Goal: Task Accomplishment & Management: Complete application form

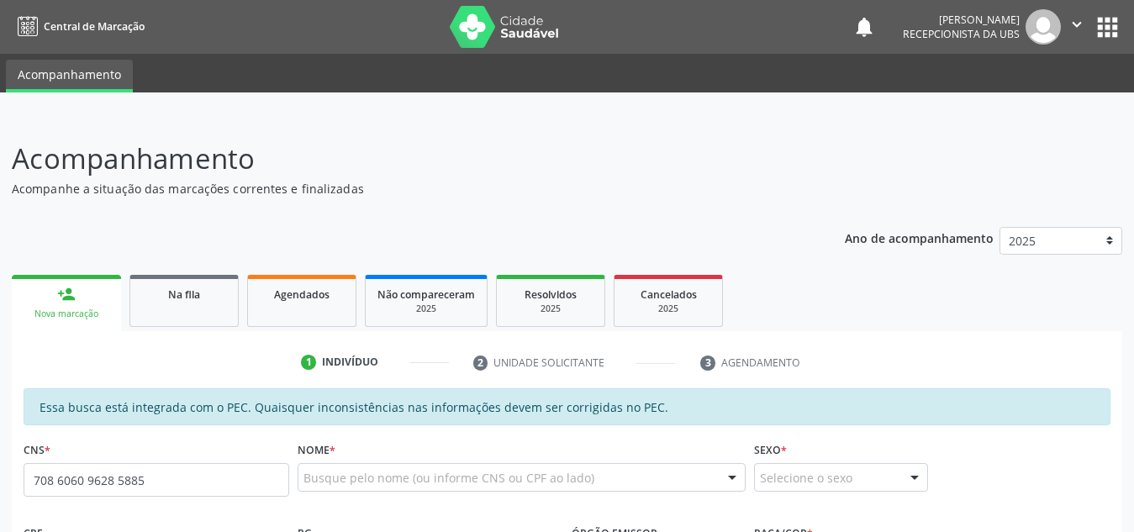
type input "708 6060 9628 5885"
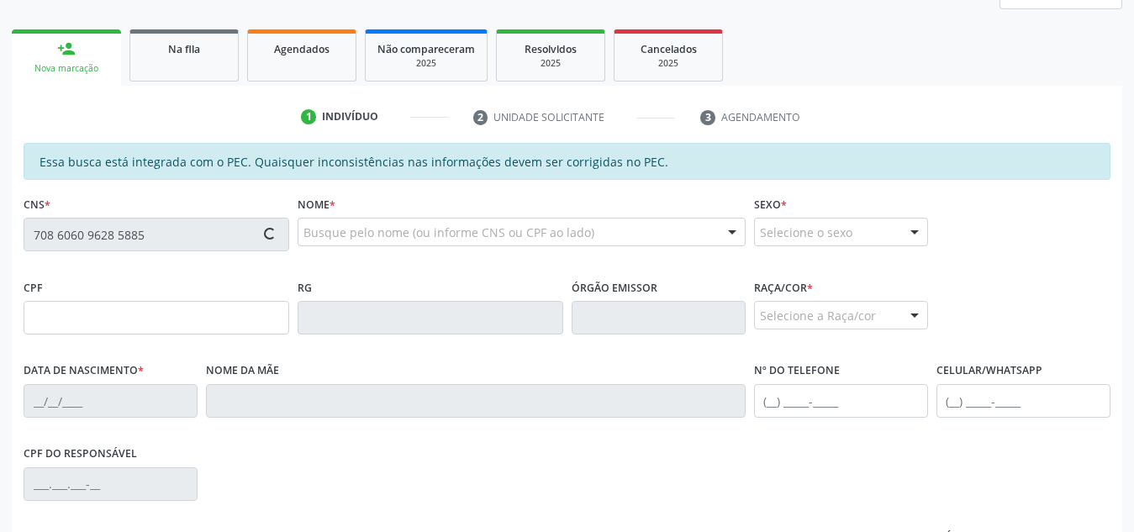
type input "01/05/1972"
type input "Maria Cicera dos Santos"
type input "(82) 99805-1757"
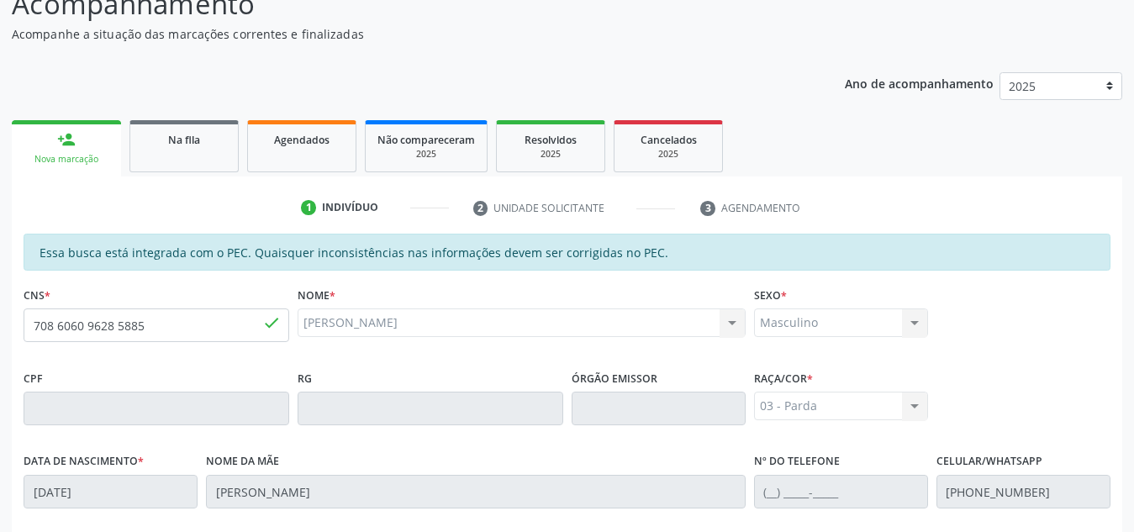
scroll to position [143, 0]
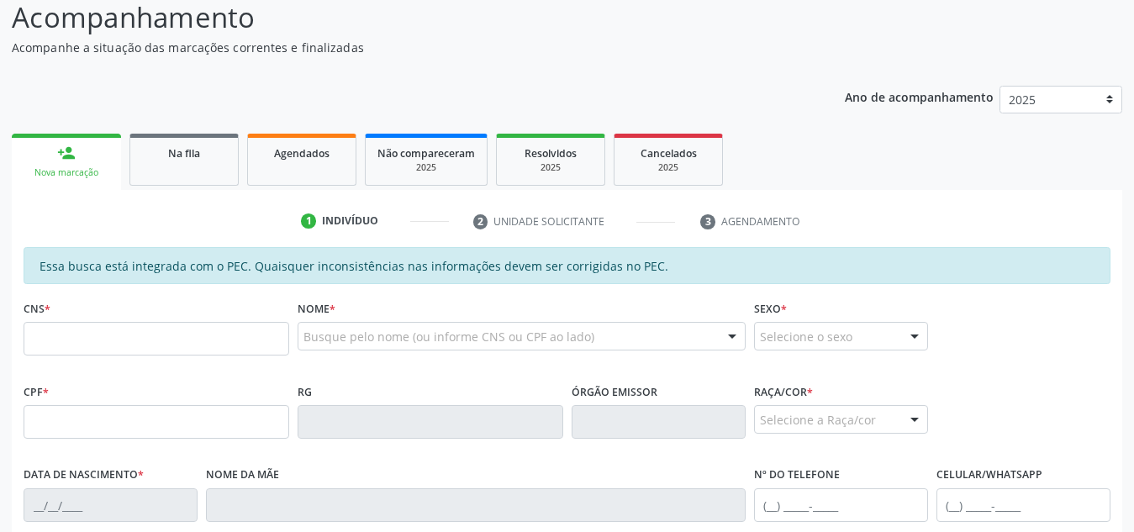
scroll to position [141, 0]
paste input "708 6060 9628 5885"
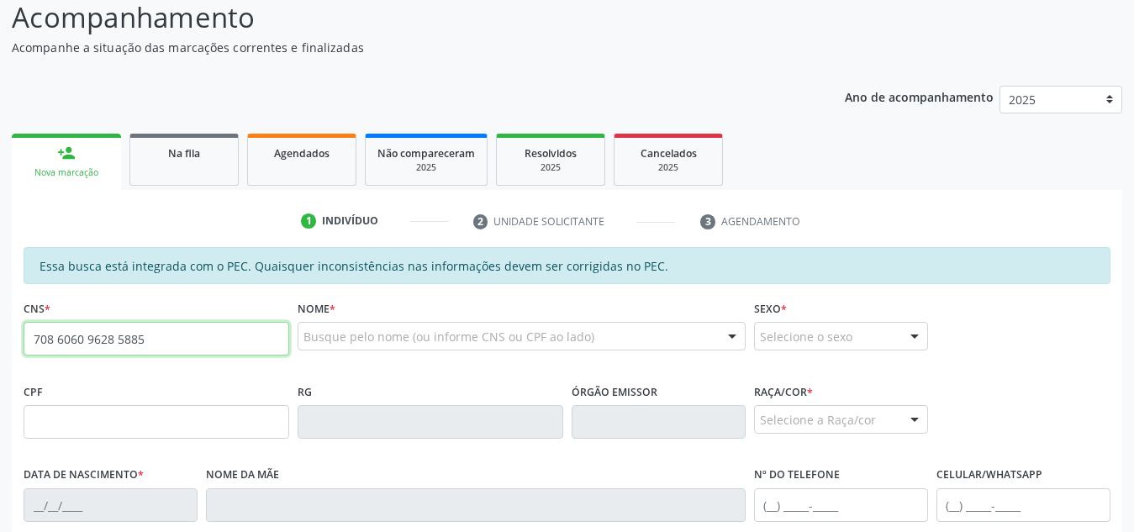
type input "708 6060 9628 5885"
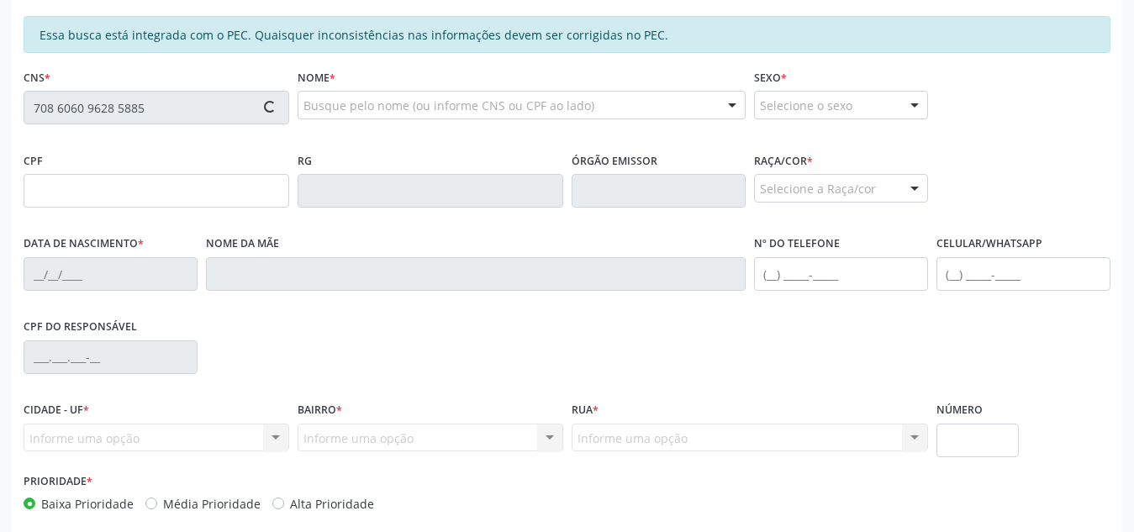
scroll to position [373, 0]
type input "01/05/1972"
type input "Maria Cicera dos Santos"
type input "(82) 99805-1757"
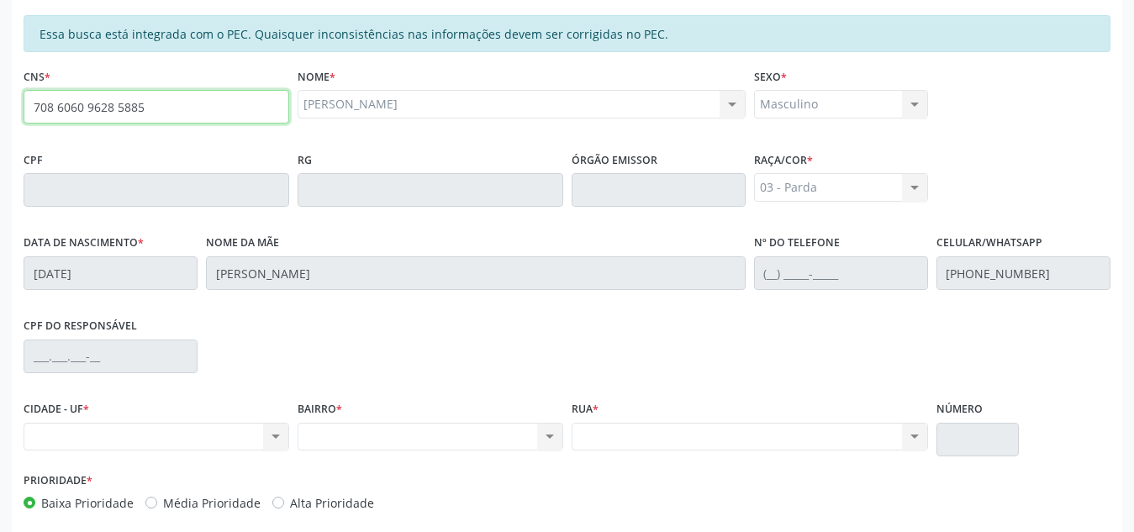
drag, startPoint x: 234, startPoint y: 107, endPoint x: 0, endPoint y: 95, distance: 234.0
click at [0, 95] on div "Acompanhamento Acompanhe a situação das marcações correntes e finalizadas Relat…" at bounding box center [567, 176] width 1134 height 867
type input "704 6031 3430 5625"
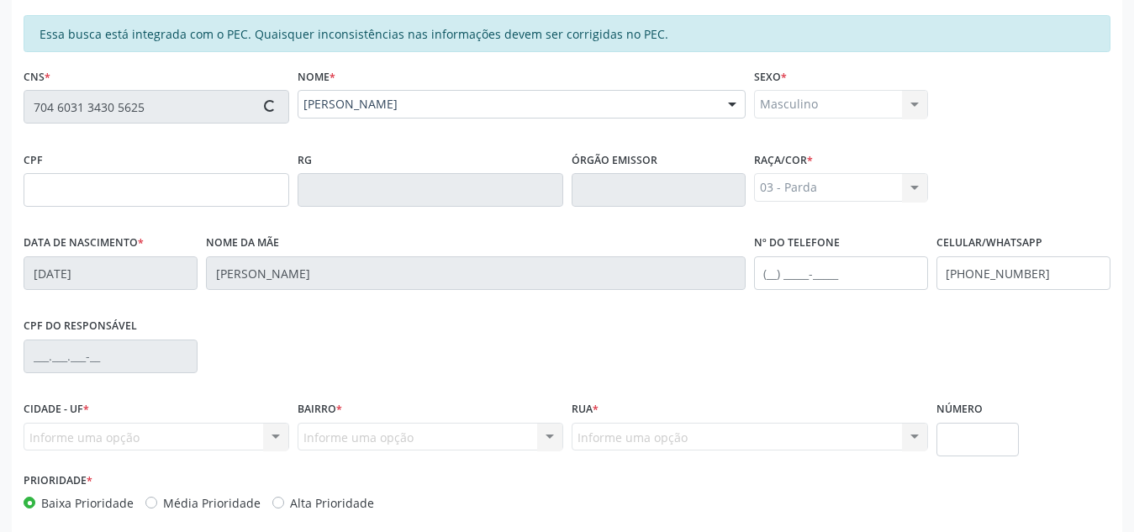
type input "788.274.934-68"
type input "21/05/1965"
type input "Maria de Lourdes Oliveira"
type input "(82) 99155-1816"
type input "(82) 99345-7836"
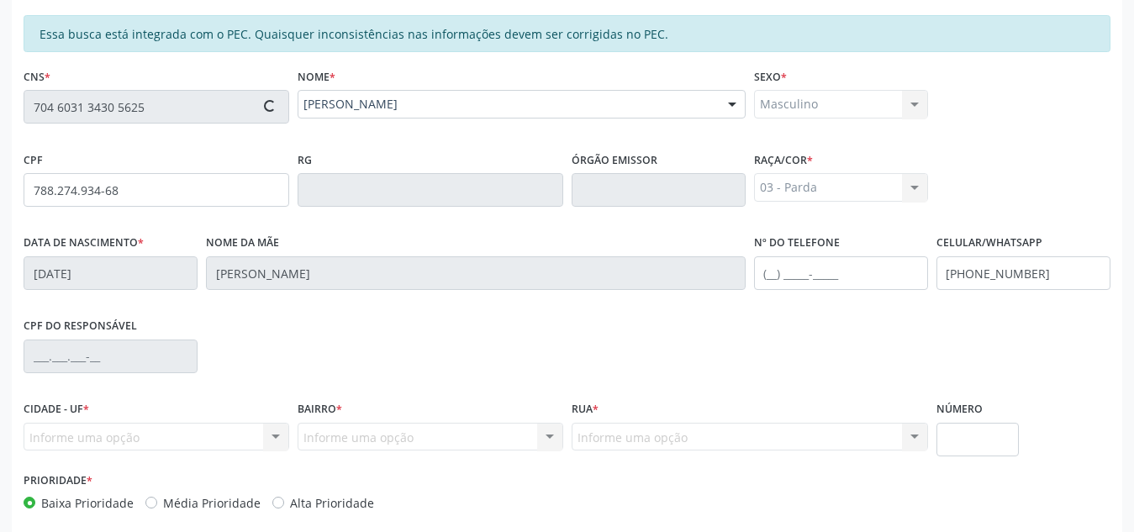
type input "S/N"
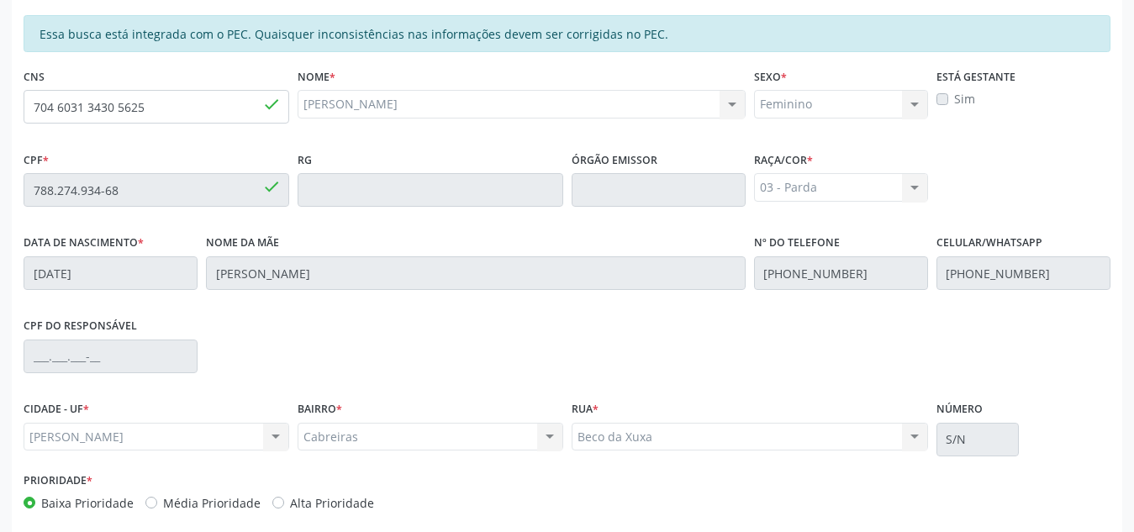
scroll to position [451, 0]
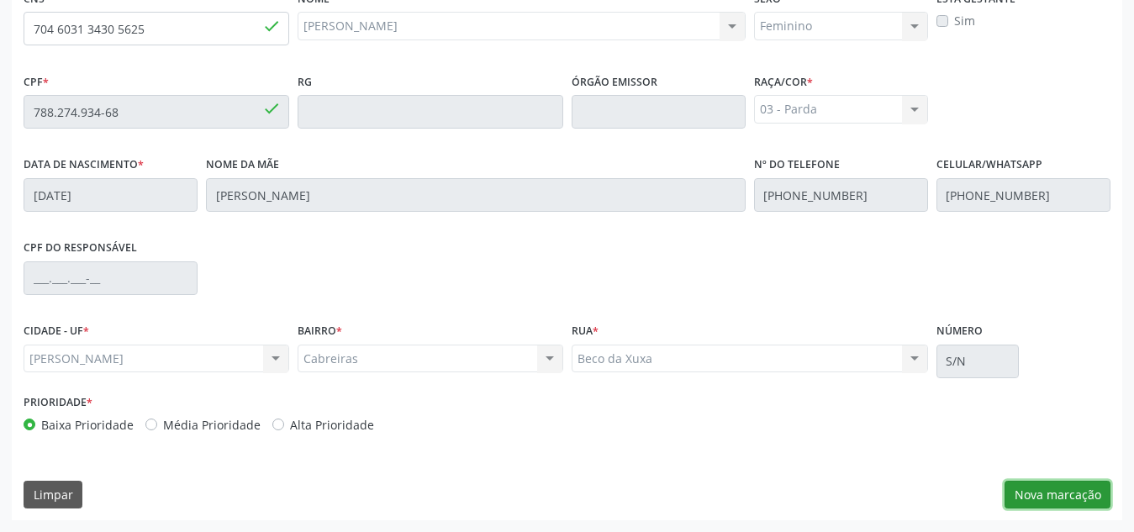
click at [1041, 498] on button "Nova marcação" at bounding box center [1057, 495] width 106 height 29
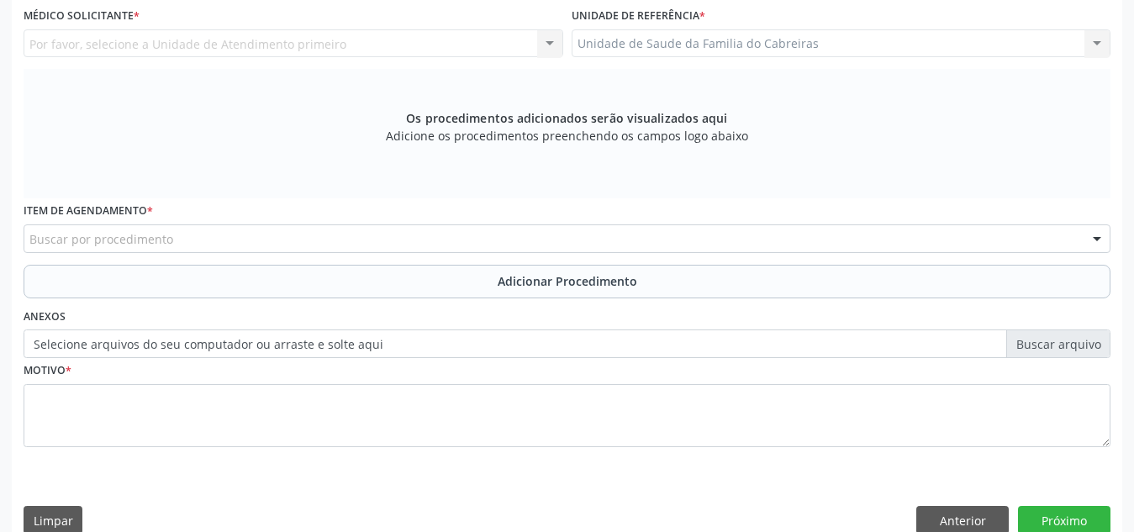
scroll to position [304, 0]
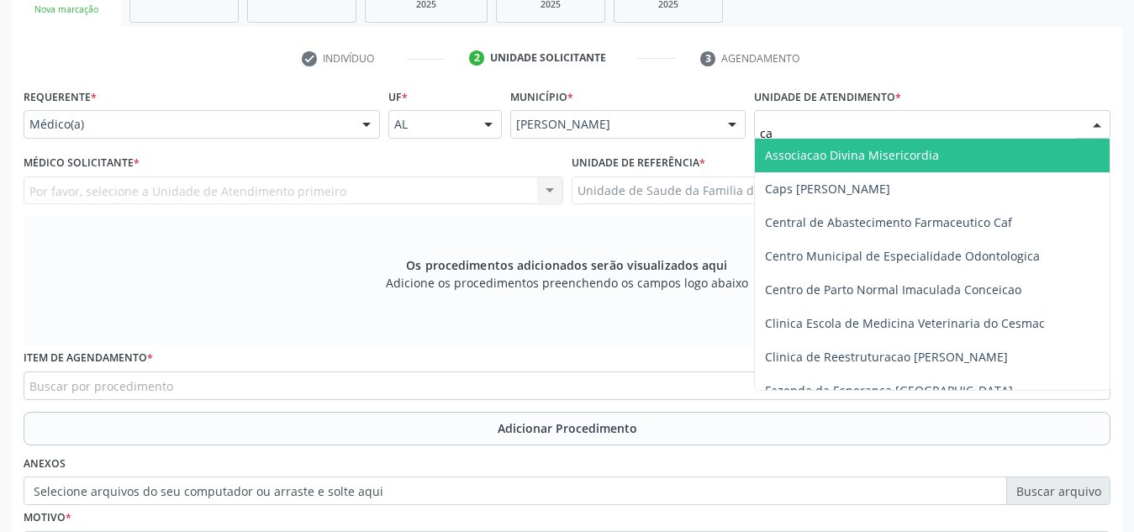
type input "cab"
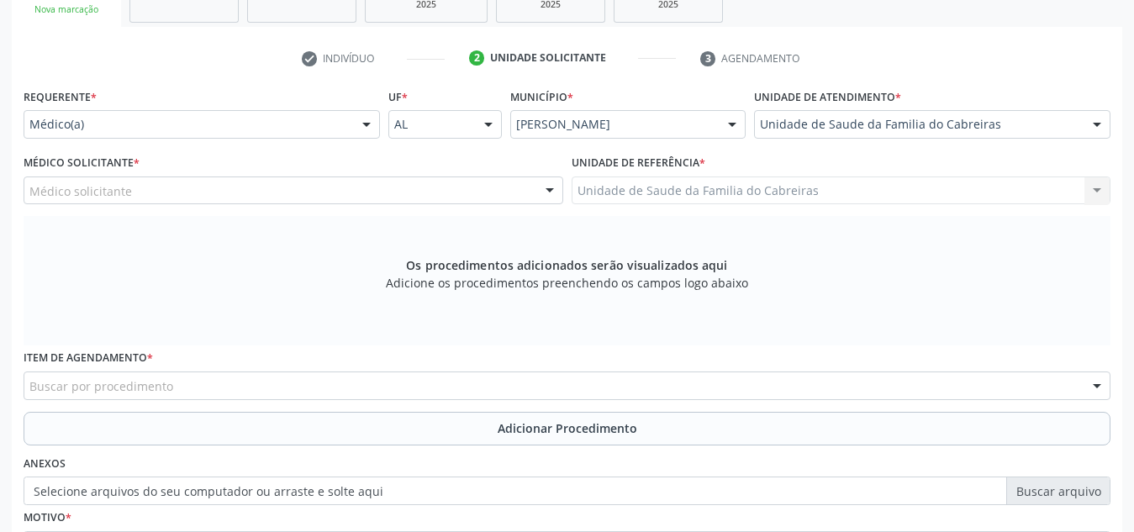
click at [321, 192] on div "Médico solicitante" at bounding box center [294, 191] width 540 height 29
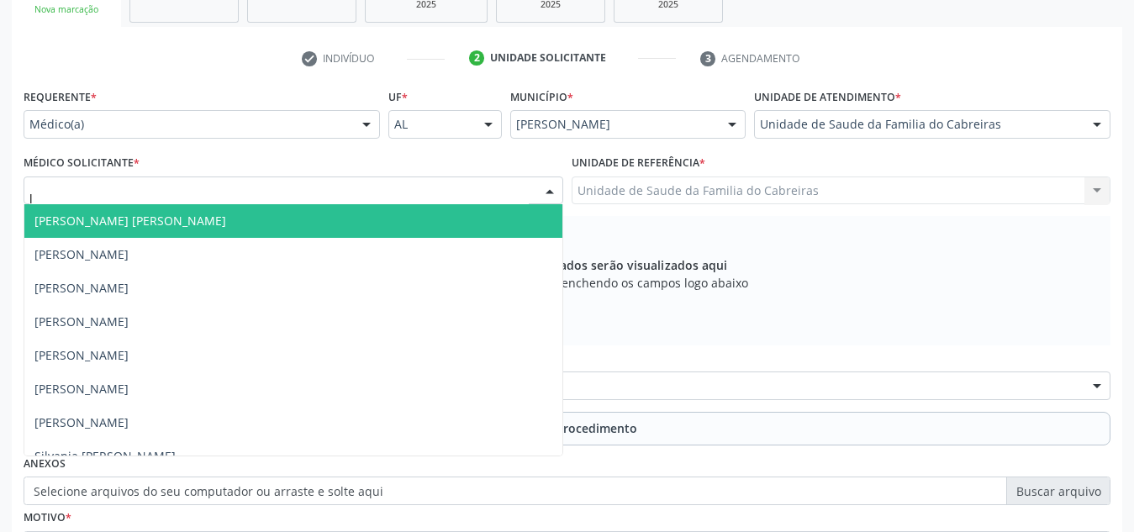
type input "le"
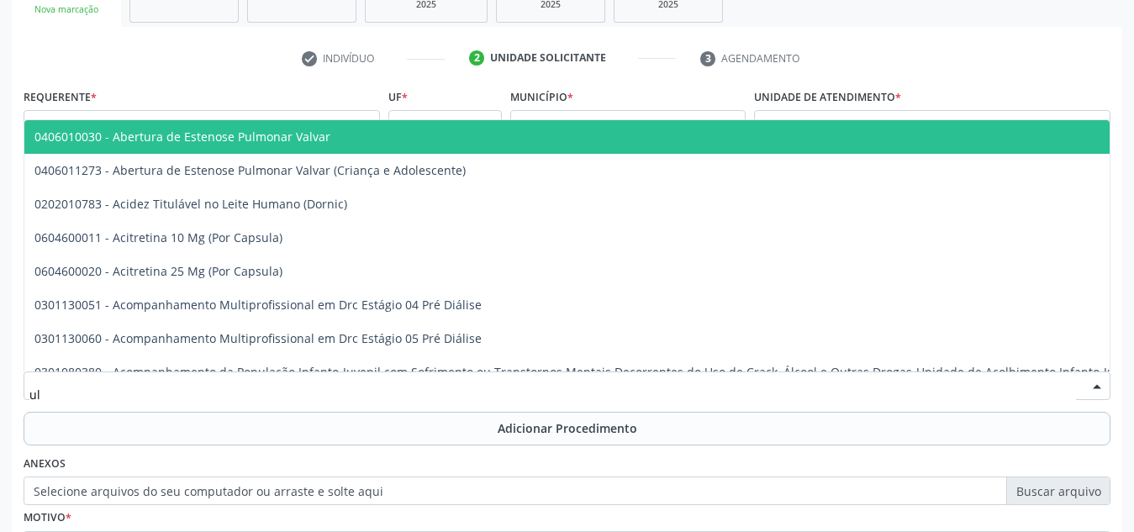
type input "u"
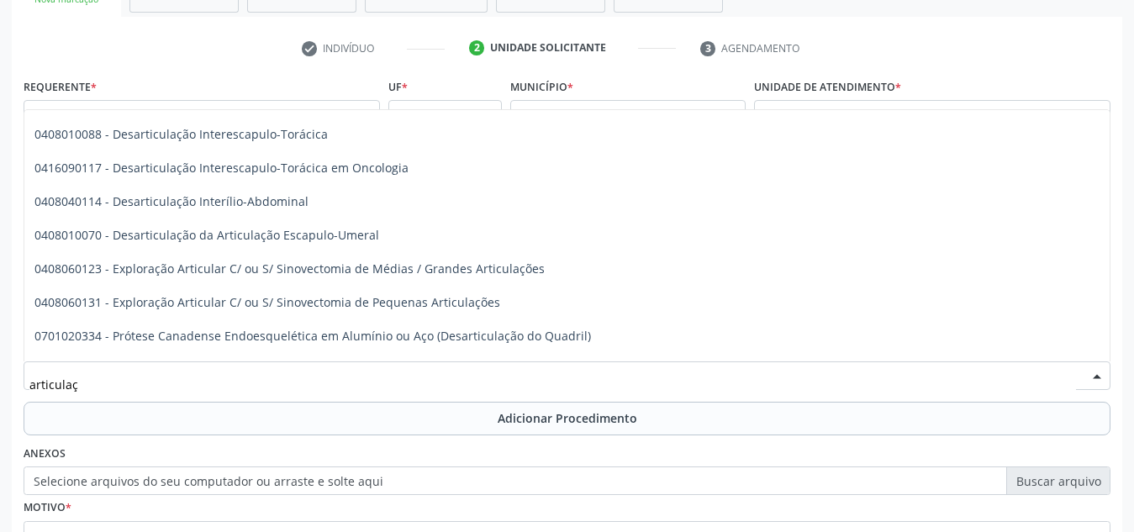
scroll to position [656, 0]
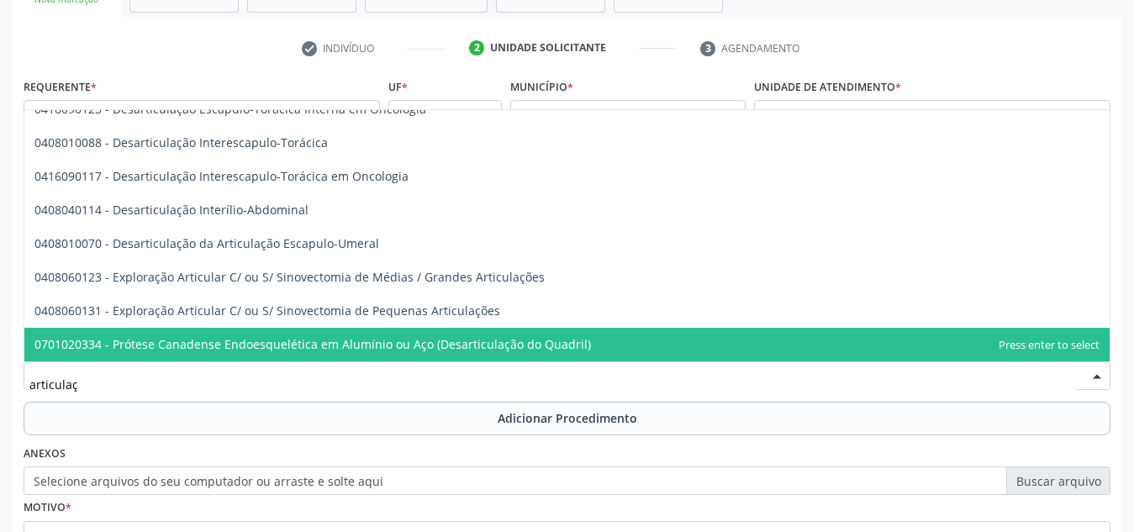
click at [58, 385] on input "articulaç" at bounding box center [552, 384] width 1047 height 34
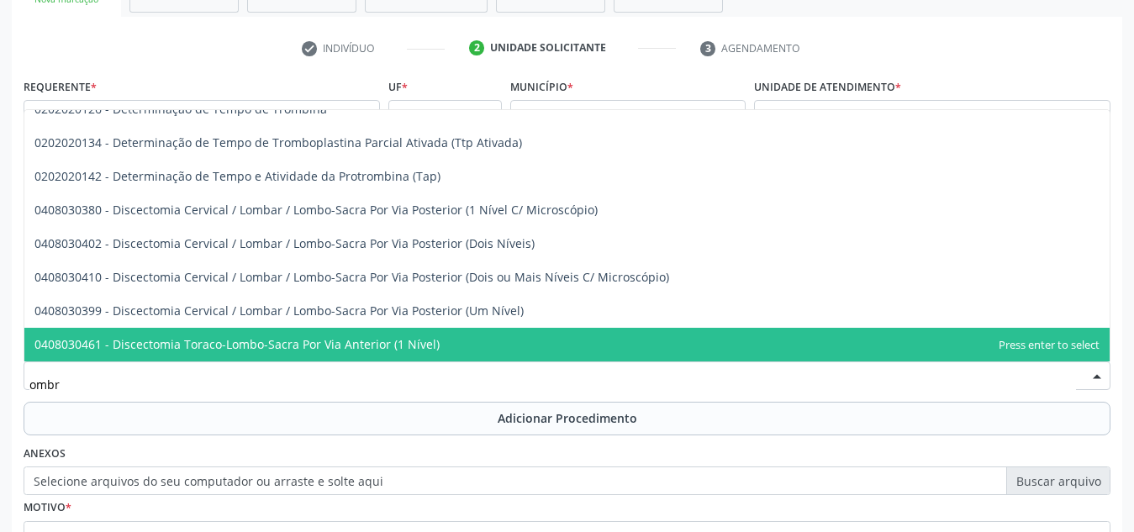
type input "ombro"
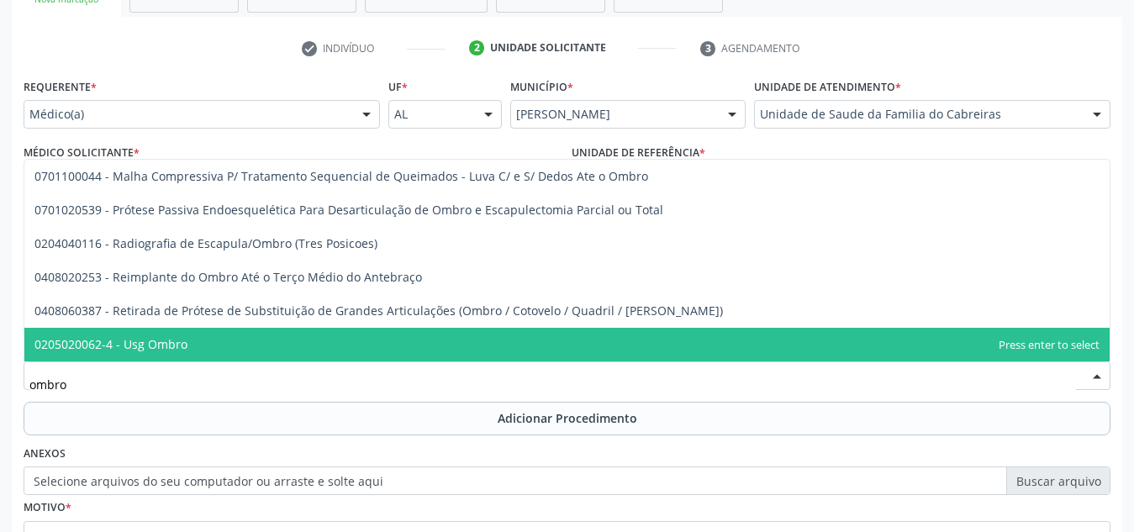
click at [161, 336] on span "0205020062-4 - Usg Ombro" at bounding box center [110, 344] width 153 height 16
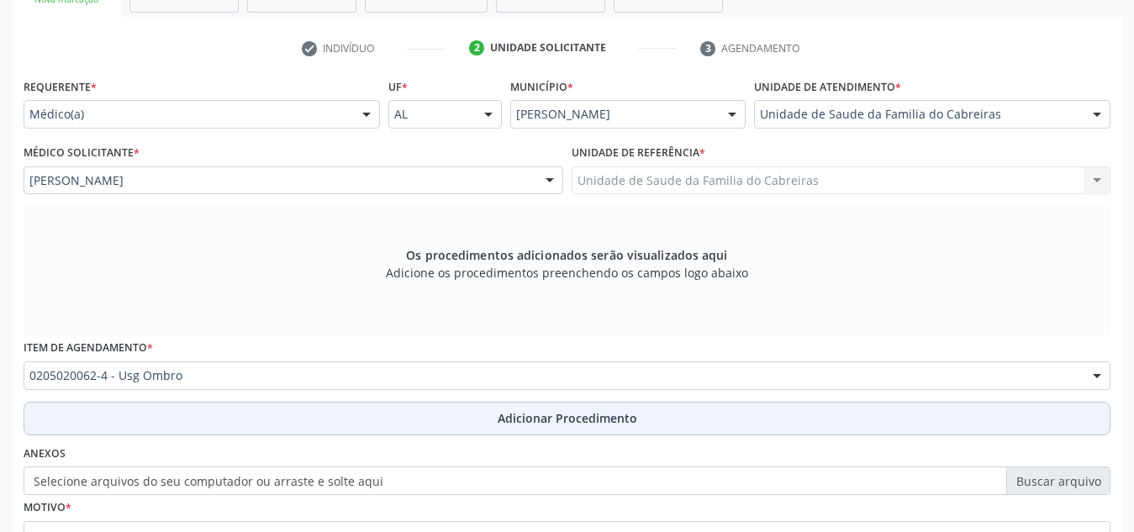
click at [175, 407] on button "Adicionar Procedimento" at bounding box center [567, 419] width 1087 height 34
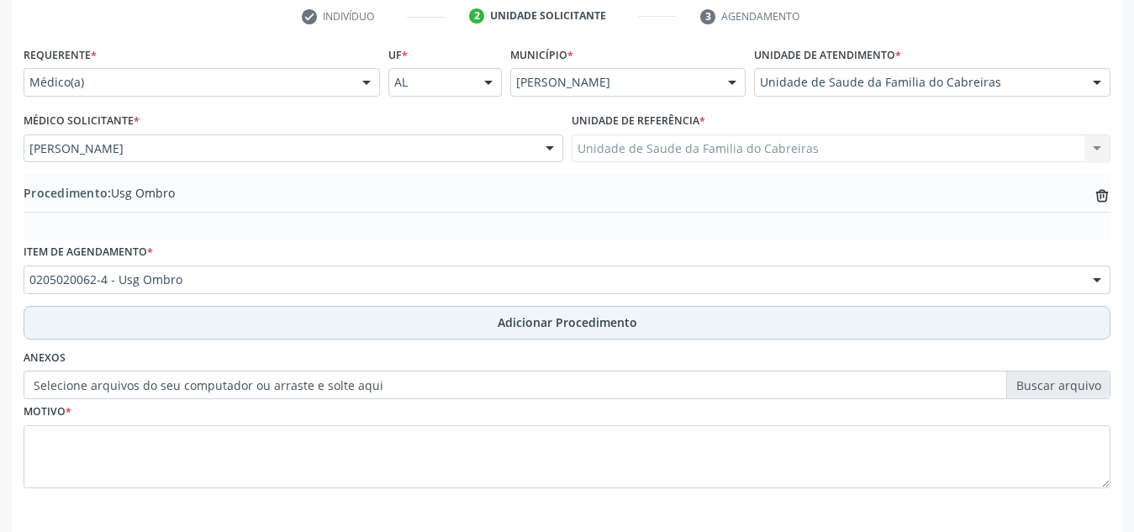
scroll to position [414, 0]
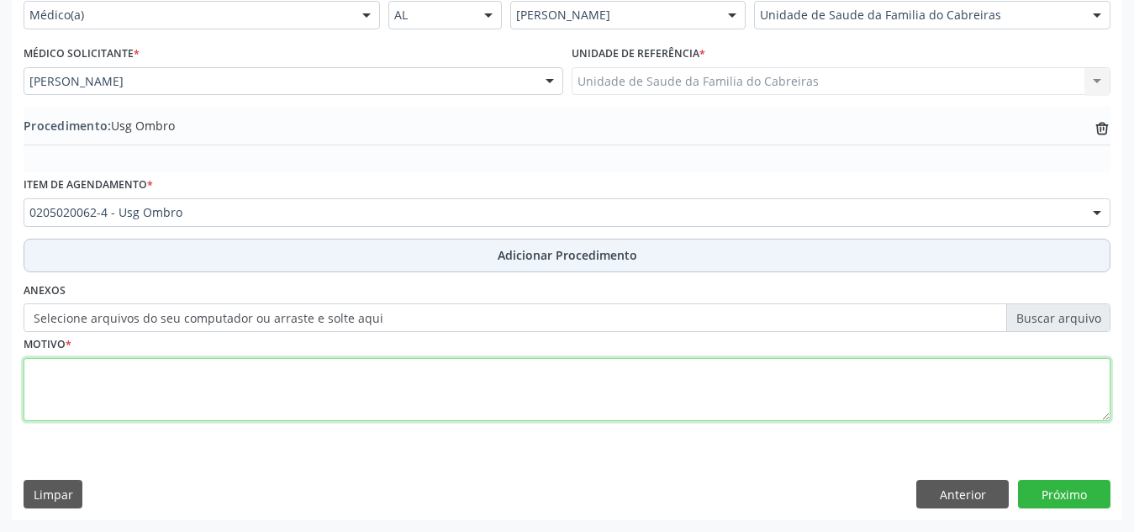
click at [175, 407] on textarea at bounding box center [567, 390] width 1087 height 64
type textarea "U"
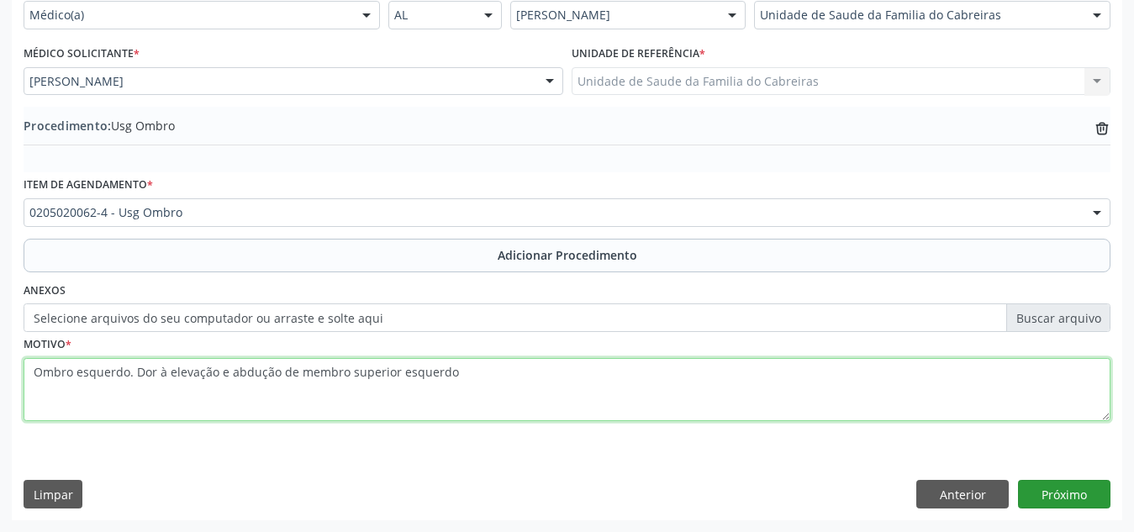
type textarea "Ombro esquerdo. Dor à elevação e abdução de membro superior esquerdo"
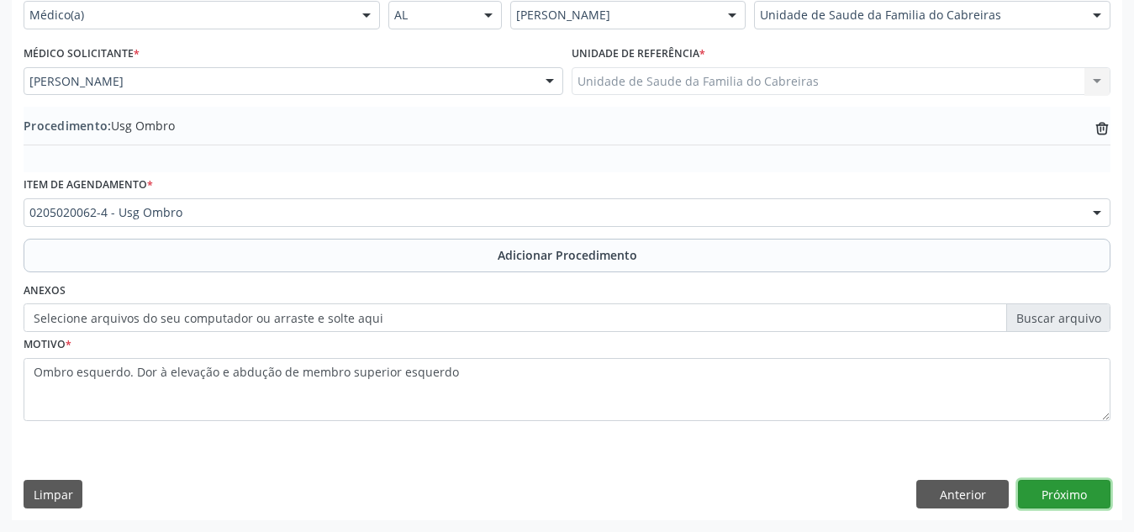
click at [1069, 493] on button "Próximo" at bounding box center [1064, 494] width 92 height 29
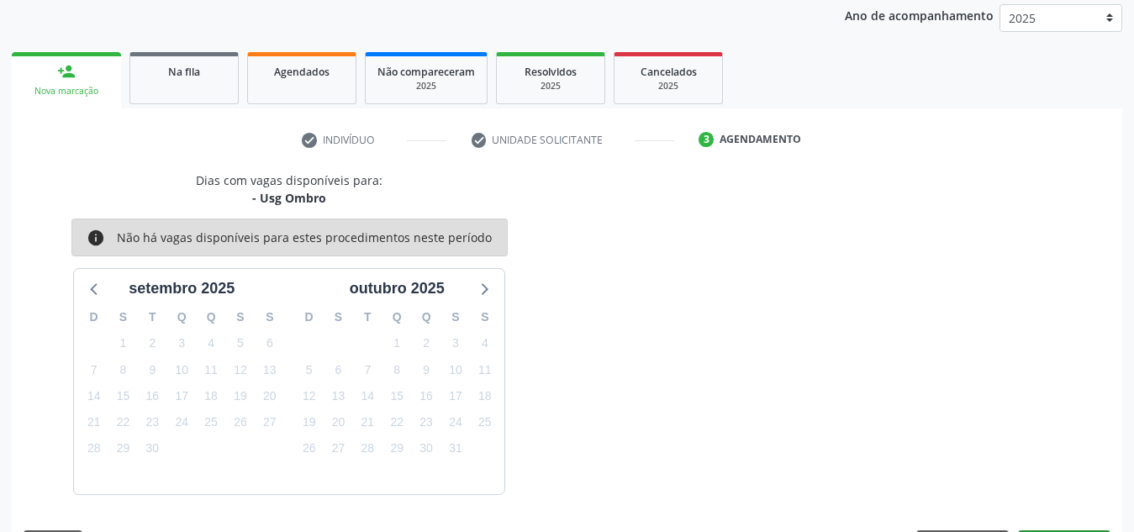
scroll to position [272, 0]
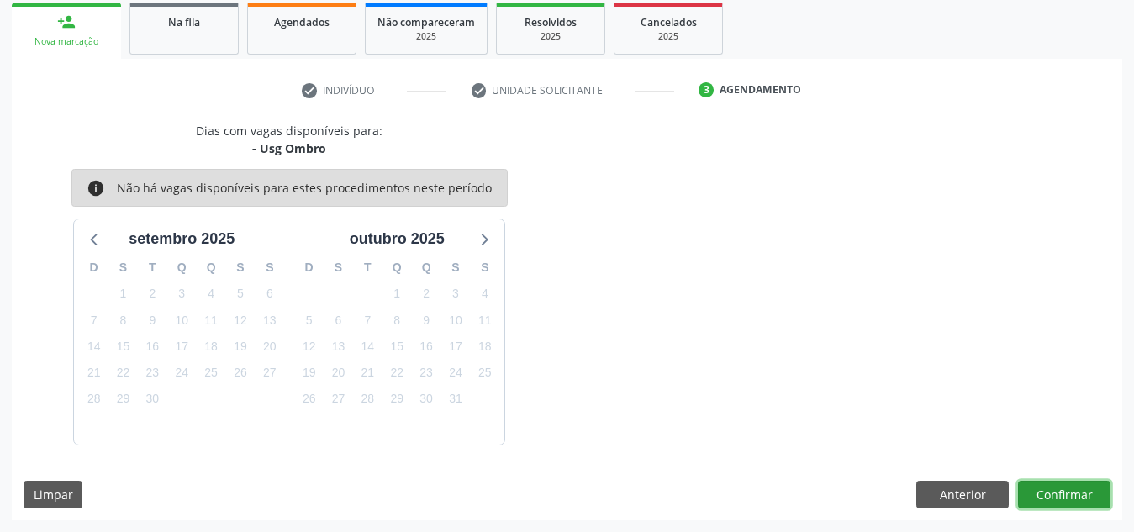
click at [1058, 494] on button "Confirmar" at bounding box center [1064, 495] width 92 height 29
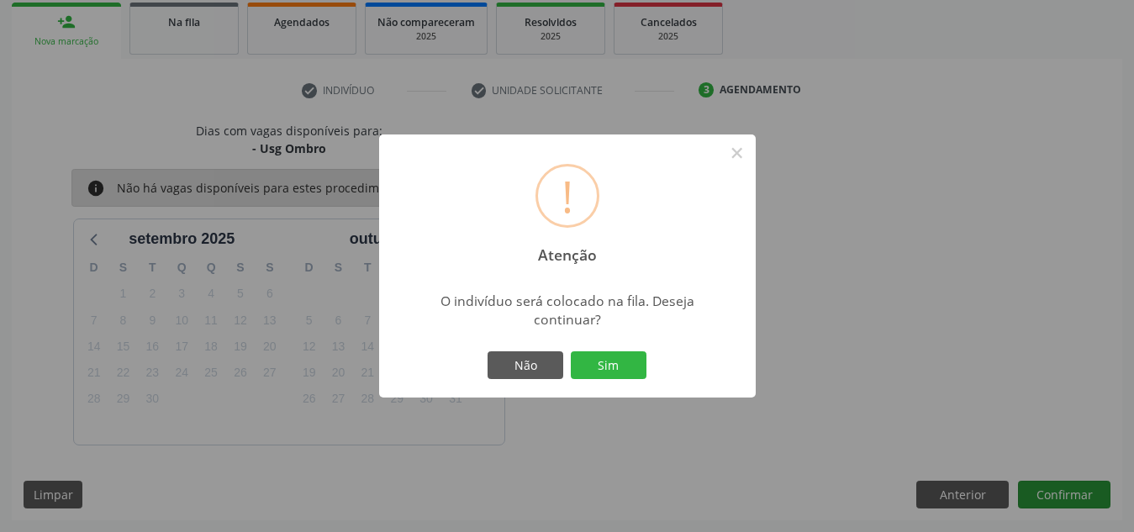
click at [571, 351] on button "Sim" at bounding box center [609, 365] width 76 height 29
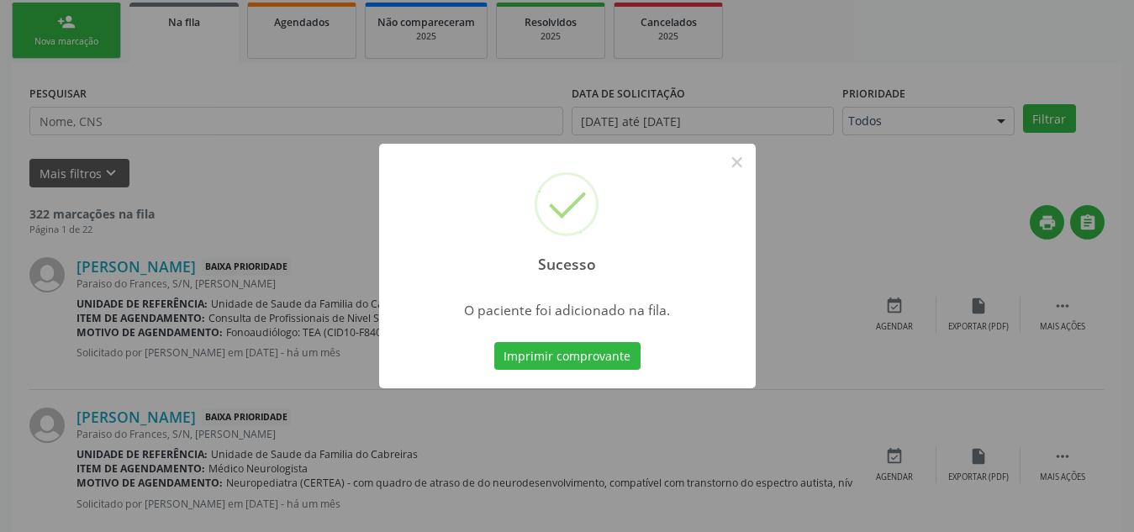
scroll to position [46, 0]
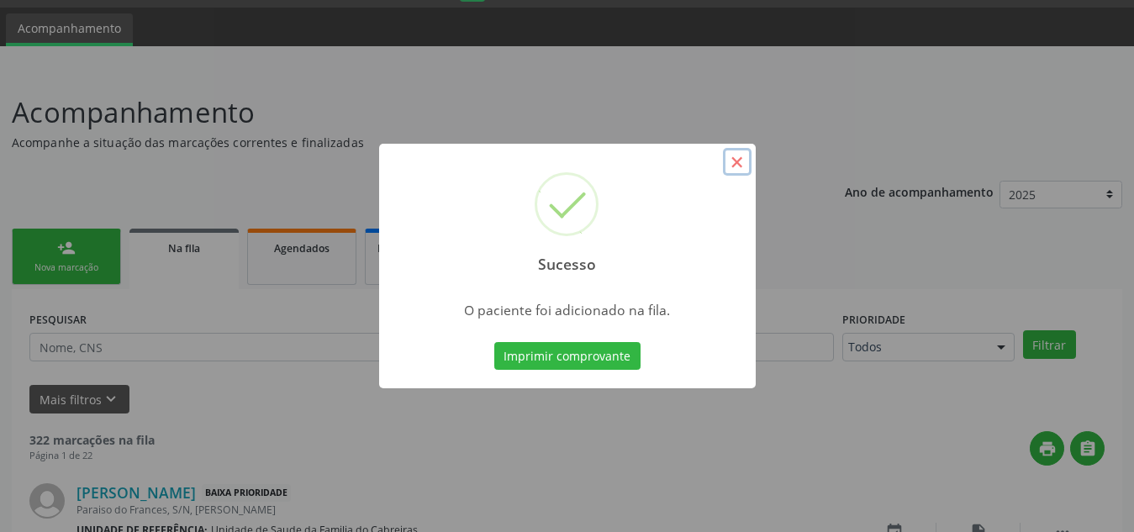
click at [742, 156] on button "×" at bounding box center [737, 162] width 29 height 29
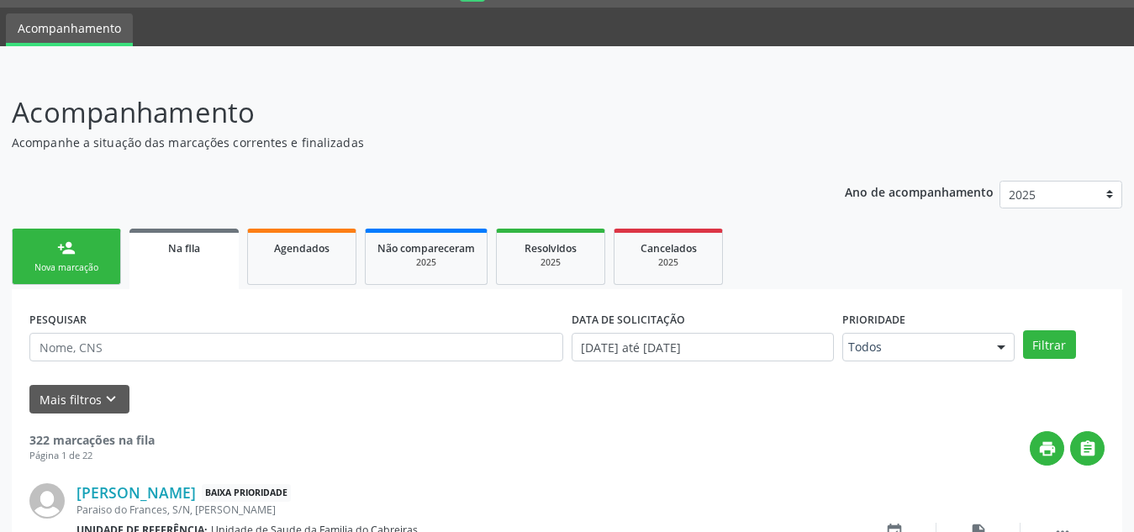
click at [61, 241] on div "person_add" at bounding box center [66, 248] width 18 height 18
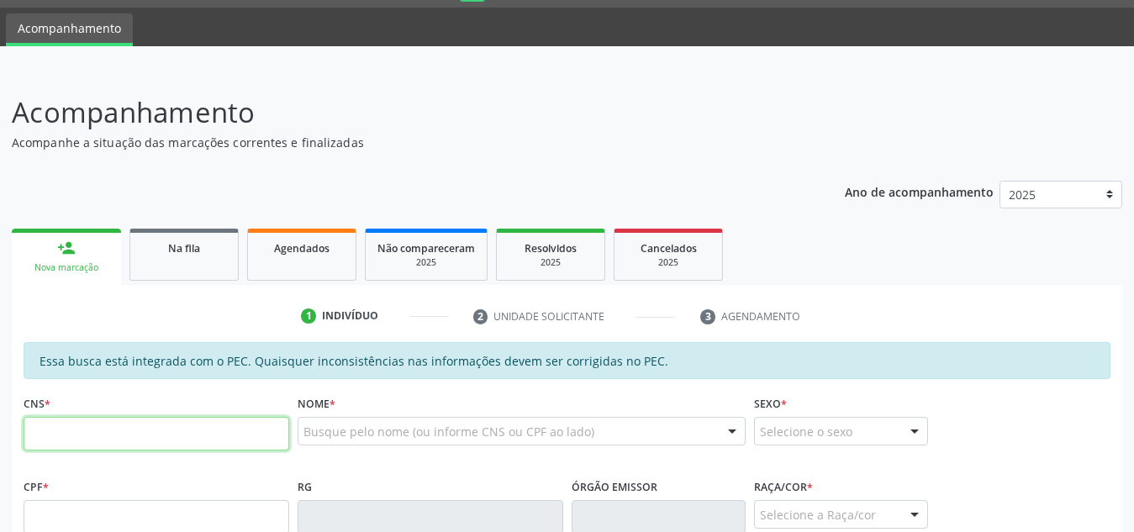
click at [81, 429] on input "text" at bounding box center [157, 434] width 266 height 34
type input "706 3077 4623 9278"
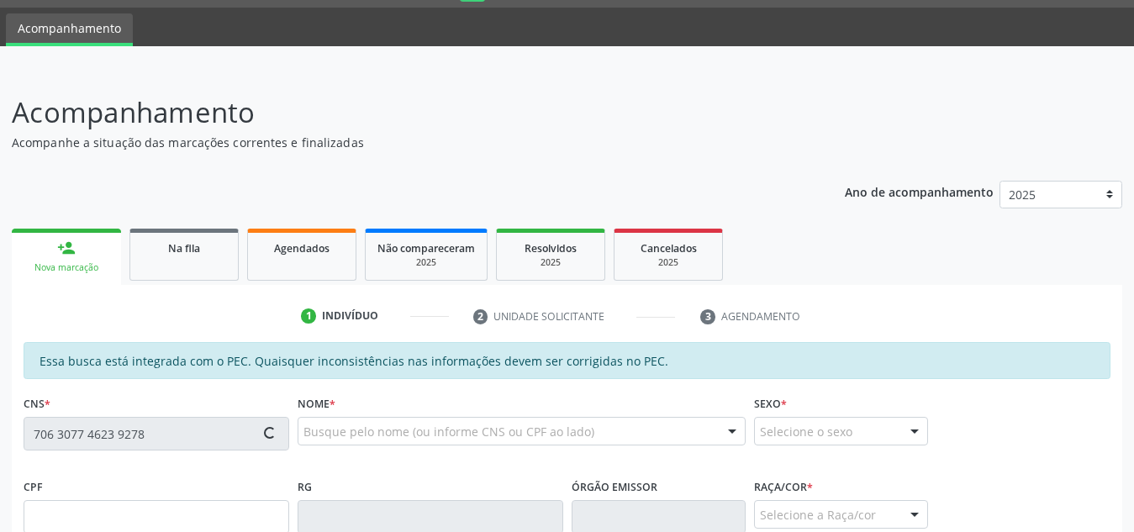
type input "055.312.824-86"
type input "12/03/1947"
type input "Maria Nazaré da Conceição"
type input "(82) 99372-5686"
type input "S/N"
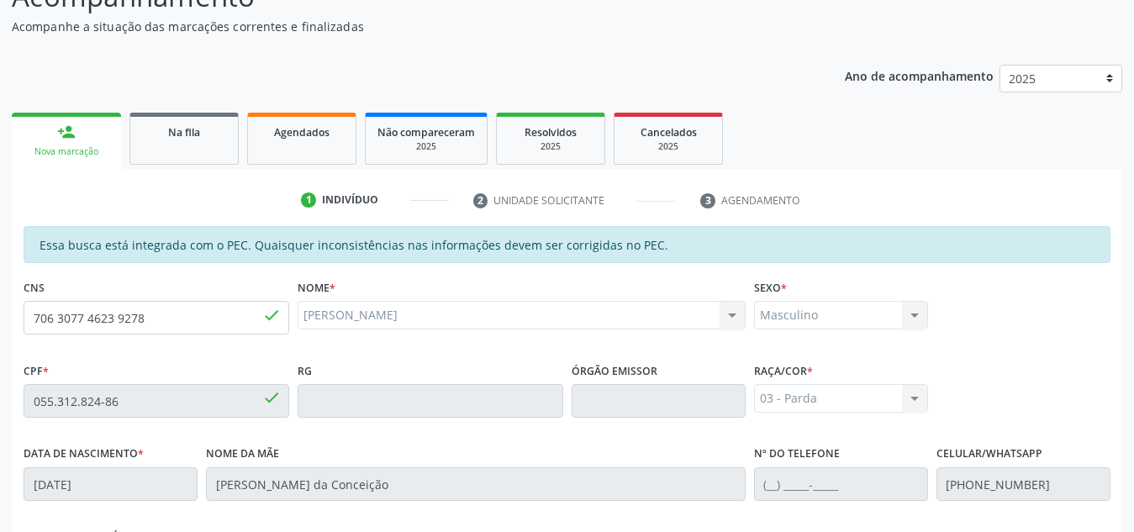
scroll to position [451, 0]
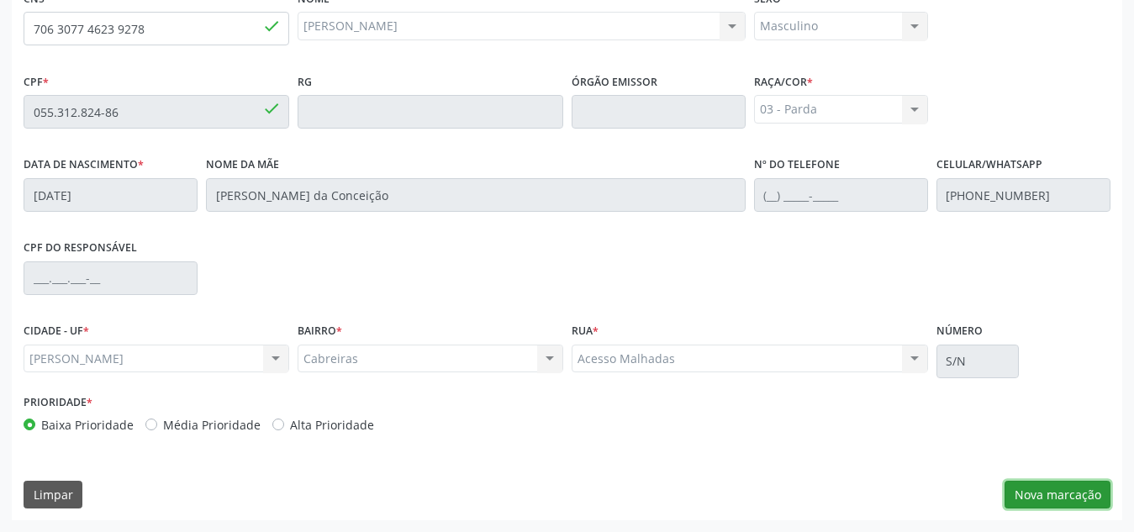
click at [1057, 499] on button "Nova marcação" at bounding box center [1057, 495] width 106 height 29
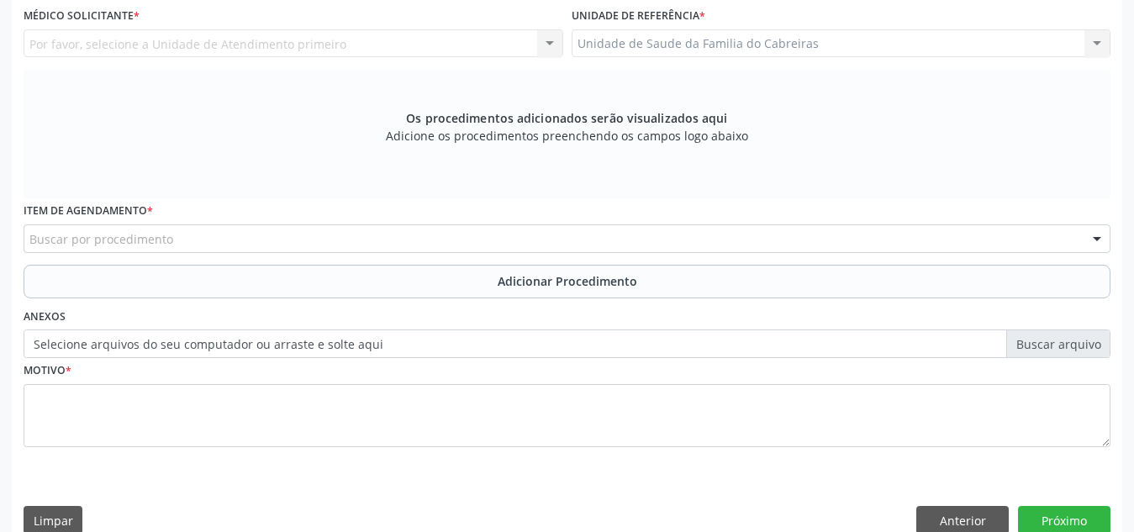
scroll to position [275, 0]
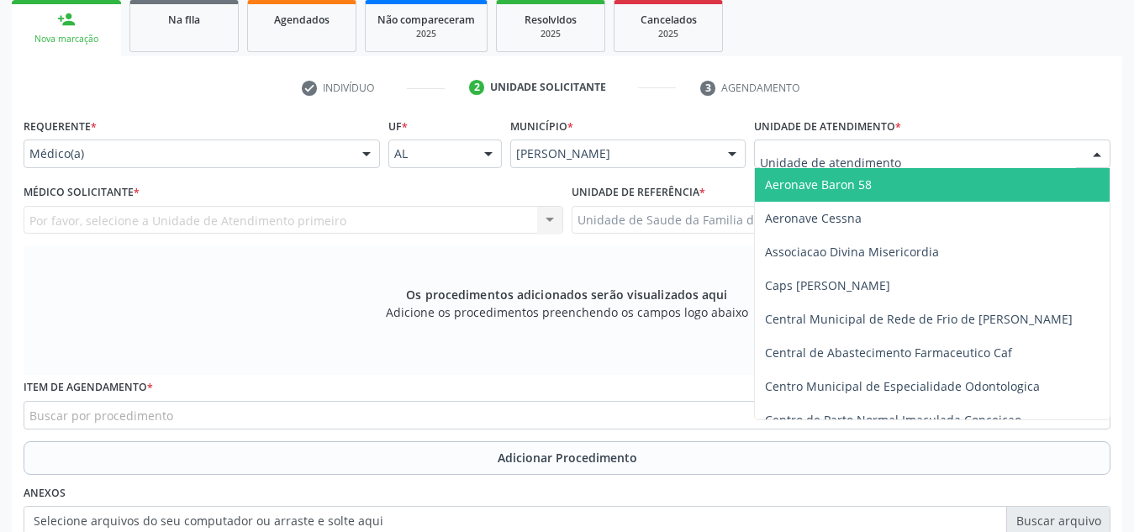
click at [898, 148] on div at bounding box center [932, 154] width 356 height 29
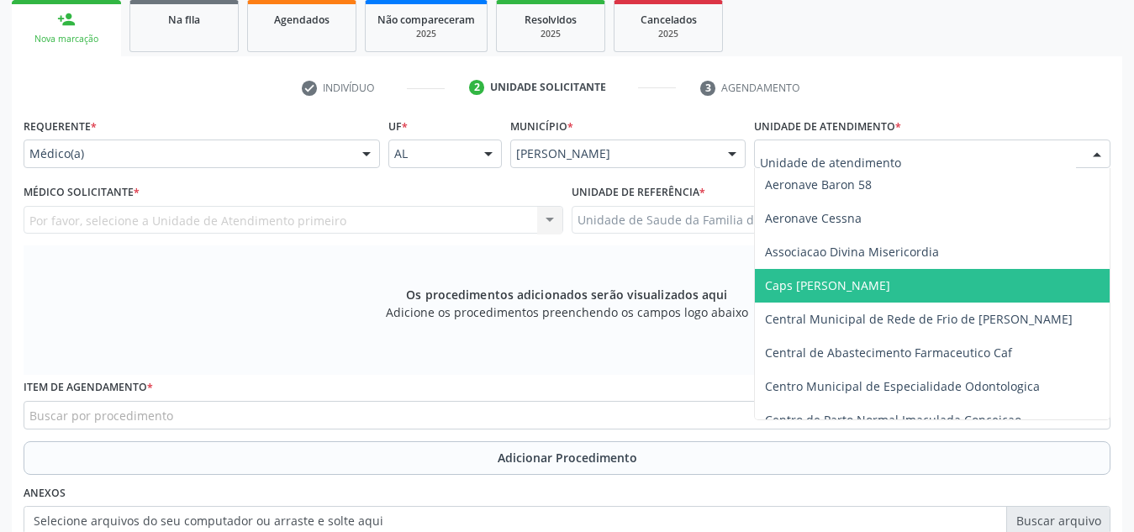
scroll to position [477, 0]
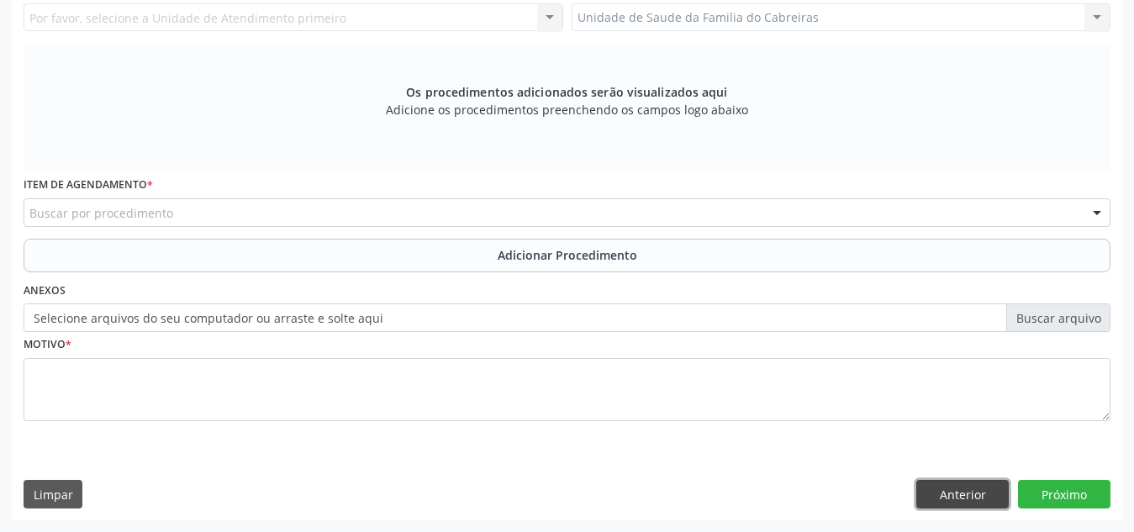
click at [935, 489] on button "Anterior" at bounding box center [962, 494] width 92 height 29
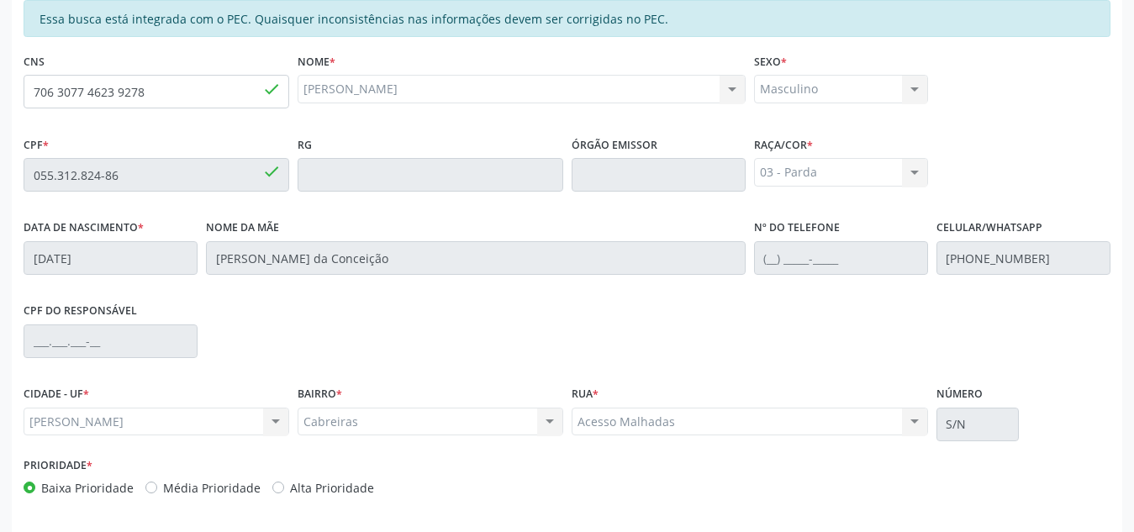
scroll to position [451, 0]
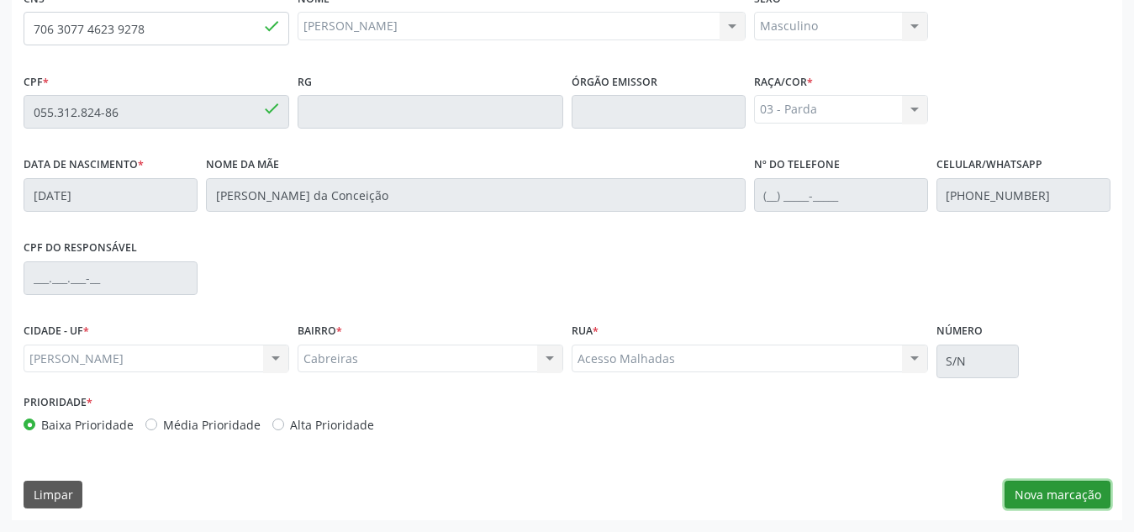
click at [1063, 488] on button "Nova marcação" at bounding box center [1057, 495] width 106 height 29
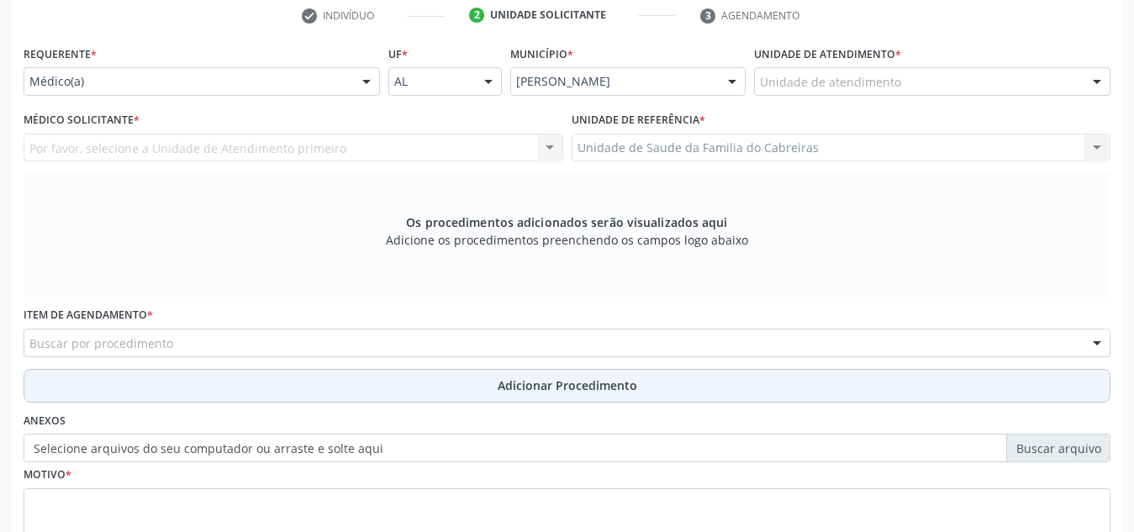
scroll to position [346, 0]
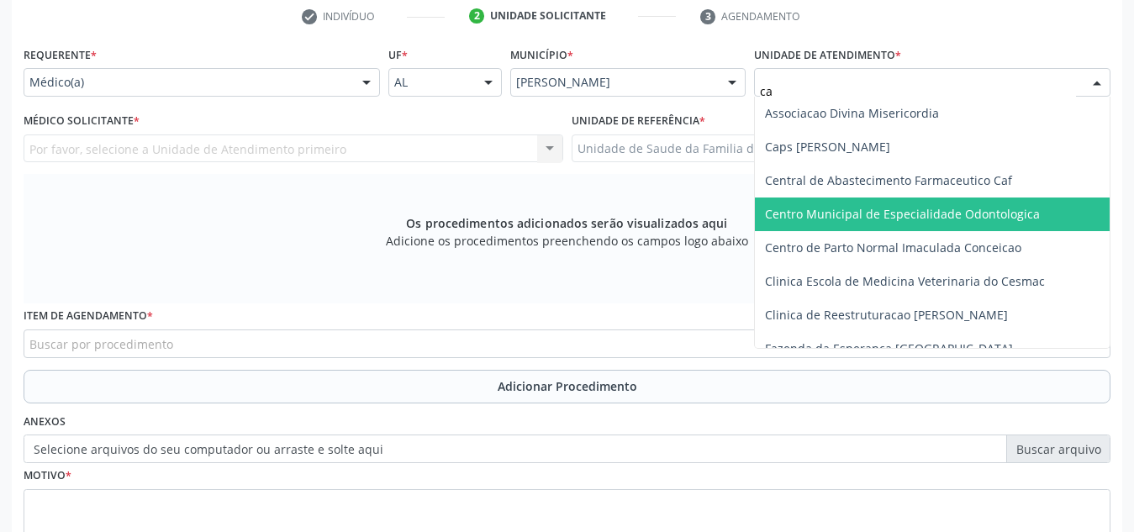
type input "cab"
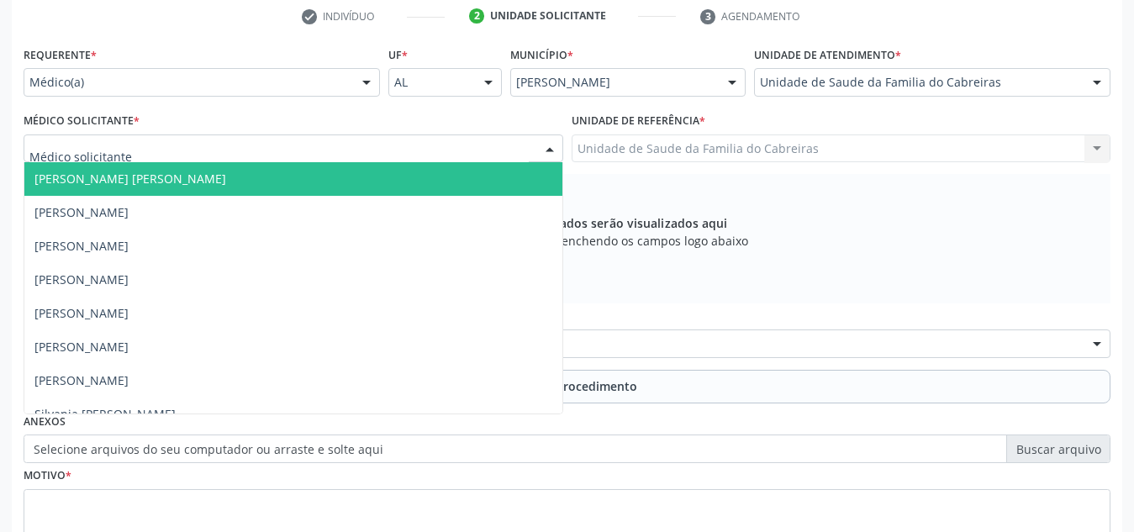
click at [409, 146] on div at bounding box center [294, 148] width 540 height 29
type input "l"
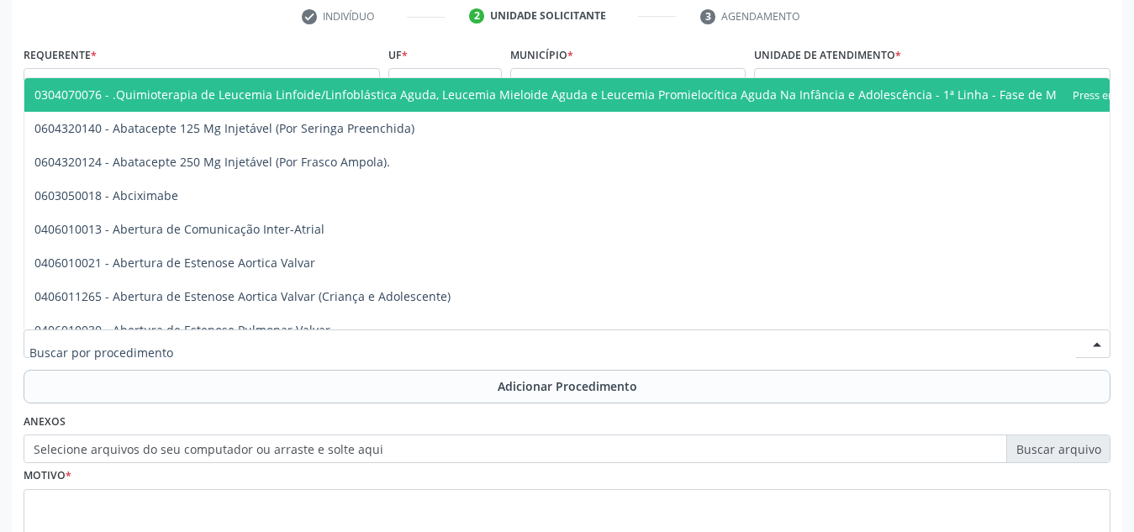
click at [319, 343] on div at bounding box center [567, 344] width 1087 height 29
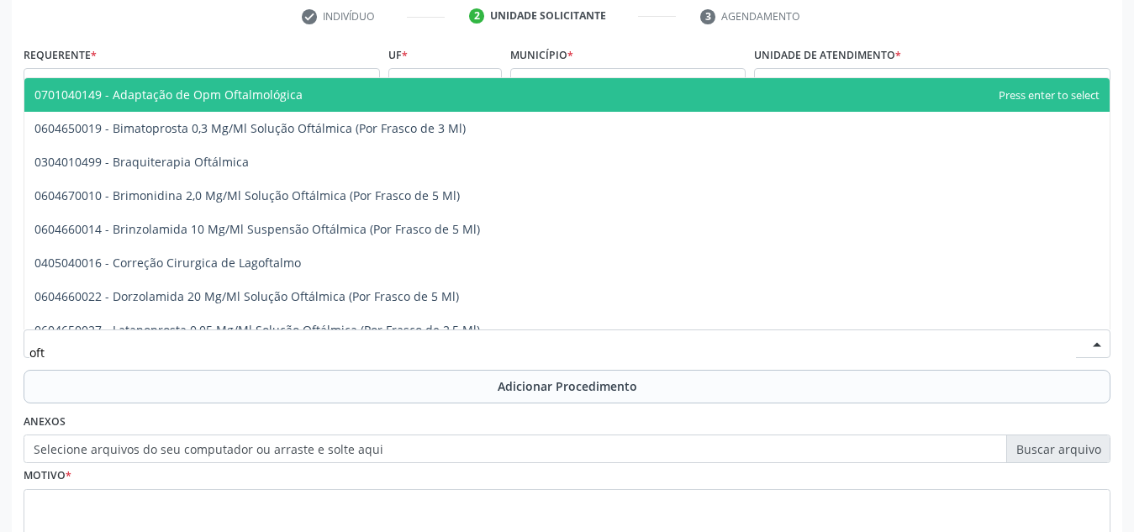
type input "ofta"
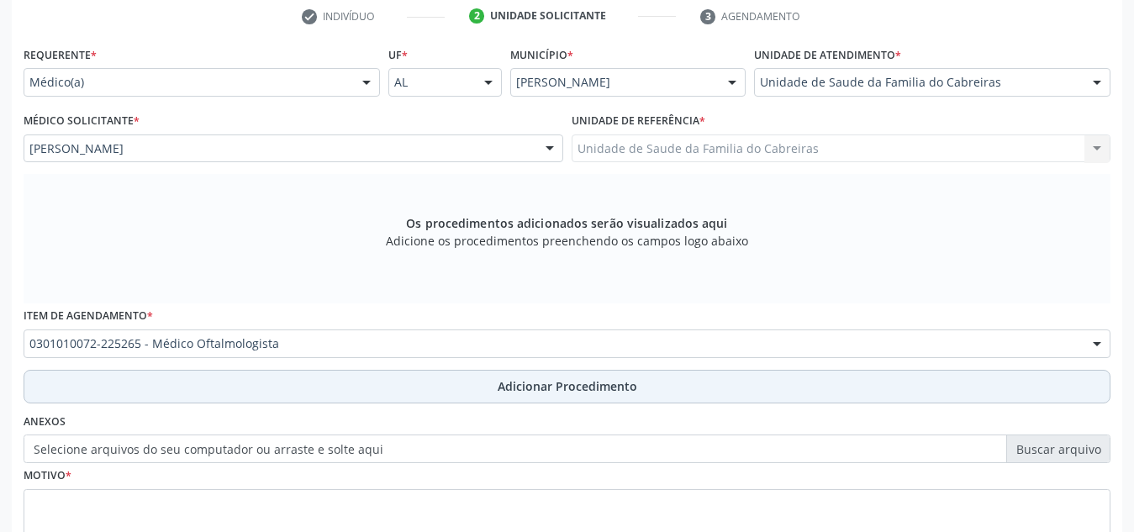
click at [344, 379] on button "Adicionar Procedimento" at bounding box center [567, 387] width 1087 height 34
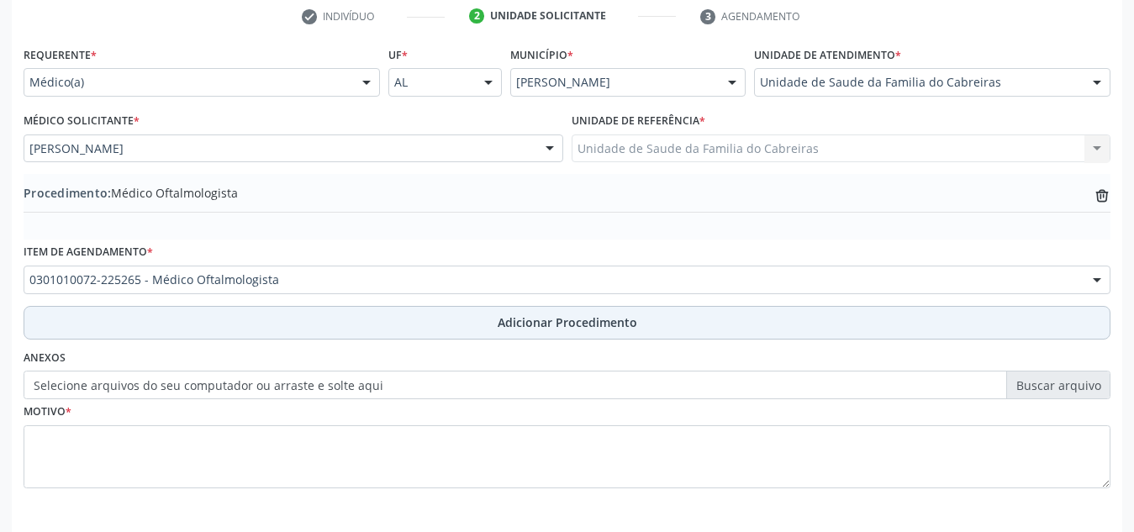
scroll to position [414, 0]
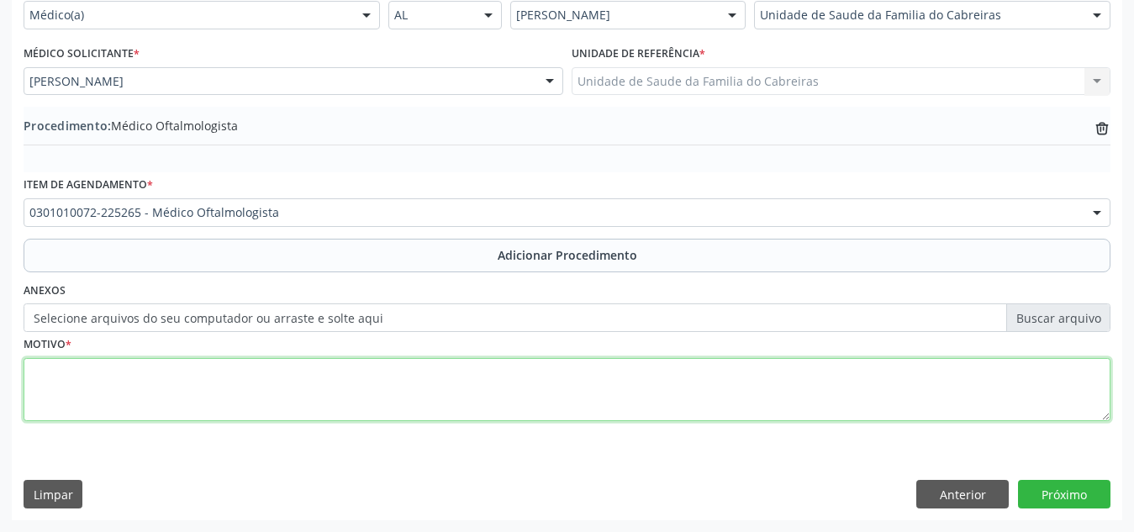
click at [363, 387] on textarea at bounding box center [567, 390] width 1087 height 64
type textarea "E"
type textarea "Diminuição da acuidade visual. Exame dos olhos e da visão"
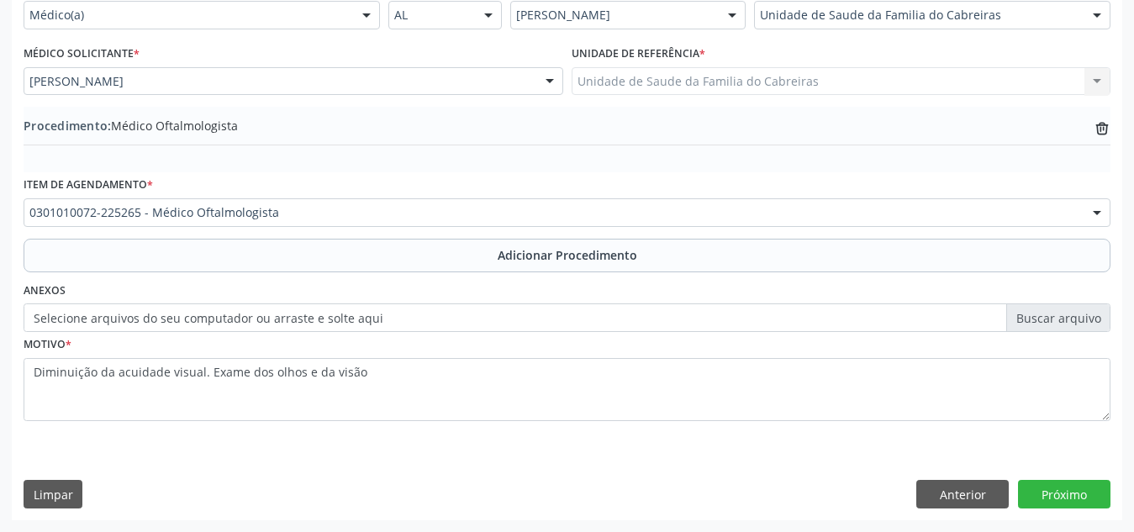
click at [1093, 477] on div "Requerente * Médico(a) Médico(a) Enfermeiro(a) Paciente Nenhum resultado encont…" at bounding box center [567, 247] width 1110 height 545
click at [1090, 486] on button "Próximo" at bounding box center [1064, 494] width 92 height 29
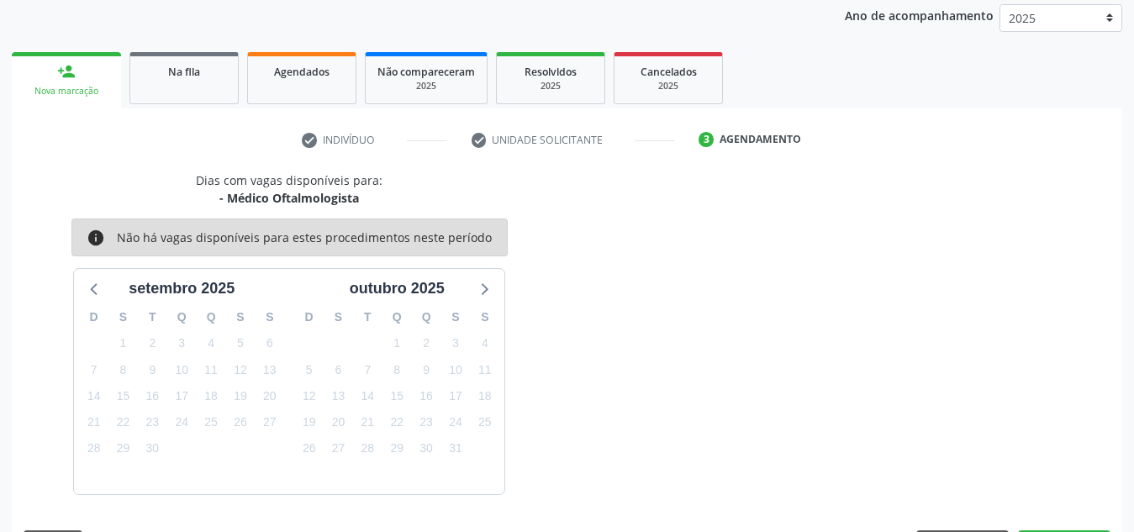
scroll to position [272, 0]
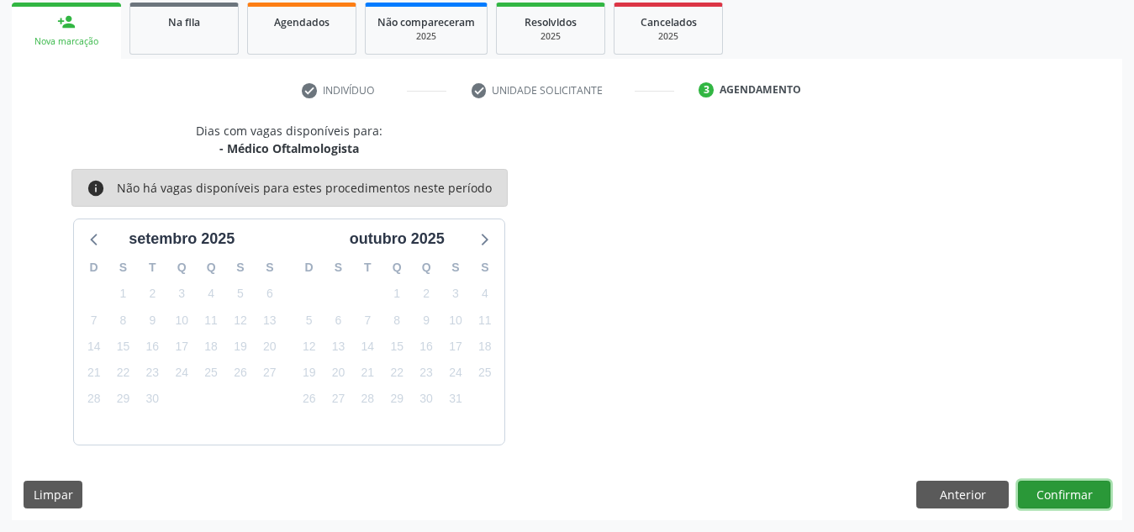
click at [1057, 499] on button "Confirmar" at bounding box center [1064, 495] width 92 height 29
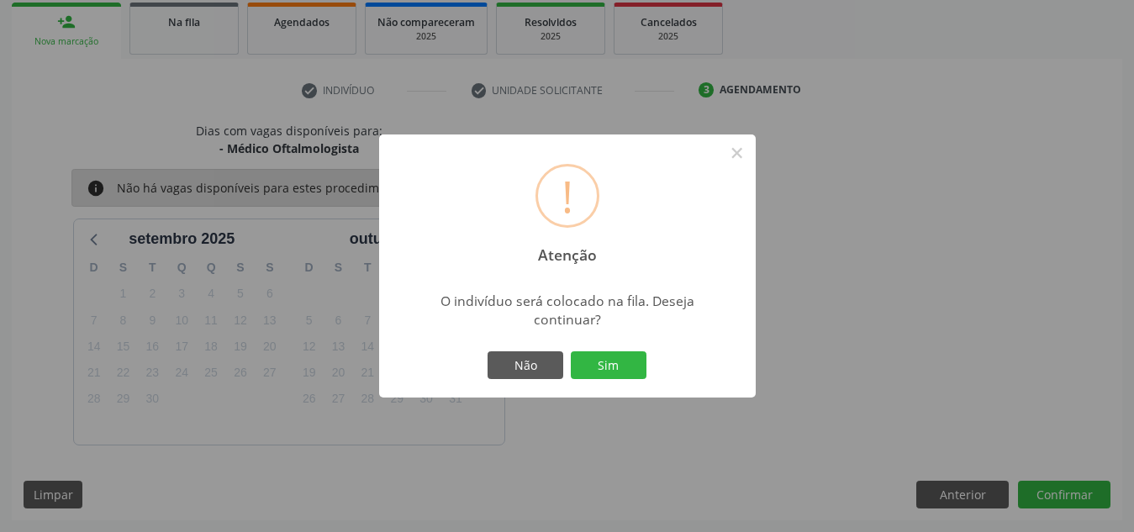
click at [571, 351] on button "Sim" at bounding box center [609, 365] width 76 height 29
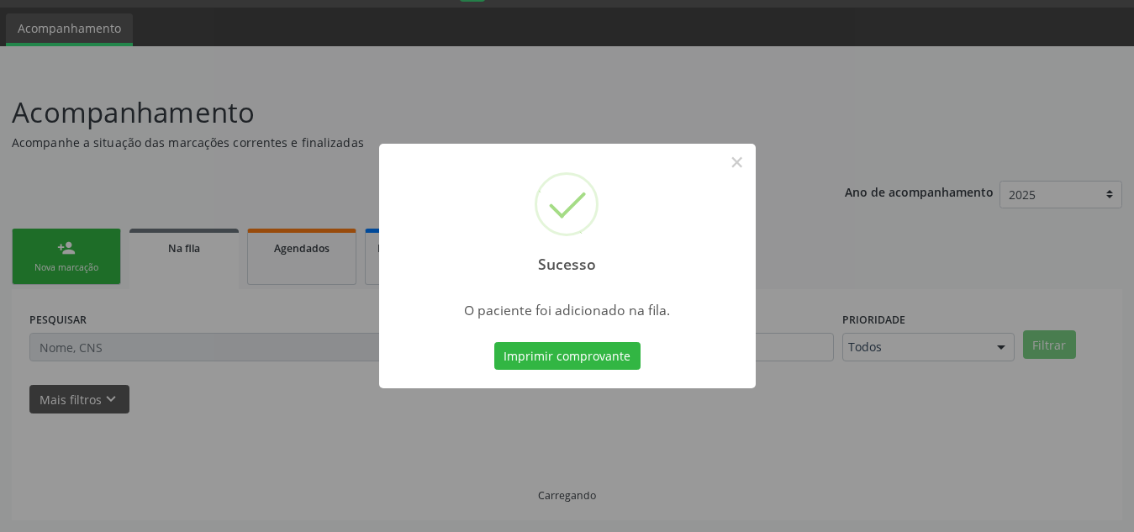
scroll to position [46, 0]
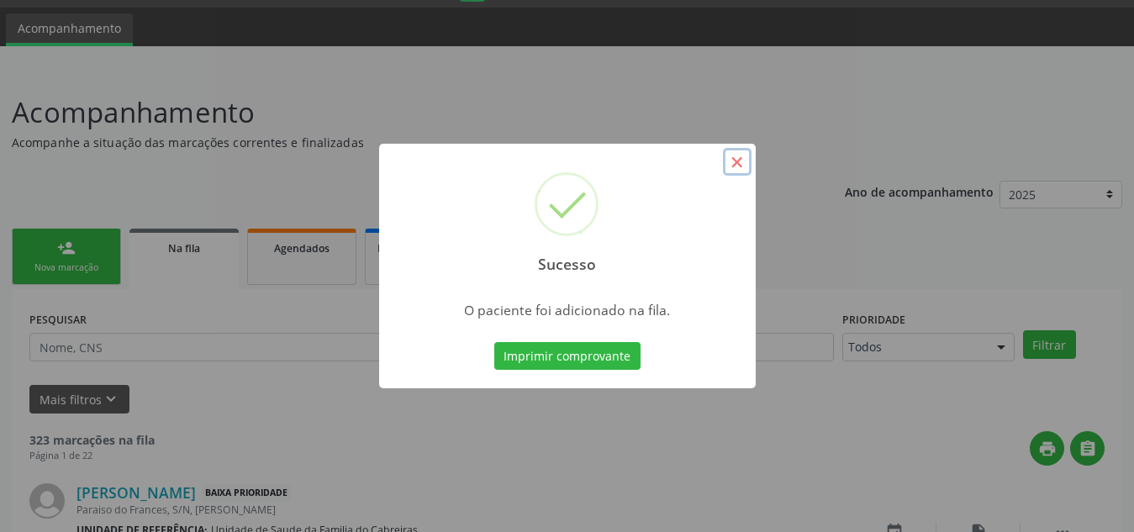
click at [736, 164] on button "×" at bounding box center [737, 162] width 29 height 29
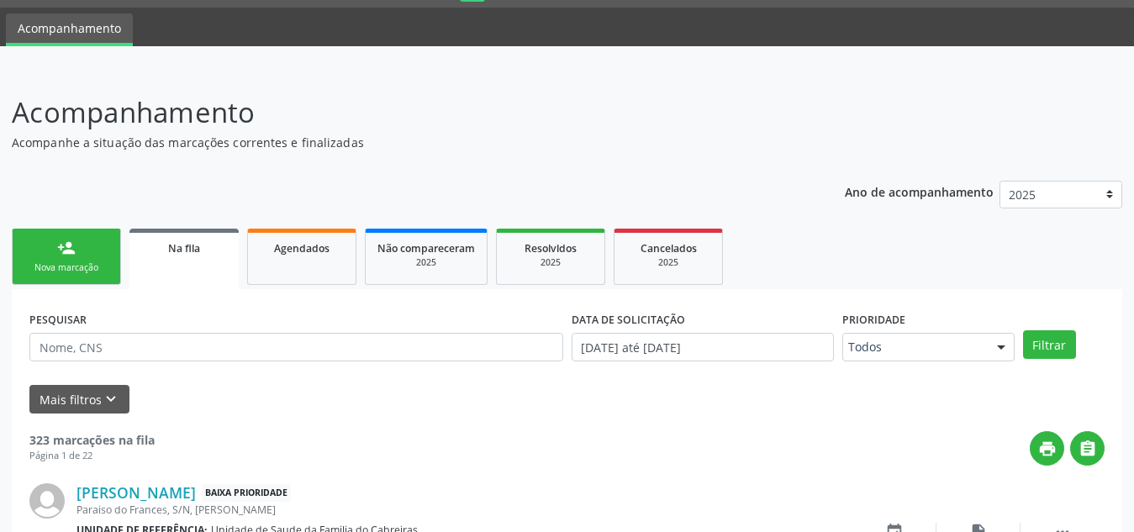
click at [71, 241] on div "person_add" at bounding box center [66, 248] width 18 height 18
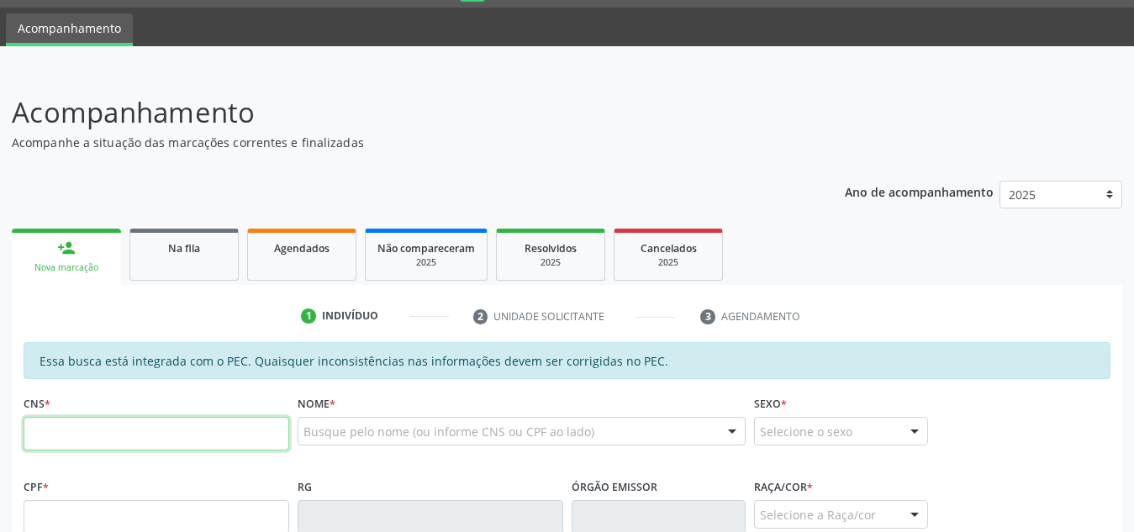
click at [100, 429] on input "text" at bounding box center [157, 434] width 266 height 34
type input "706 3077 4623 9278"
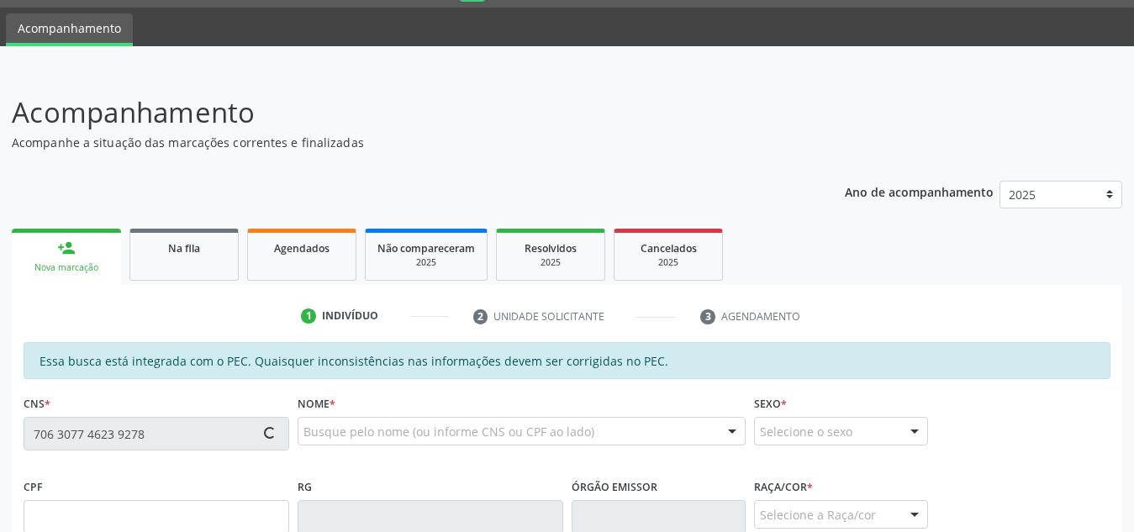
type input "055.312.824-86"
type input "12/03/1947"
type input "Maria Nazaré da Conceição"
type input "(82) 99372-5686"
type input "S/N"
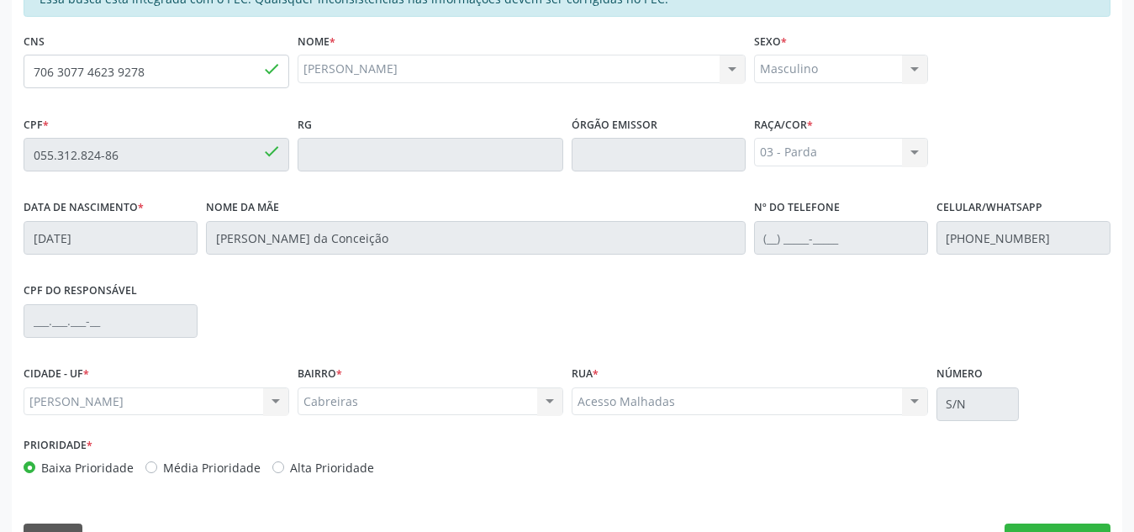
scroll to position [451, 0]
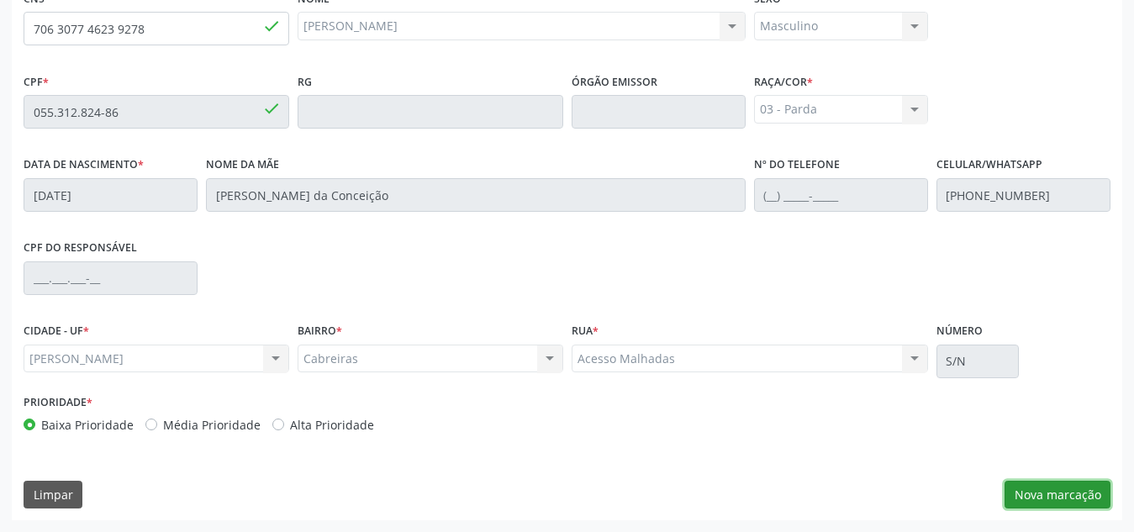
click at [1042, 497] on button "Nova marcação" at bounding box center [1057, 495] width 106 height 29
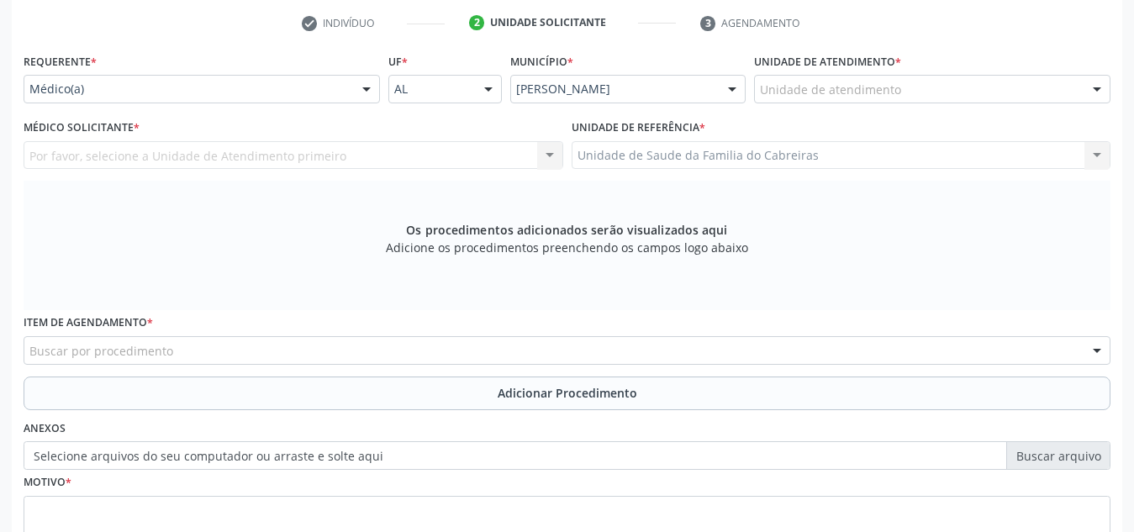
scroll to position [339, 0]
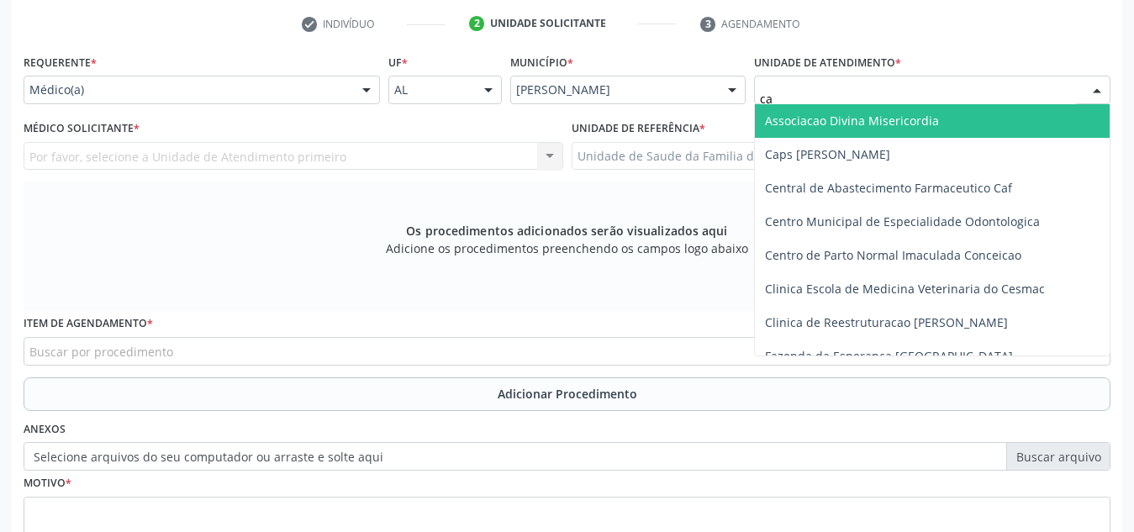
type input "cab"
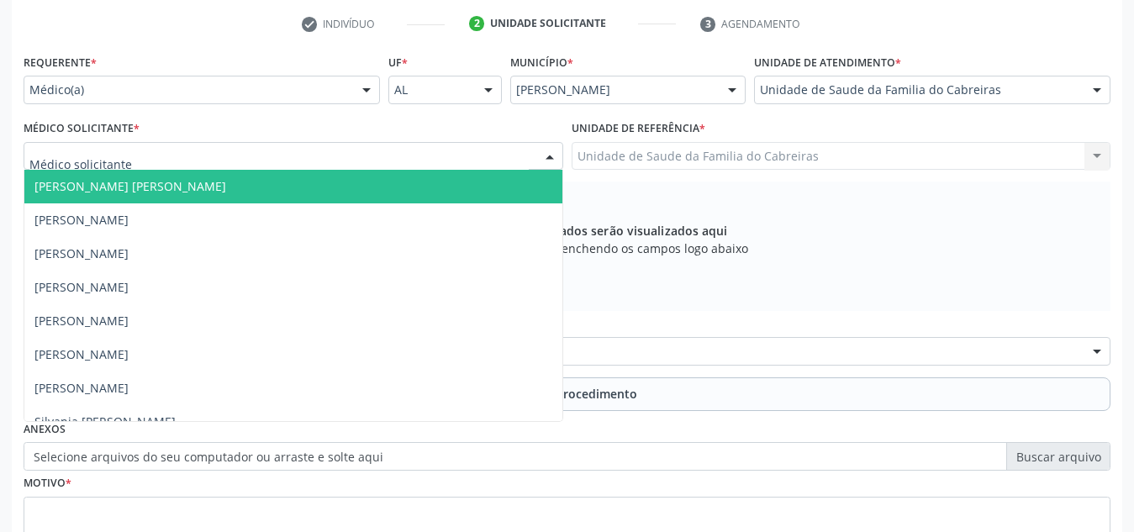
click at [129, 161] on div at bounding box center [294, 156] width 540 height 29
type input "l"
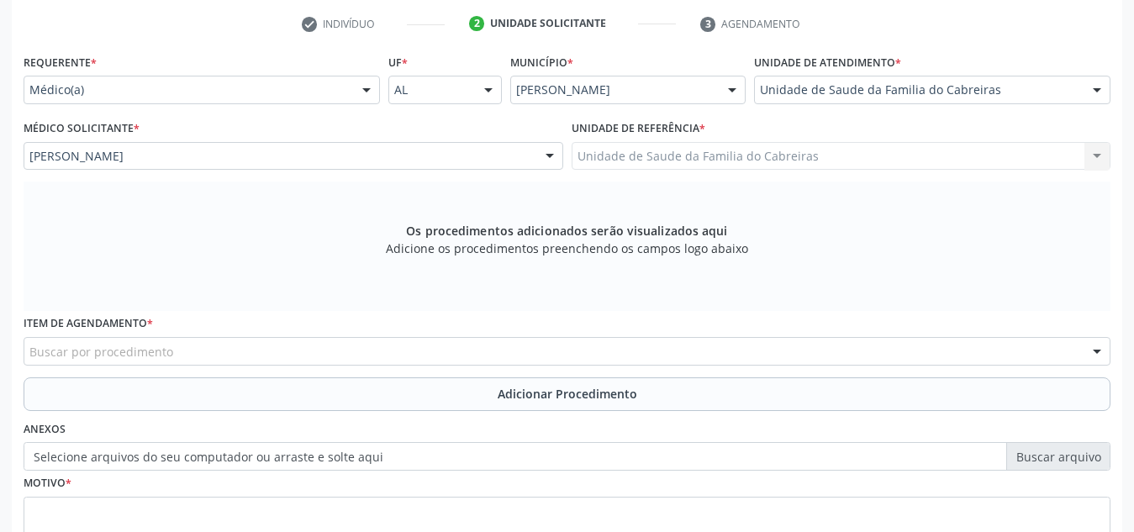
click at [136, 340] on div "Buscar por procedimento" at bounding box center [567, 351] width 1087 height 29
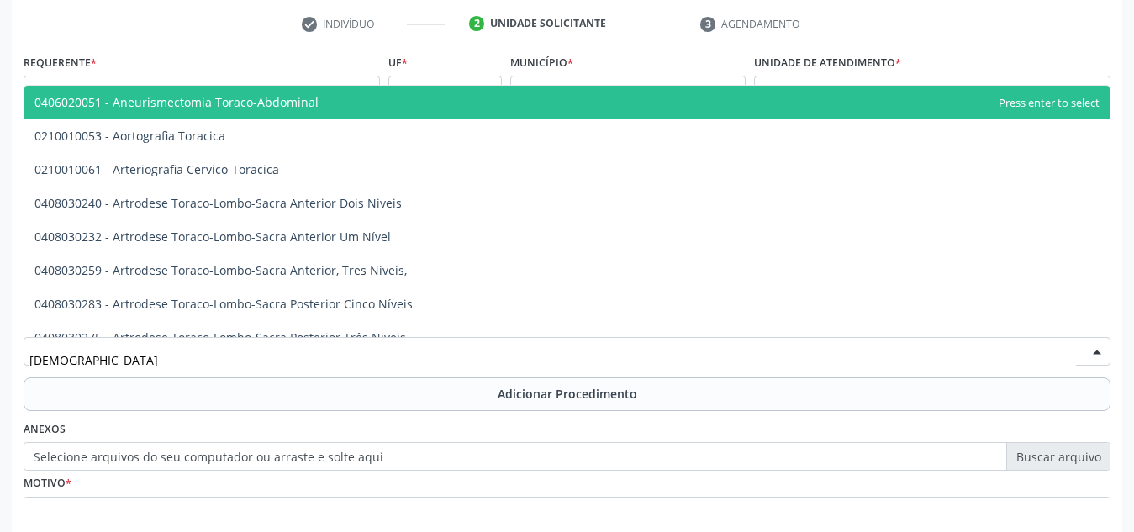
type input "torax"
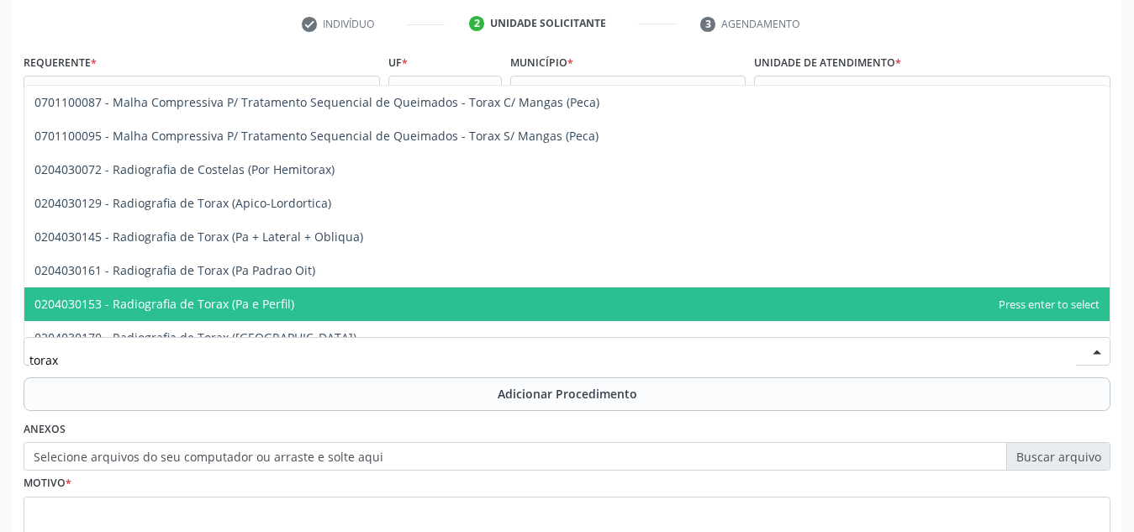
click at [166, 305] on span "0204030153 - Radiografia de Torax (Pa e Perfil)" at bounding box center [164, 304] width 260 height 16
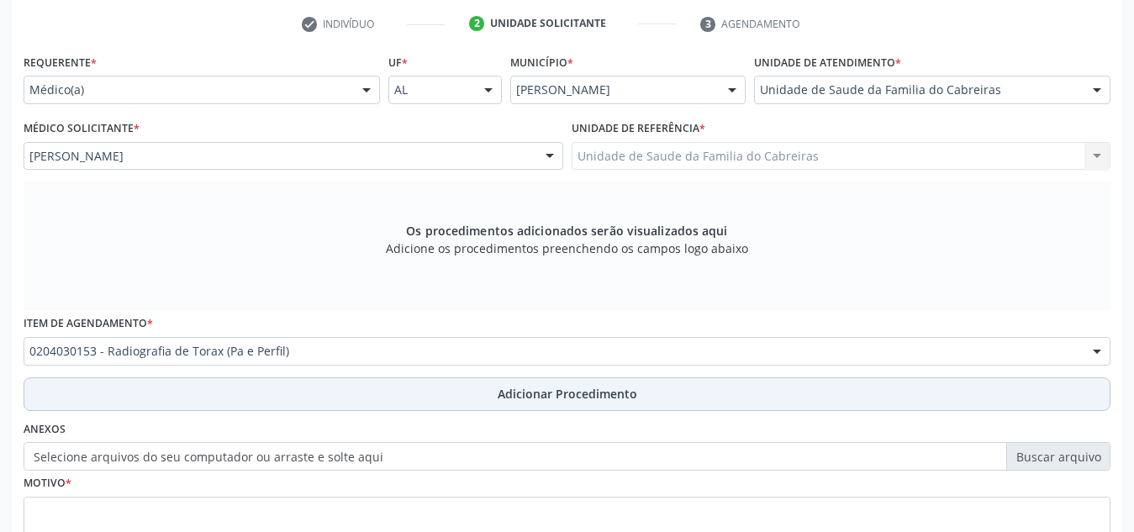
click at [182, 403] on button "Adicionar Procedimento" at bounding box center [567, 394] width 1087 height 34
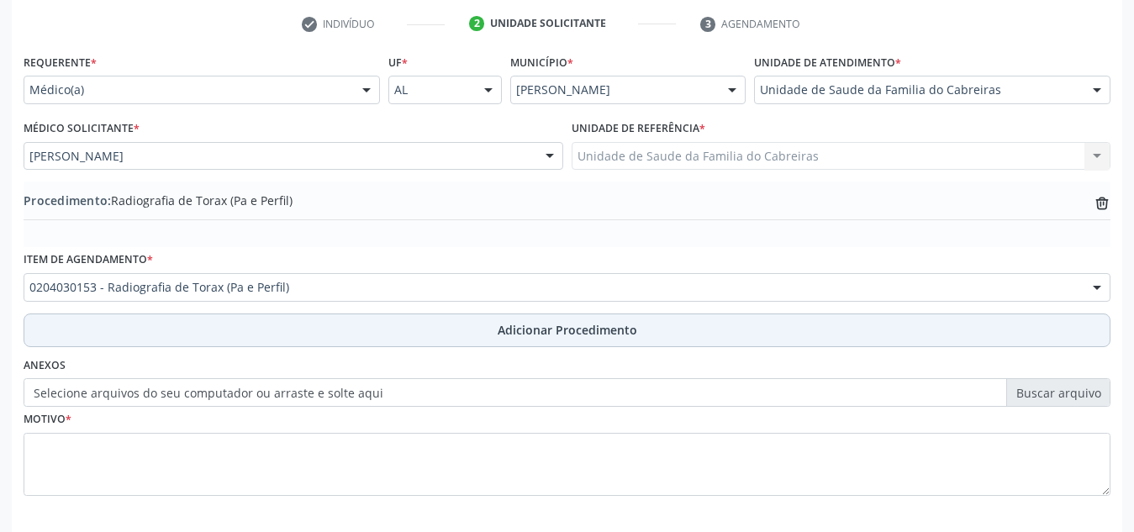
scroll to position [414, 0]
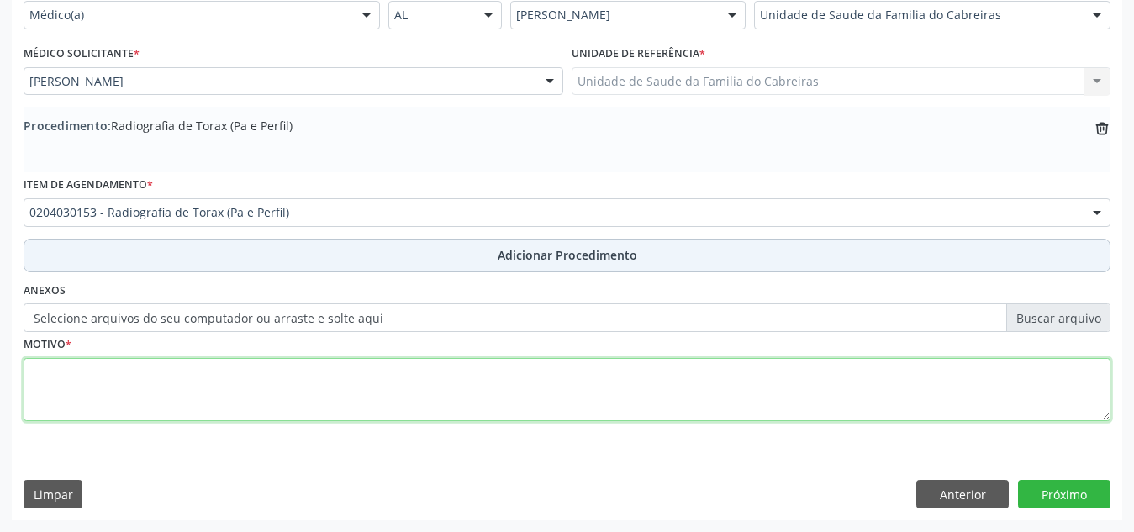
click at [182, 403] on textarea at bounding box center [567, 390] width 1087 height 64
type textarea "p"
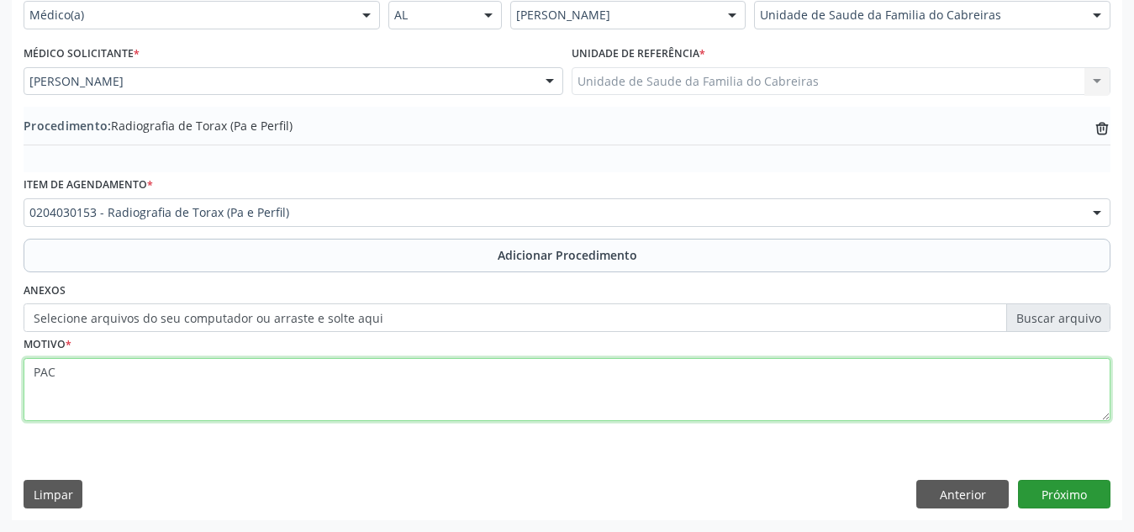
type textarea "PAC"
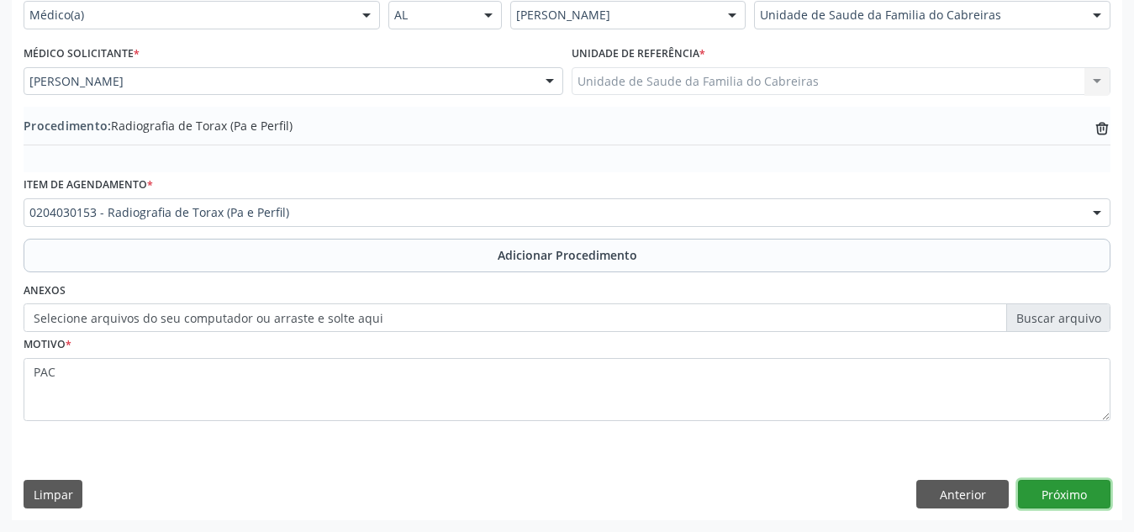
click at [1056, 495] on button "Próximo" at bounding box center [1064, 494] width 92 height 29
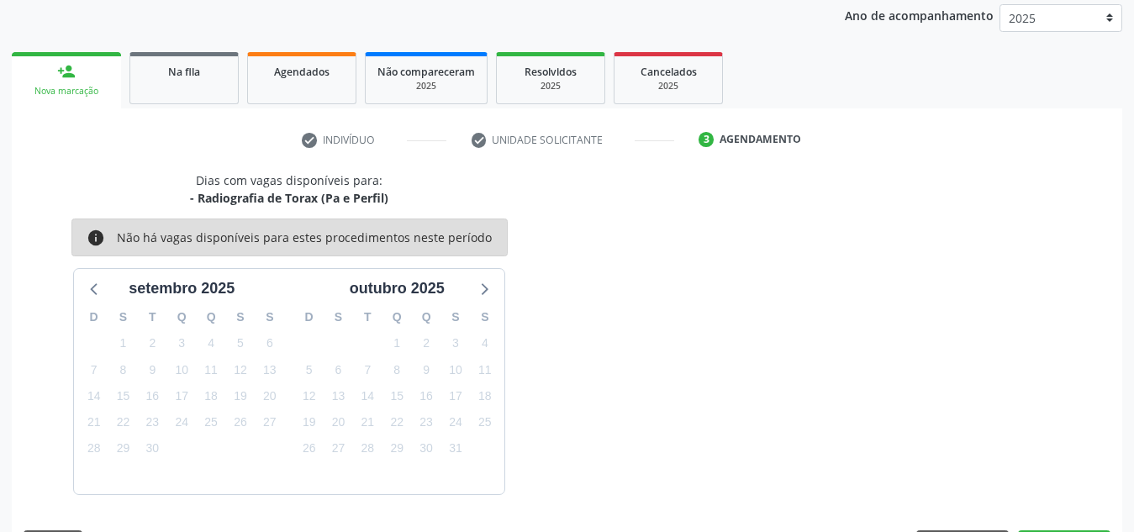
scroll to position [272, 0]
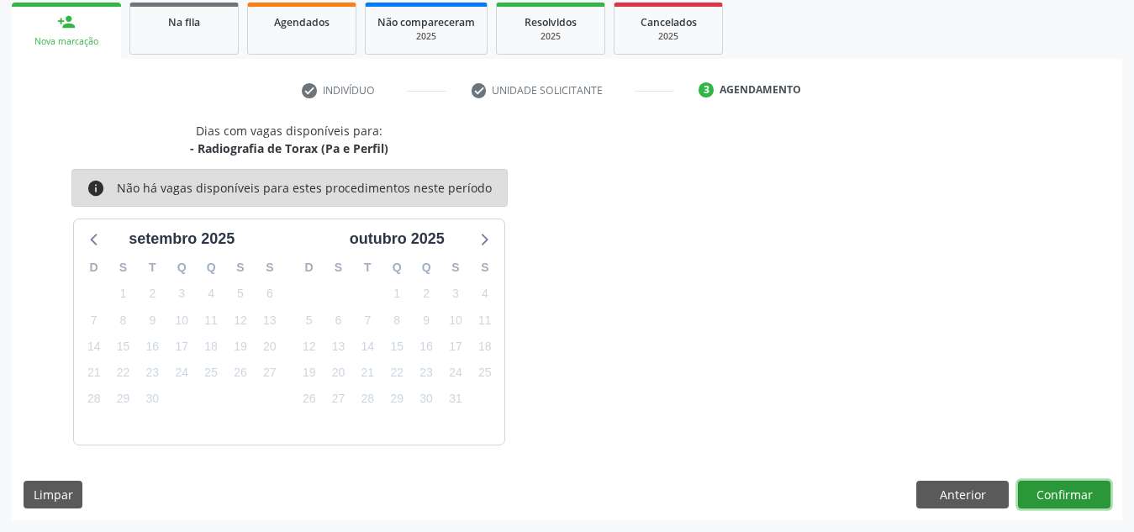
click at [1055, 493] on button "Confirmar" at bounding box center [1064, 495] width 92 height 29
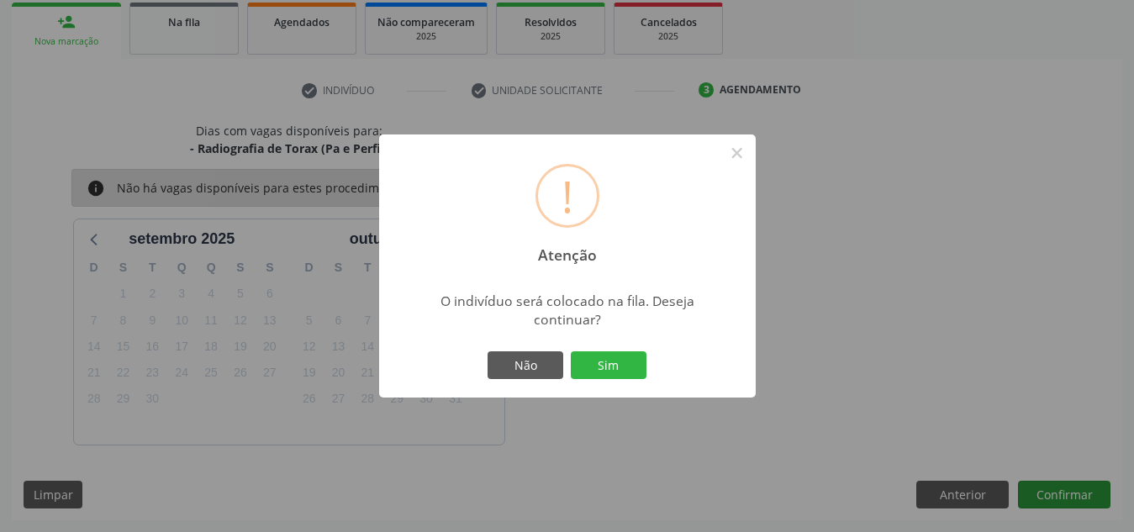
click at [571, 351] on button "Sim" at bounding box center [609, 365] width 76 height 29
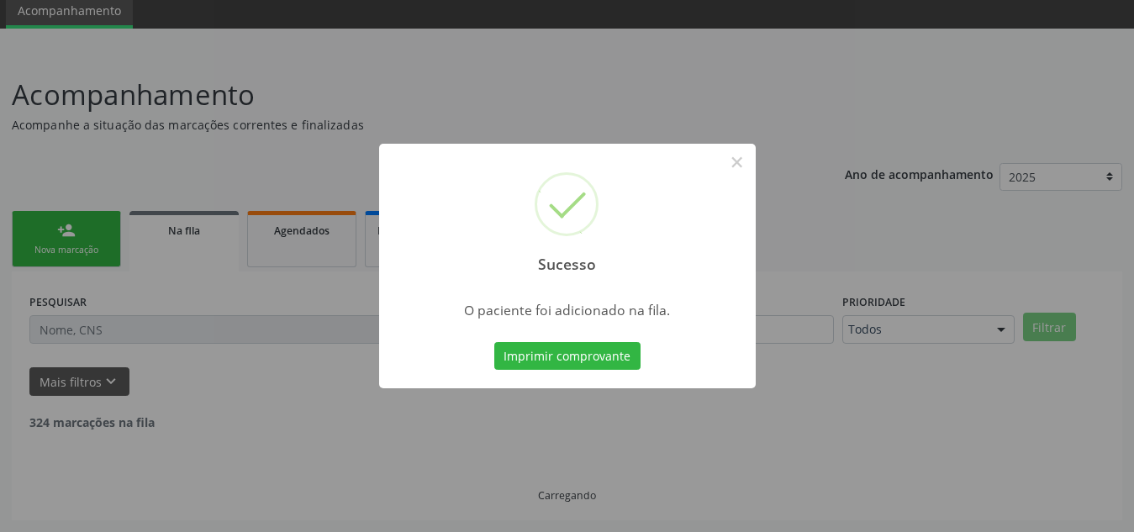
scroll to position [46, 0]
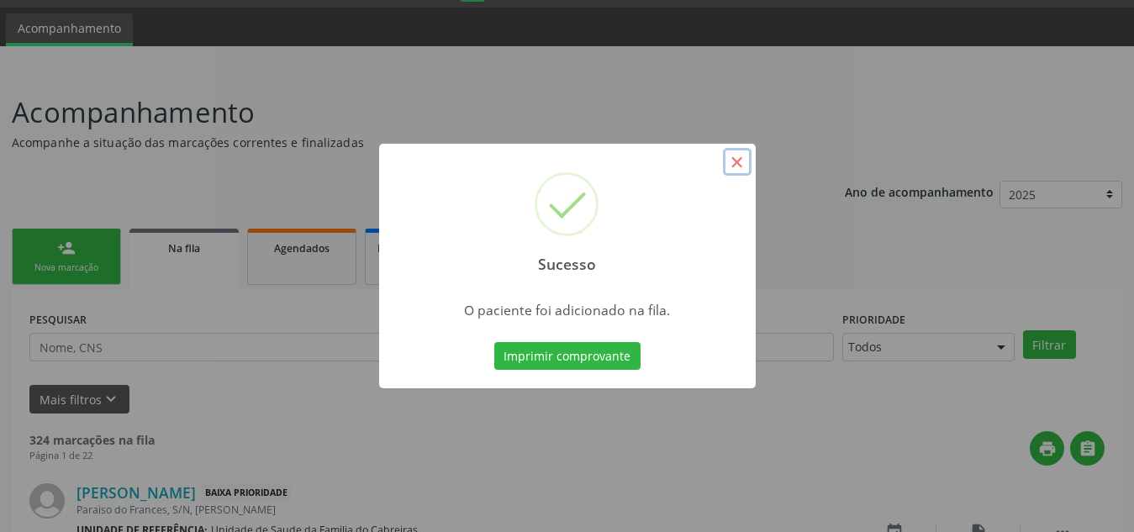
click at [740, 161] on button "×" at bounding box center [737, 162] width 29 height 29
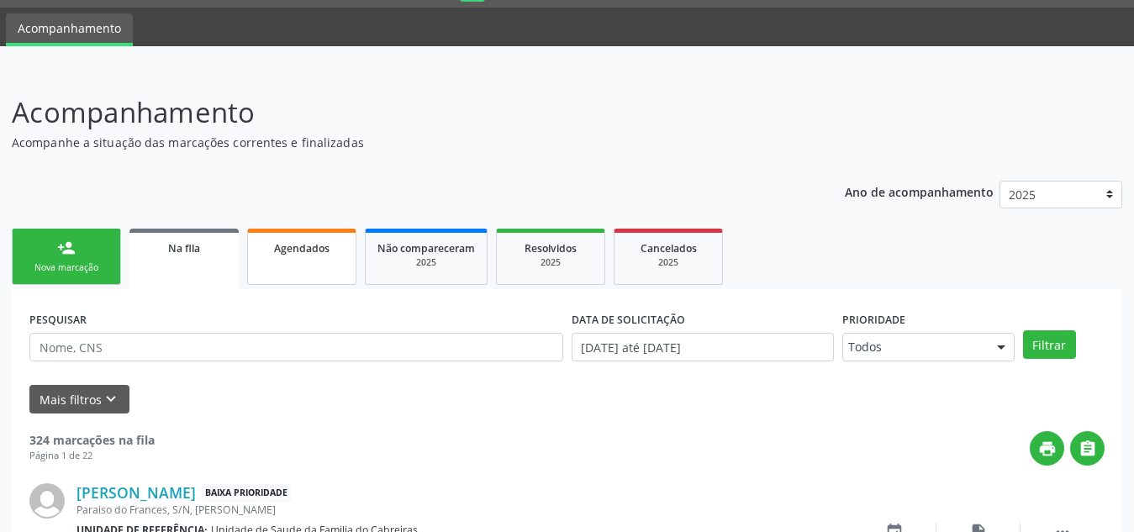
click at [286, 240] on div "Agendados" at bounding box center [302, 248] width 84 height 18
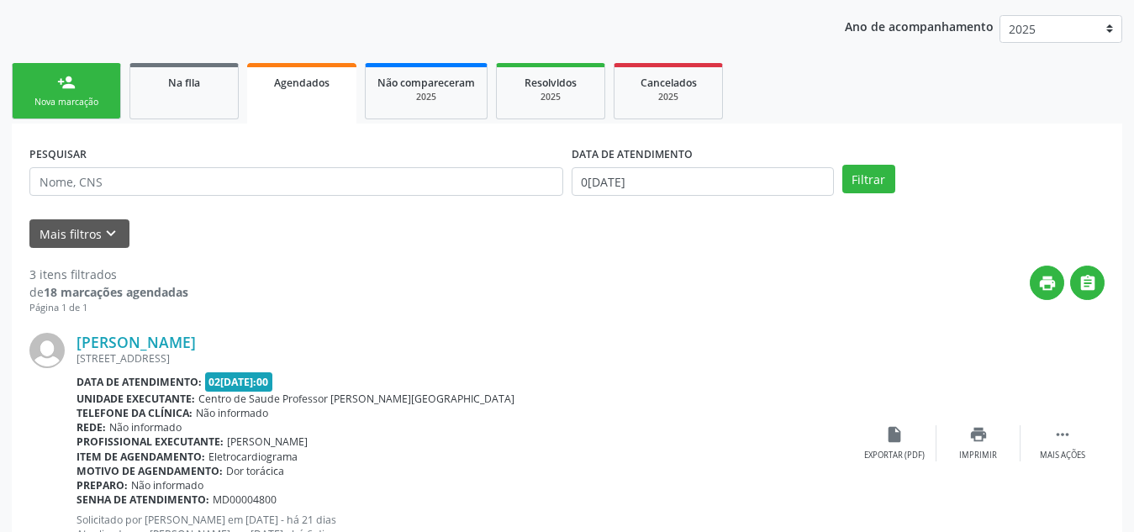
scroll to position [222, 0]
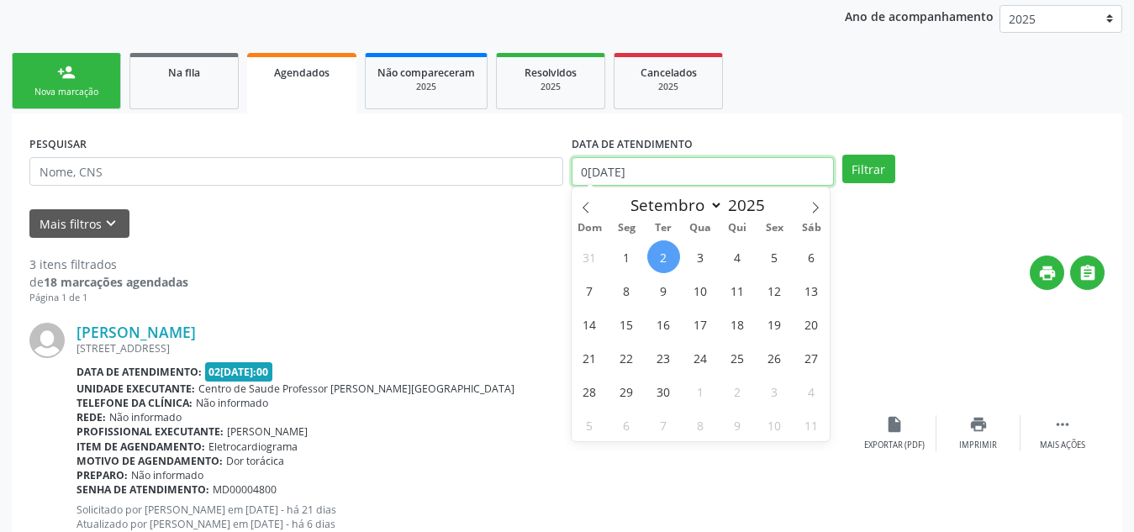
click at [700, 171] on input "02/09/2025" at bounding box center [703, 171] width 262 height 29
click at [635, 264] on span "1" at bounding box center [626, 256] width 33 height 33
type input "01/09/2025"
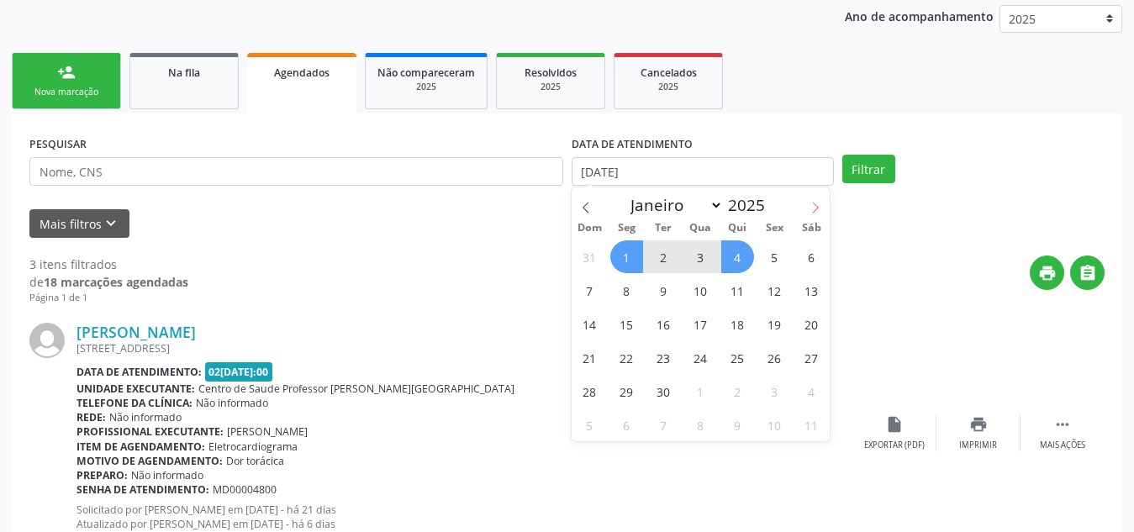
click at [815, 210] on icon at bounding box center [815, 208] width 12 height 12
select select "9"
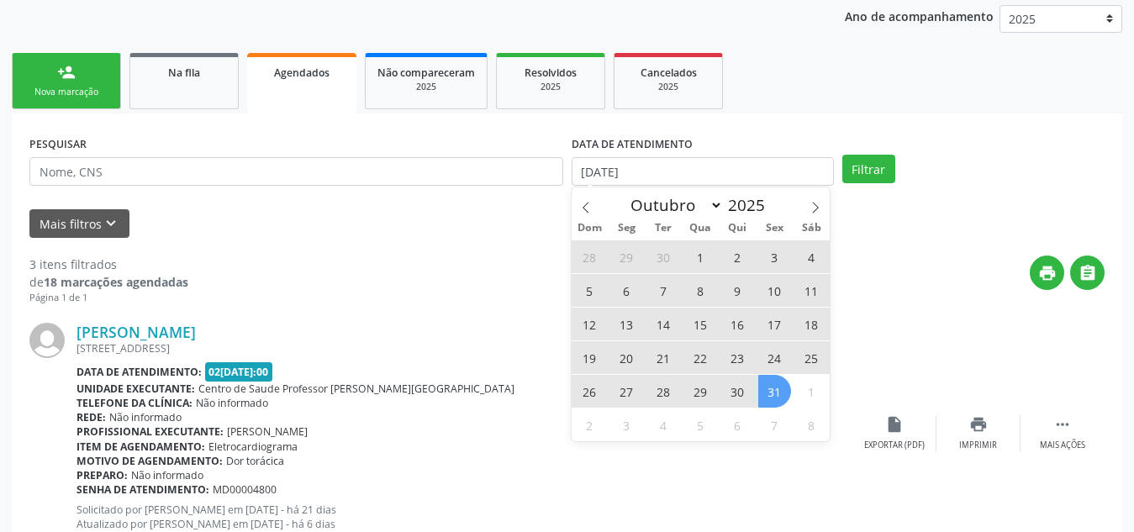
click at [774, 390] on span "31" at bounding box center [774, 391] width 33 height 33
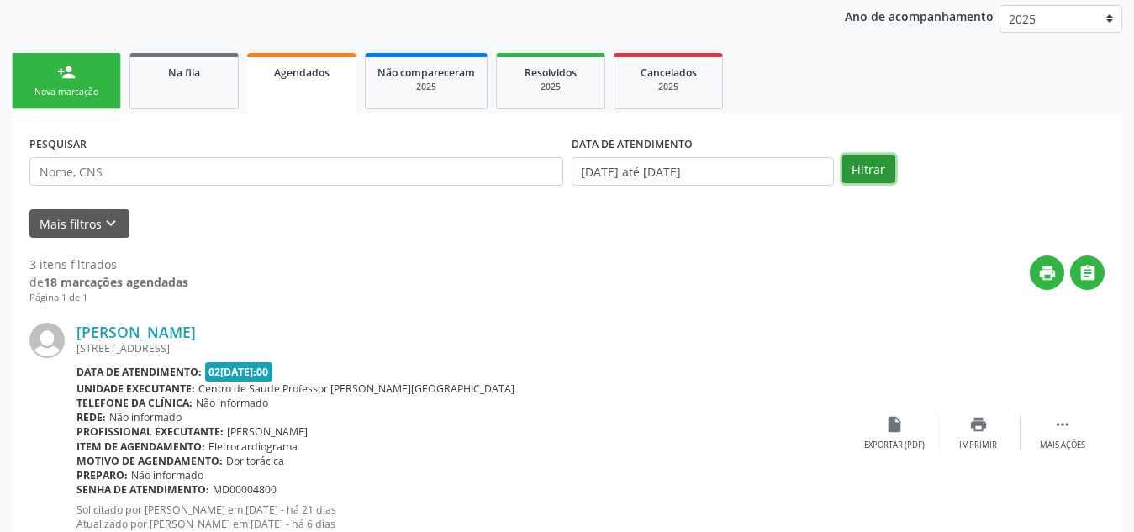
click at [862, 175] on button "Filtrar" at bounding box center [868, 169] width 53 height 29
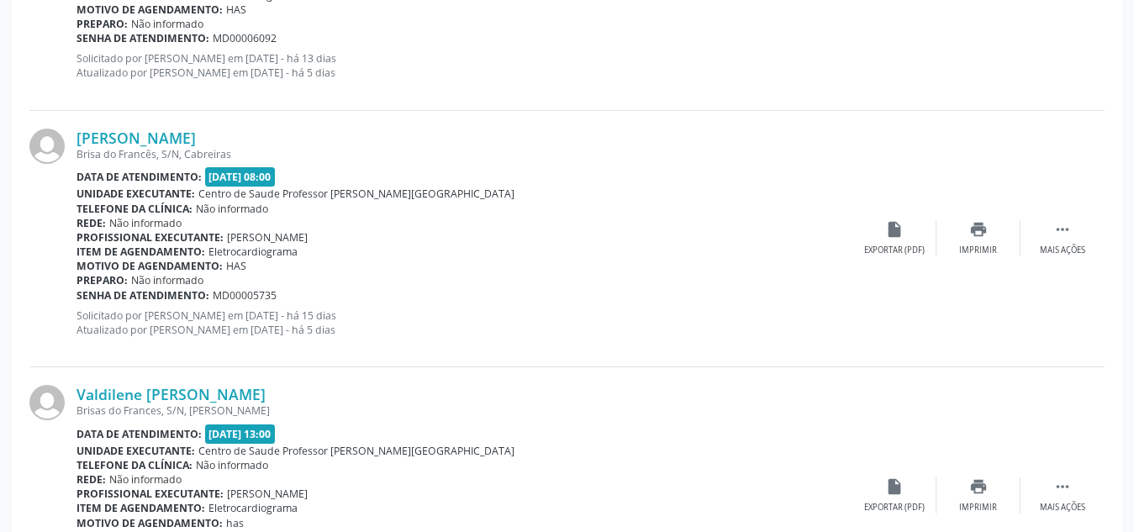
scroll to position [3905, 0]
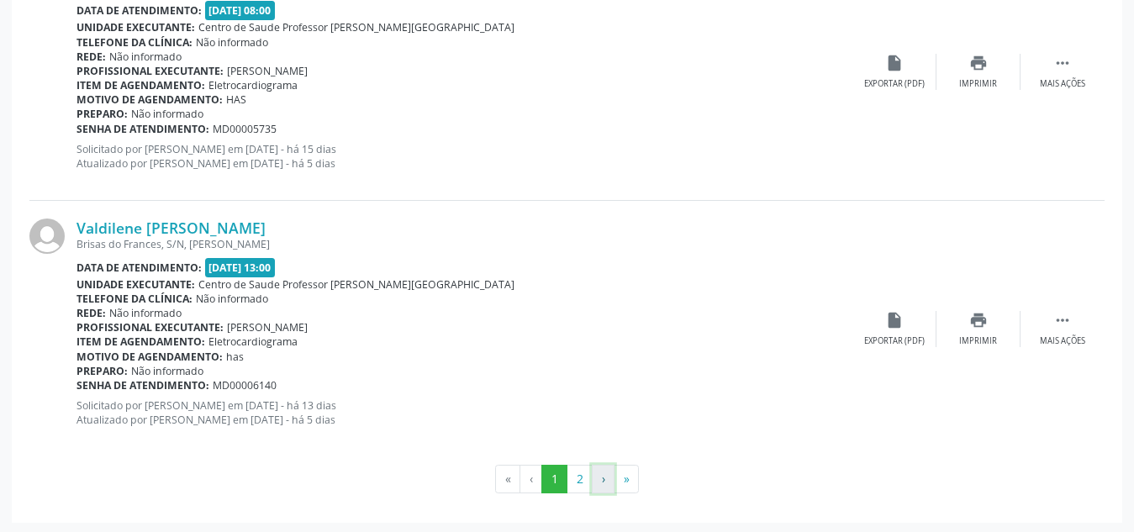
click at [598, 481] on button "›" at bounding box center [603, 479] width 23 height 29
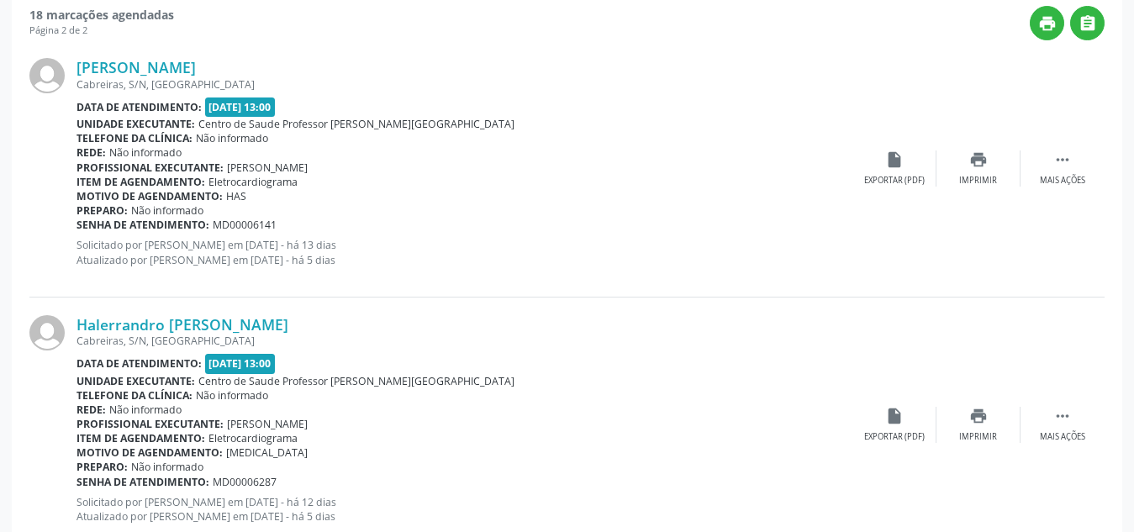
scroll to position [471, 0]
click at [581, 221] on div "Senha de atendimento: MD00006141" at bounding box center [464, 226] width 776 height 14
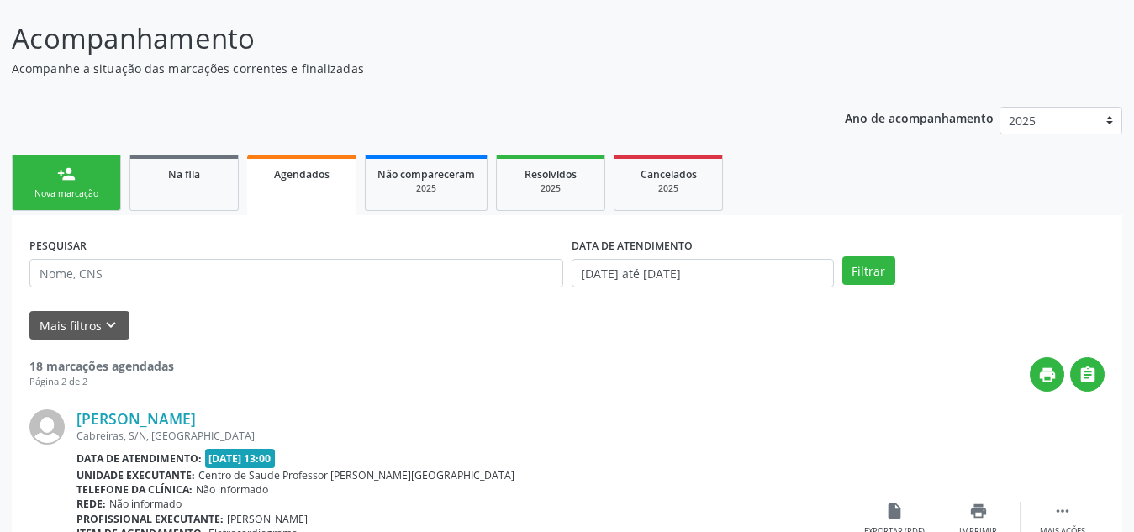
scroll to position [0, 0]
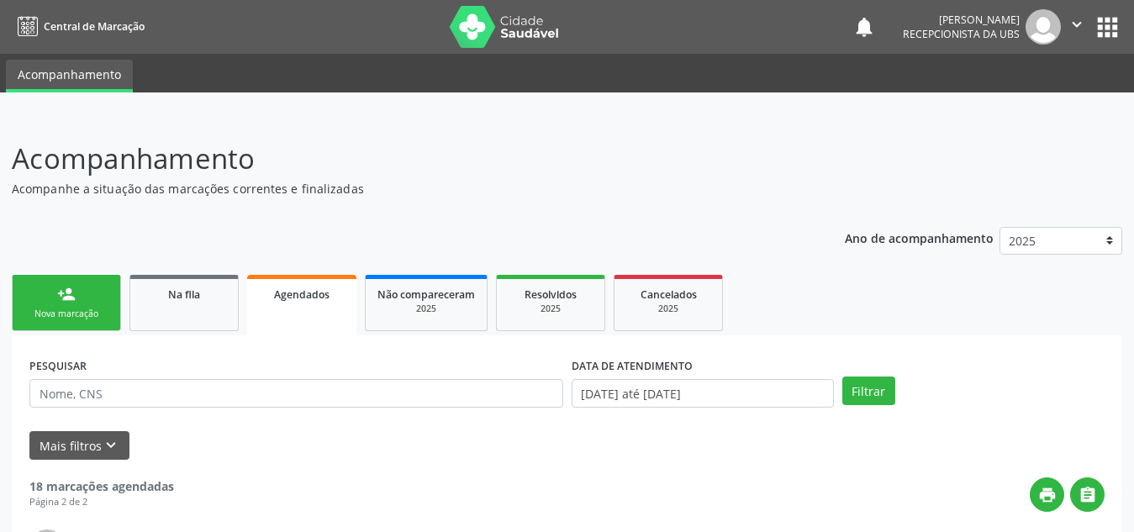
click at [68, 307] on link "person_add Nova marcação" at bounding box center [66, 303] width 109 height 56
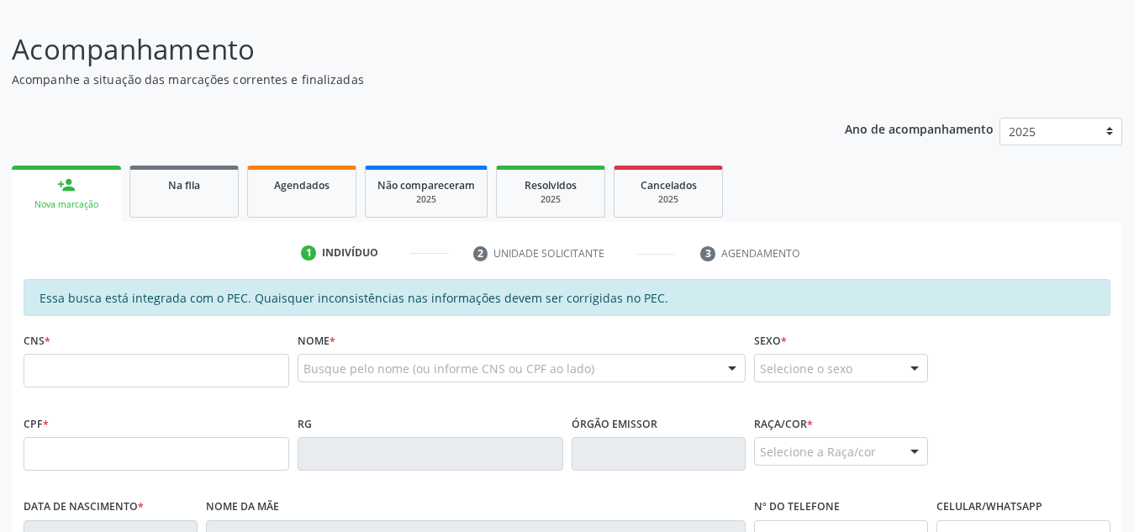
scroll to position [110, 0]
click at [202, 372] on input "text" at bounding box center [157, 370] width 266 height 34
type input "708 0018 4715 4727"
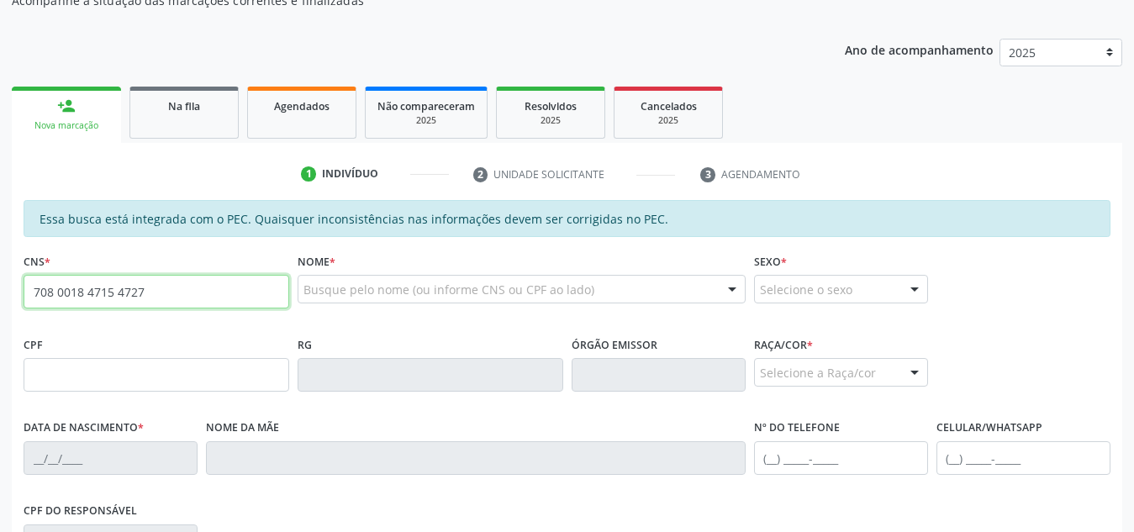
scroll to position [451, 0]
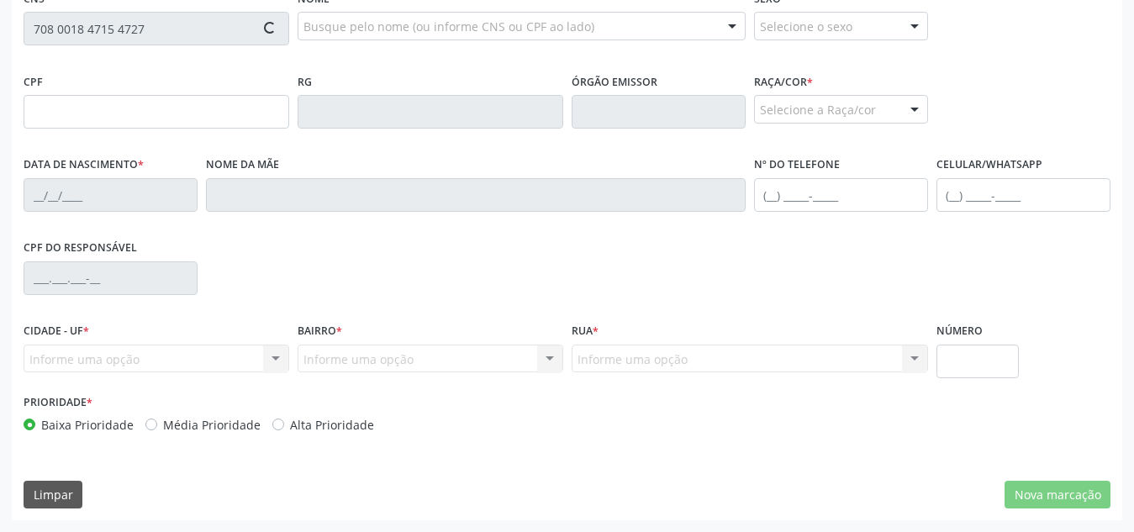
type input "957.198.494-91"
type input "21/10/1964"
type input "Benedita Maria da Conceicao"
type input "(82) 99372-9441"
type input "S/N"
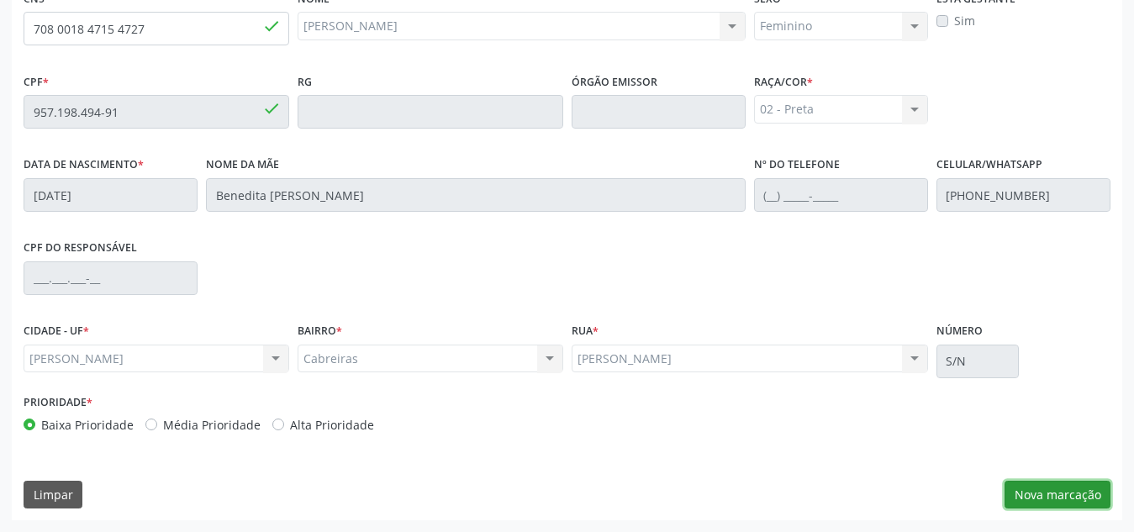
click at [1032, 499] on button "Nova marcação" at bounding box center [1057, 495] width 106 height 29
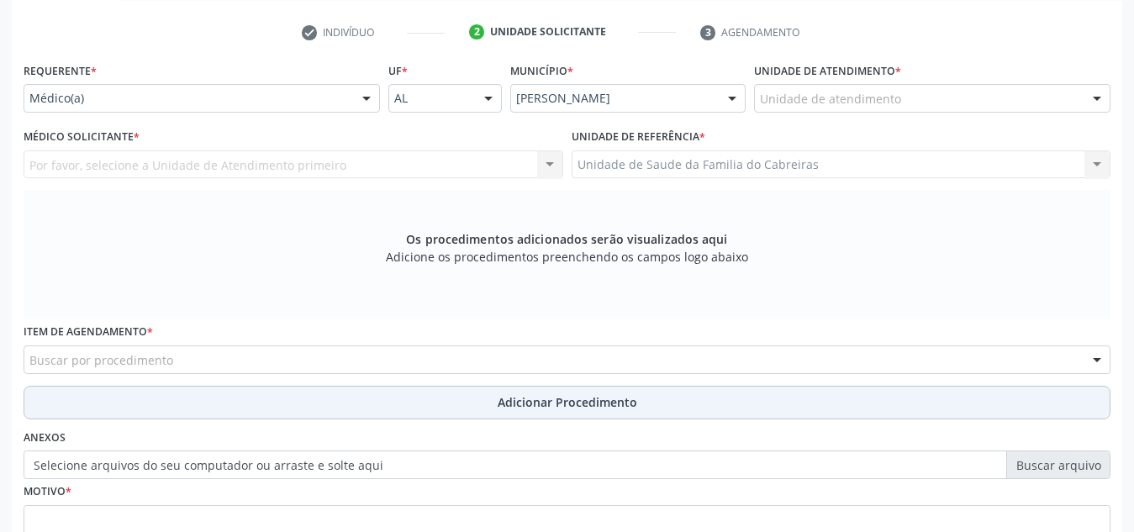
scroll to position [330, 0]
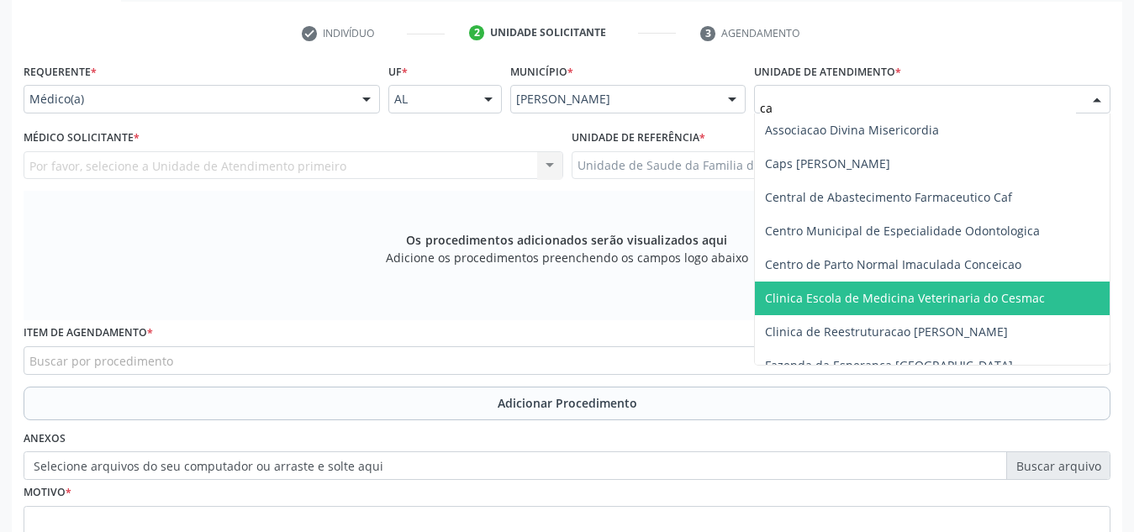
type input "cab"
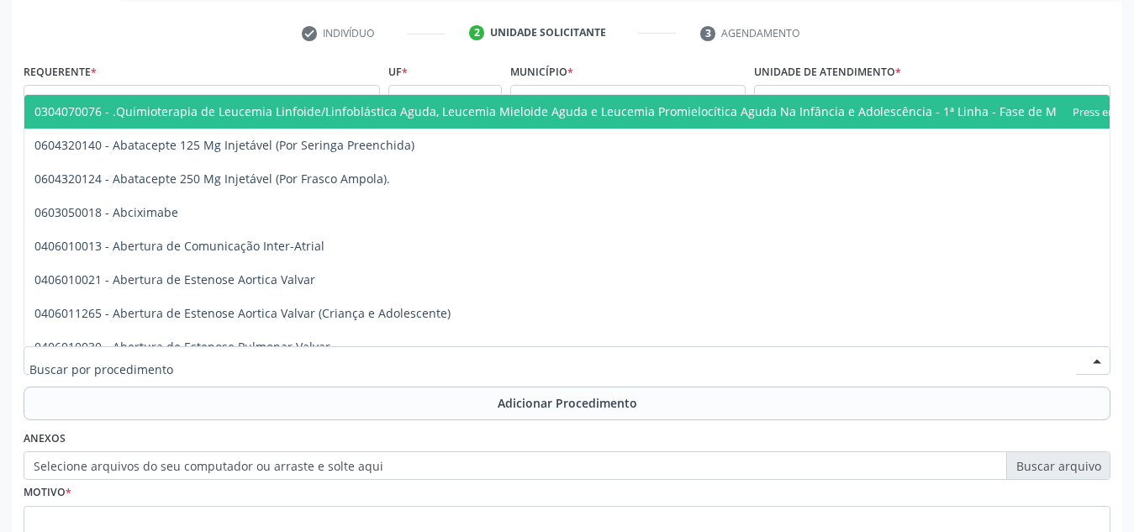
click at [705, 357] on div at bounding box center [567, 360] width 1087 height 29
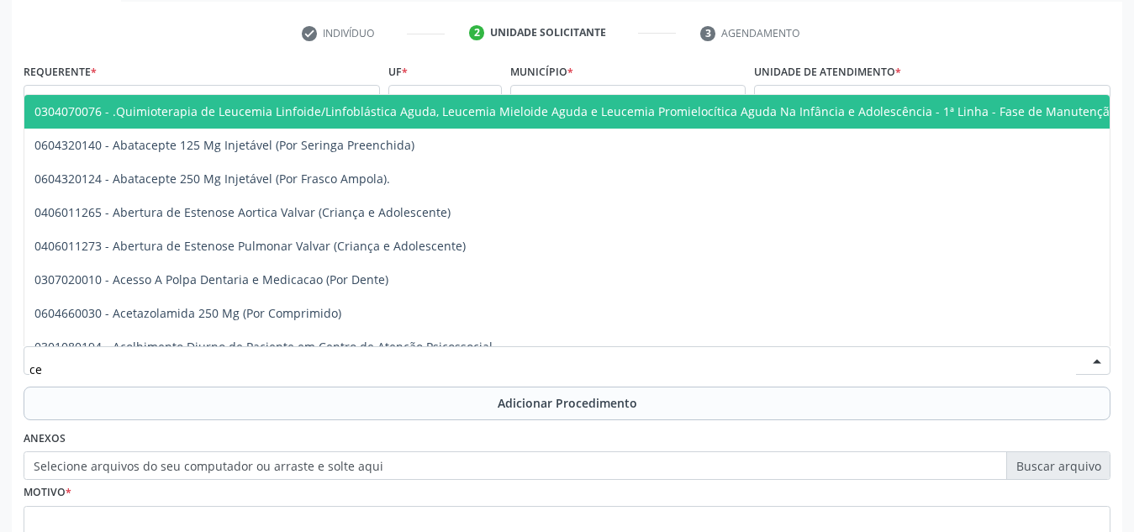
type input "c"
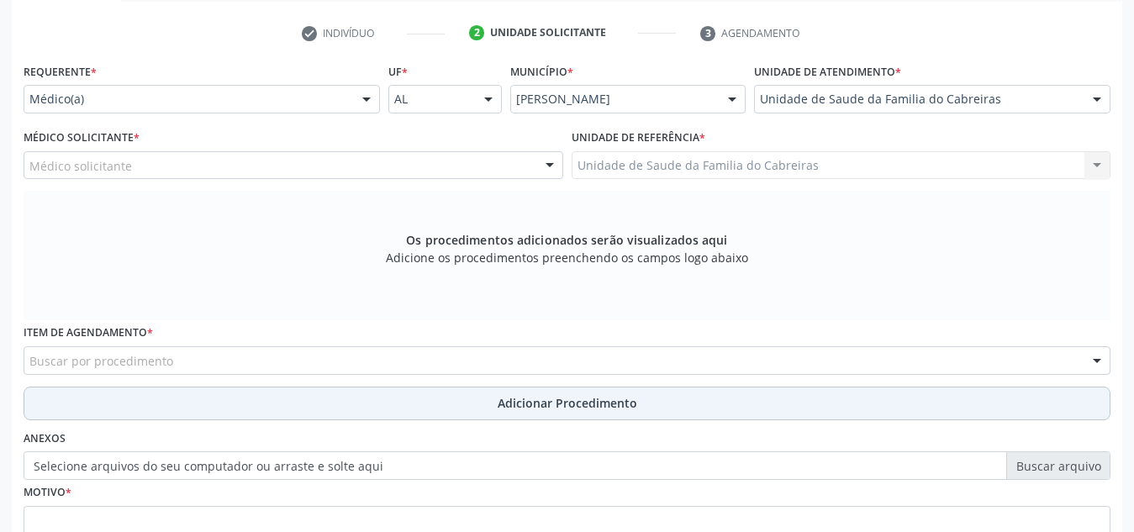
click at [786, 401] on button "Adicionar Procedimento" at bounding box center [567, 404] width 1087 height 34
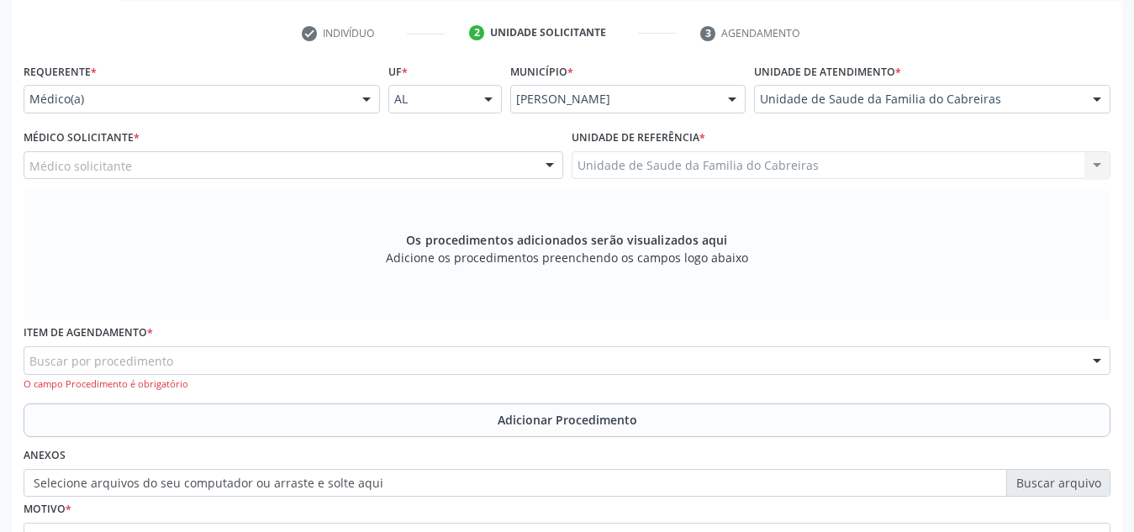
click at [992, 254] on div "Os procedimentos adicionados serão visualizados aqui Adicione os procedimentos …" at bounding box center [567, 255] width 1087 height 129
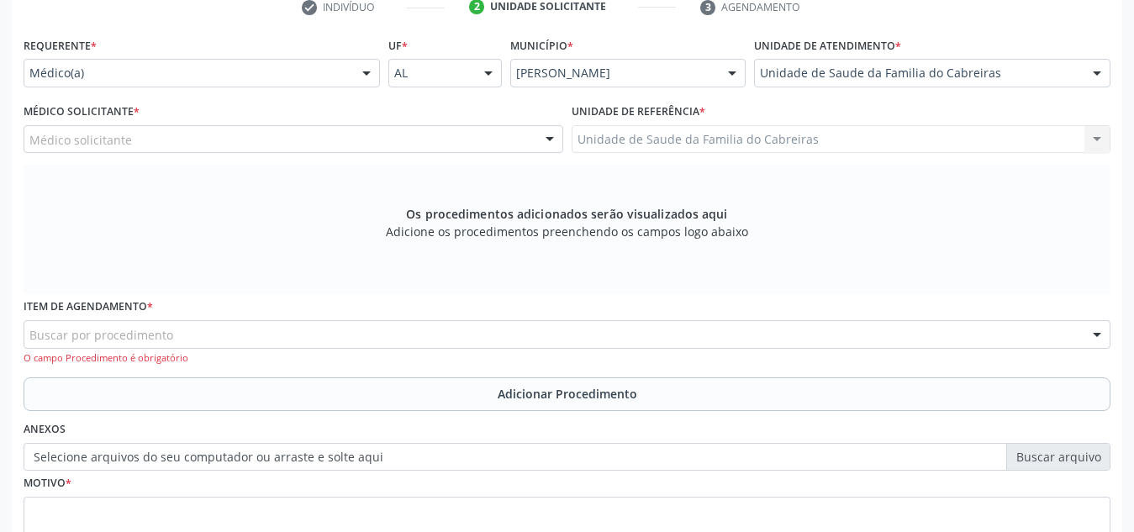
scroll to position [356, 0]
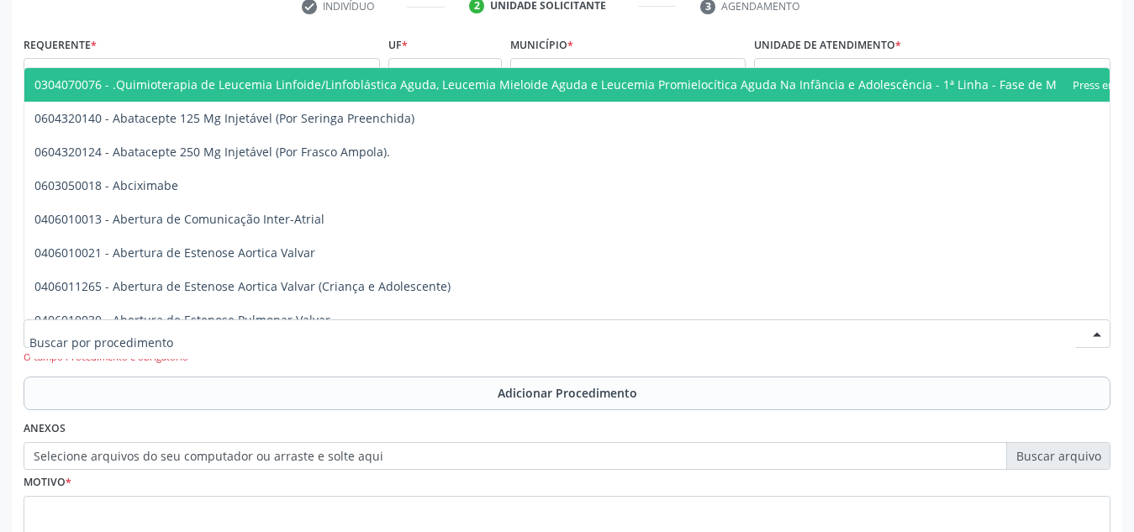
click at [437, 334] on div at bounding box center [567, 333] width 1087 height 29
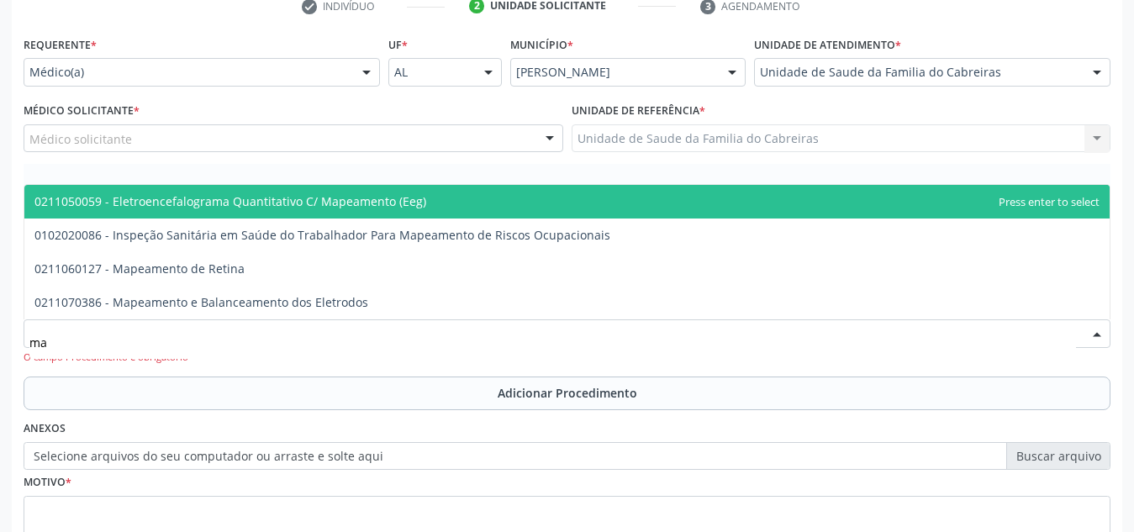
type input "m"
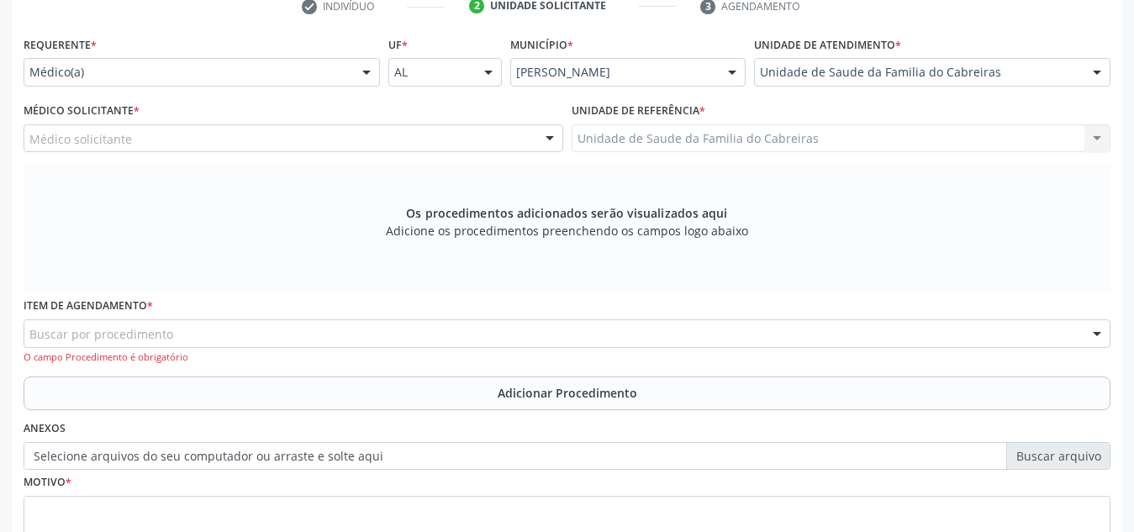
click at [812, 420] on div "Anexos Selecione arquivos do seu computador ou arraste e solte aqui" at bounding box center [566, 443] width 1095 height 54
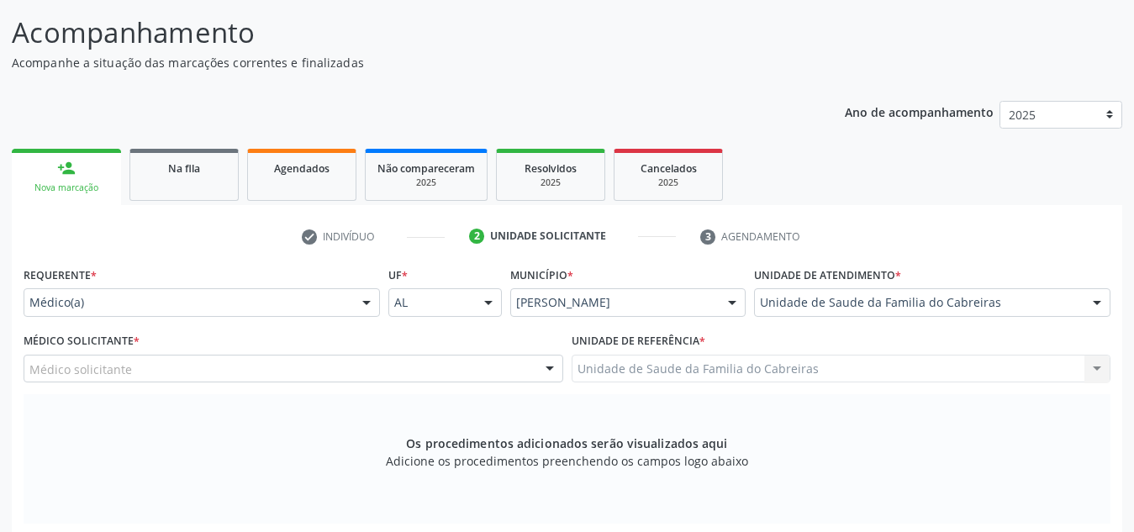
scroll to position [125, 0]
click at [205, 177] on link "Na fila" at bounding box center [183, 176] width 109 height 52
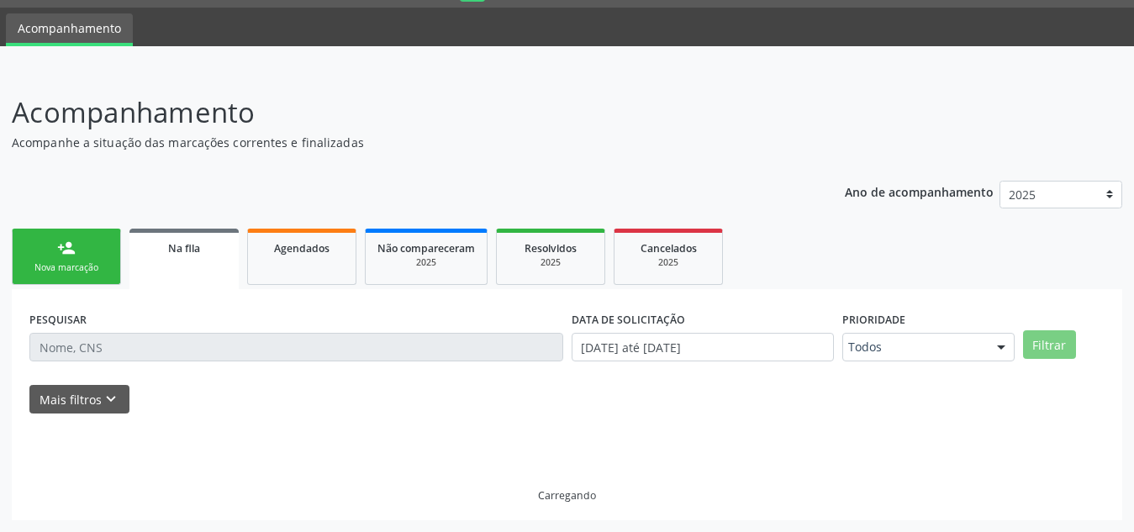
scroll to position [46, 0]
click at [76, 251] on link "person_add Nova marcação" at bounding box center [66, 257] width 109 height 56
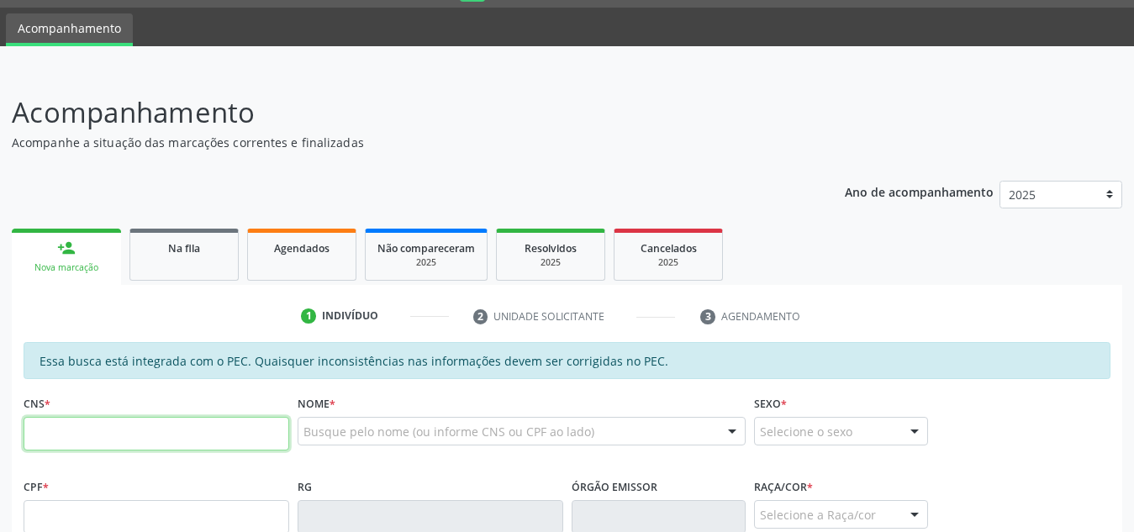
click at [125, 443] on input "text" at bounding box center [157, 434] width 266 height 34
type input "700 8029 9722 8686"
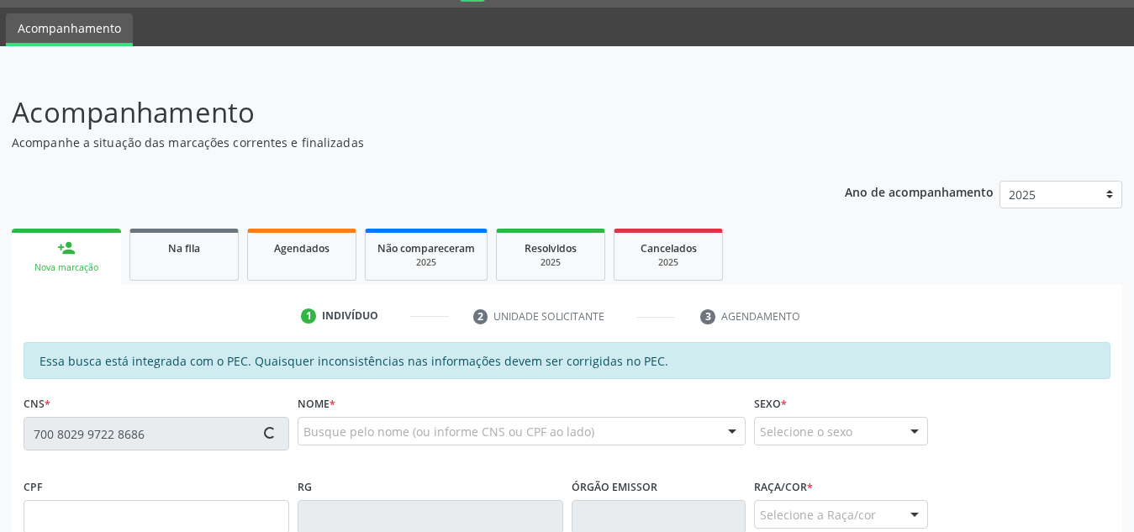
type input "483.317.404-91"
type input "06/06/1966"
type input "Ester Maria da Conceição"
type input "(82) 99192-3053"
type input "S/N"
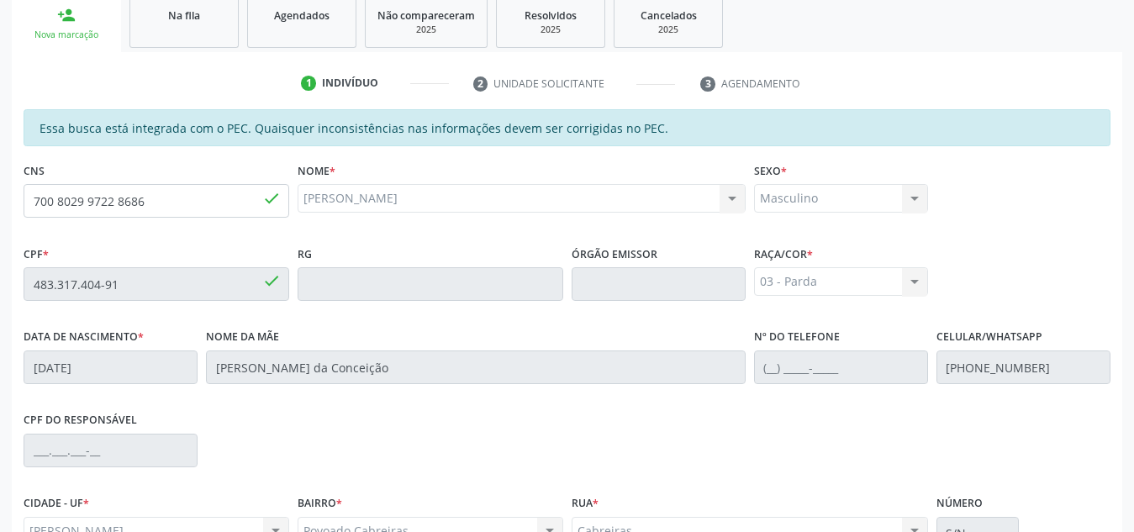
scroll to position [451, 0]
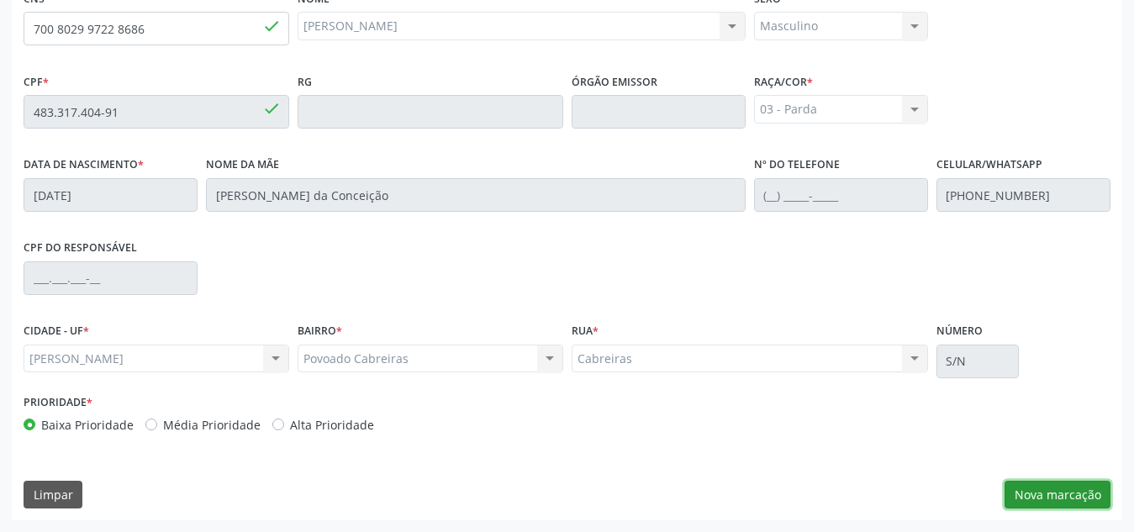
click at [1058, 493] on button "Nova marcação" at bounding box center [1057, 495] width 106 height 29
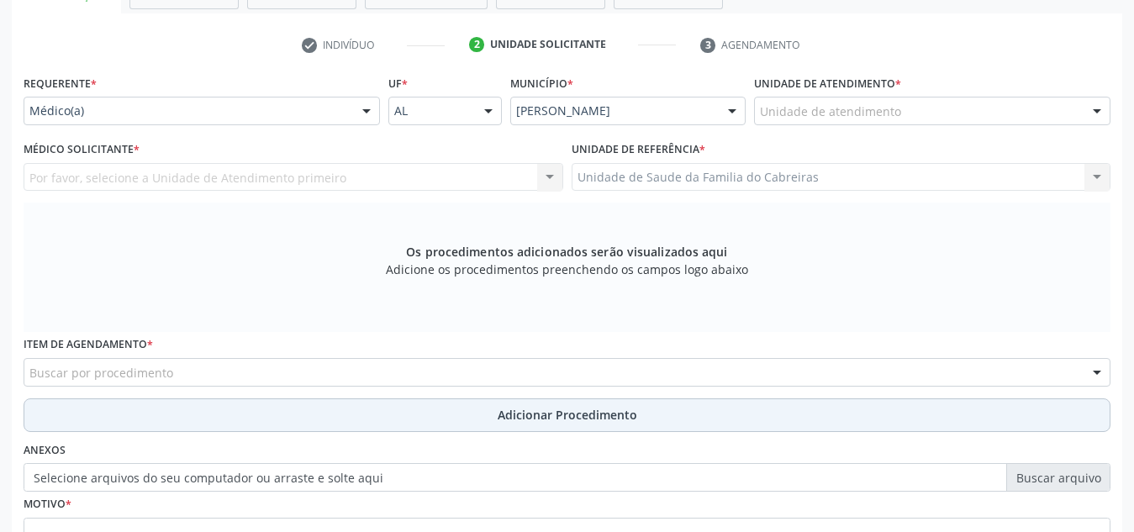
scroll to position [317, 0]
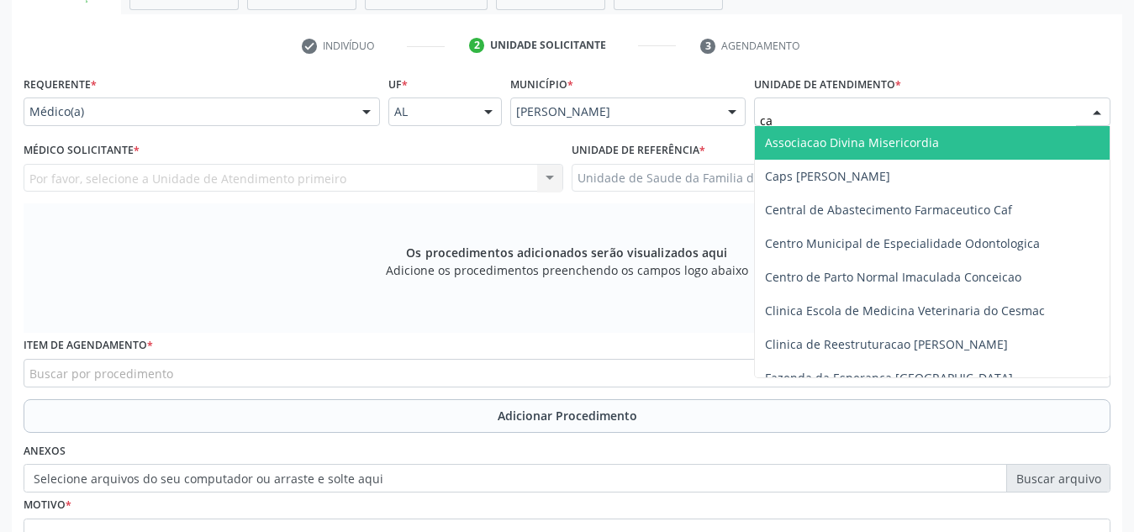
type input "cab"
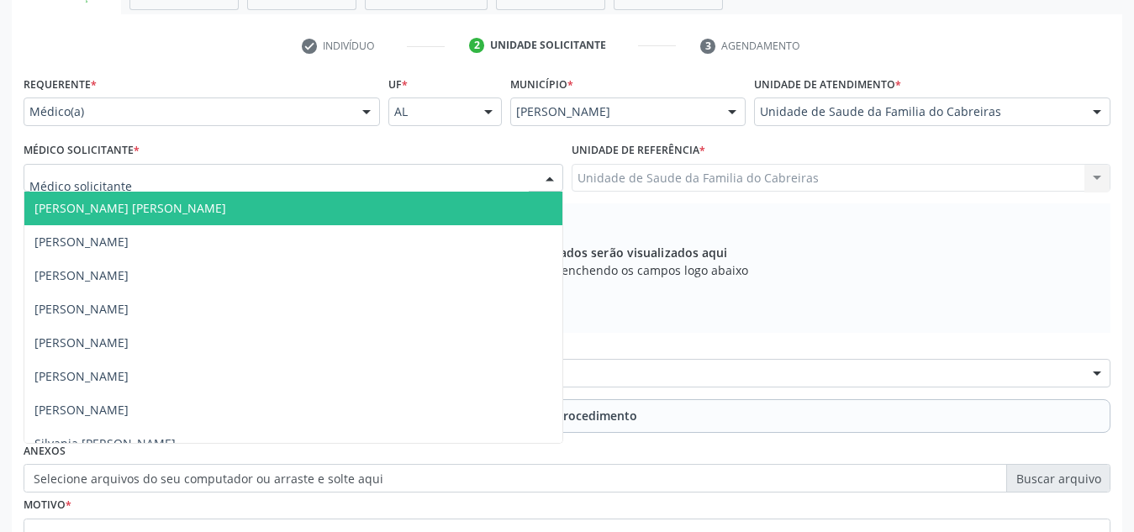
click at [457, 173] on div at bounding box center [294, 178] width 540 height 29
type input "le"
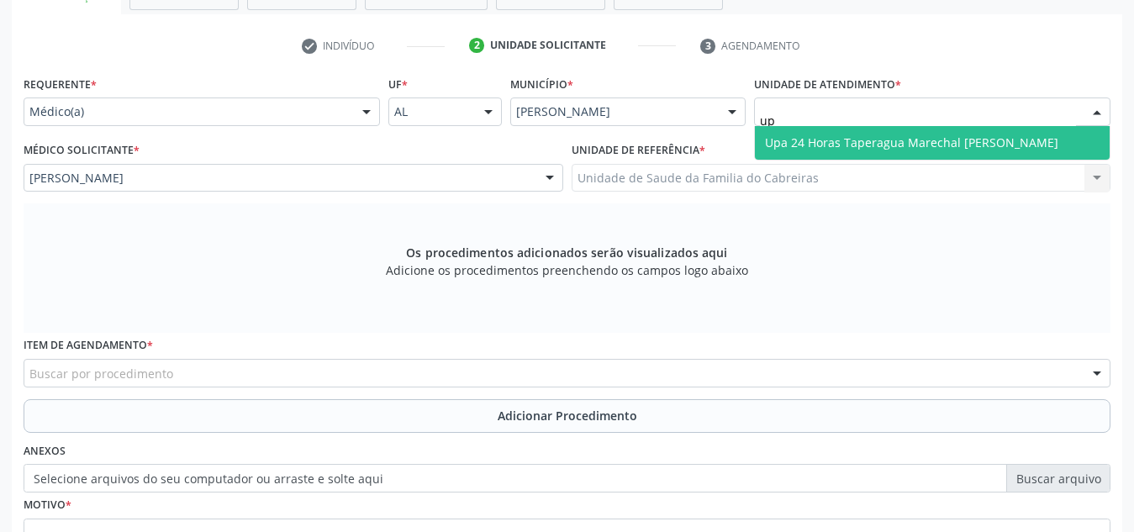
type input "upa"
click at [915, 134] on span "Upa 24 Horas Taperagua Marechal [PERSON_NAME]" at bounding box center [911, 142] width 293 height 16
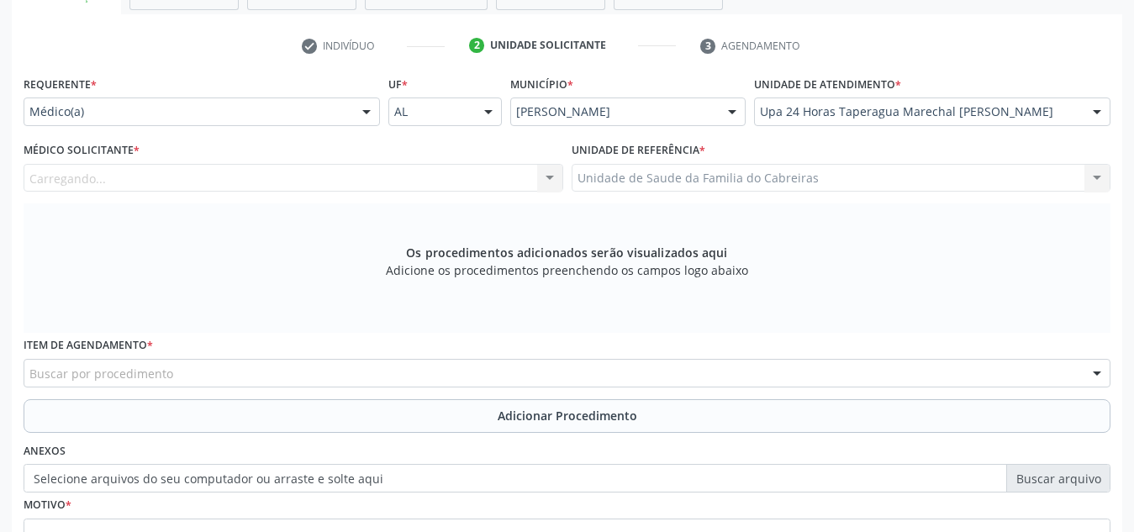
click at [328, 177] on div "Carregando... Dan Reuter Ferraz de Araujo Gabriel Souza Remigio Gabriel Souza R…" at bounding box center [294, 178] width 540 height 29
click at [328, 177] on div "Médico solicitante" at bounding box center [294, 178] width 540 height 29
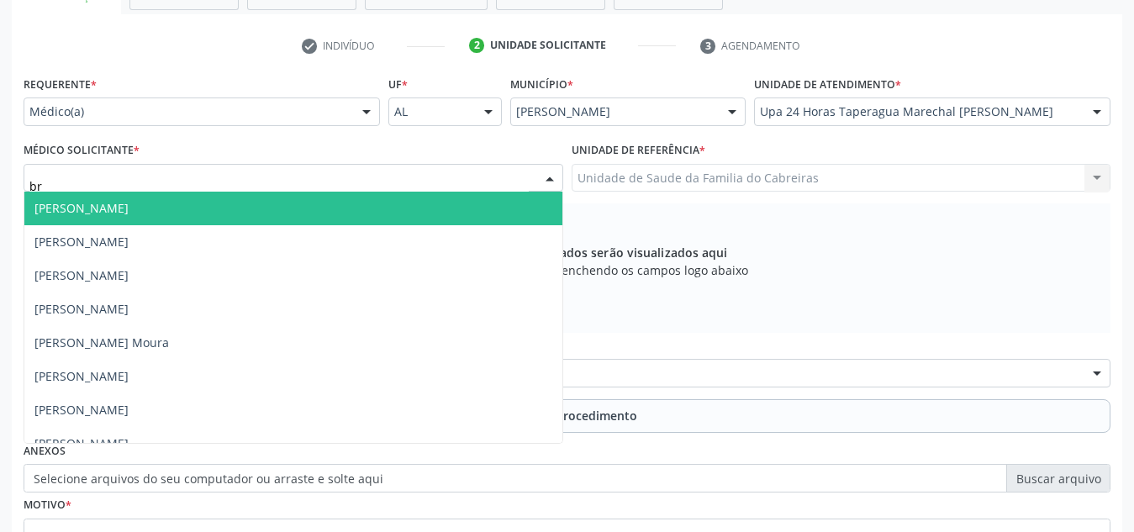
type input "bru"
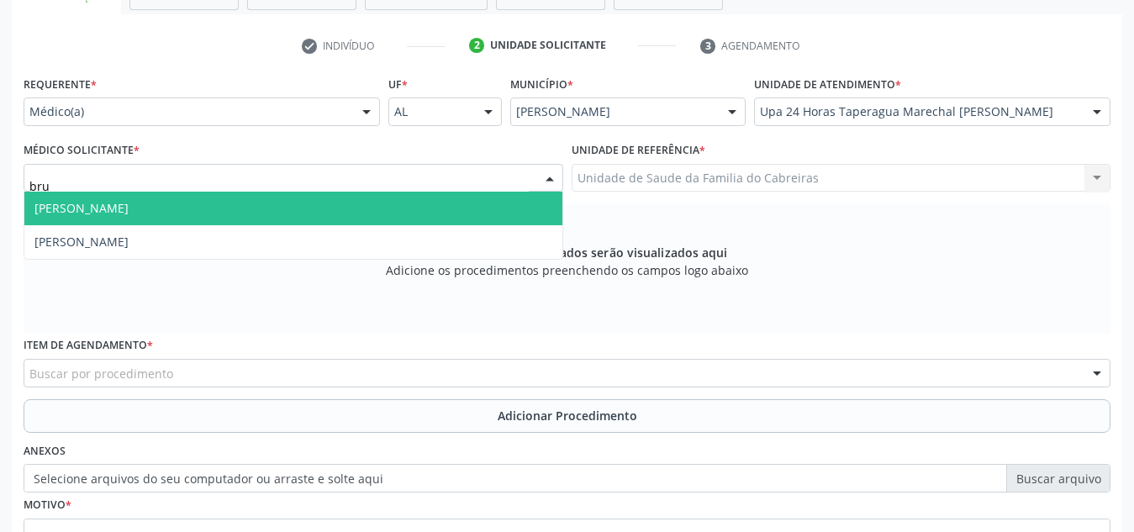
click at [318, 207] on span "Bruna Milena de Araujo Bezerra" at bounding box center [293, 209] width 538 height 34
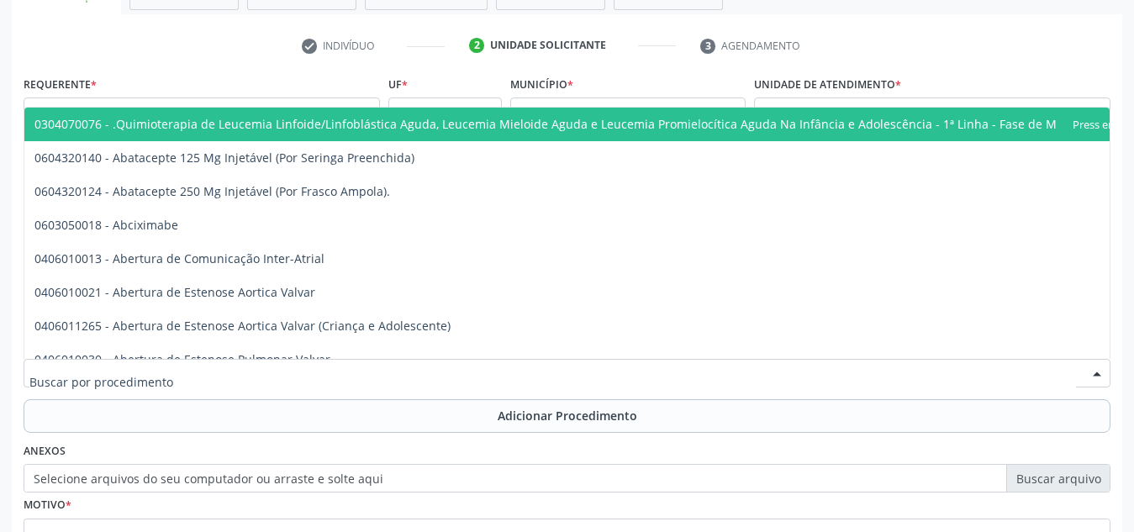
click at [257, 369] on div at bounding box center [567, 373] width 1087 height 29
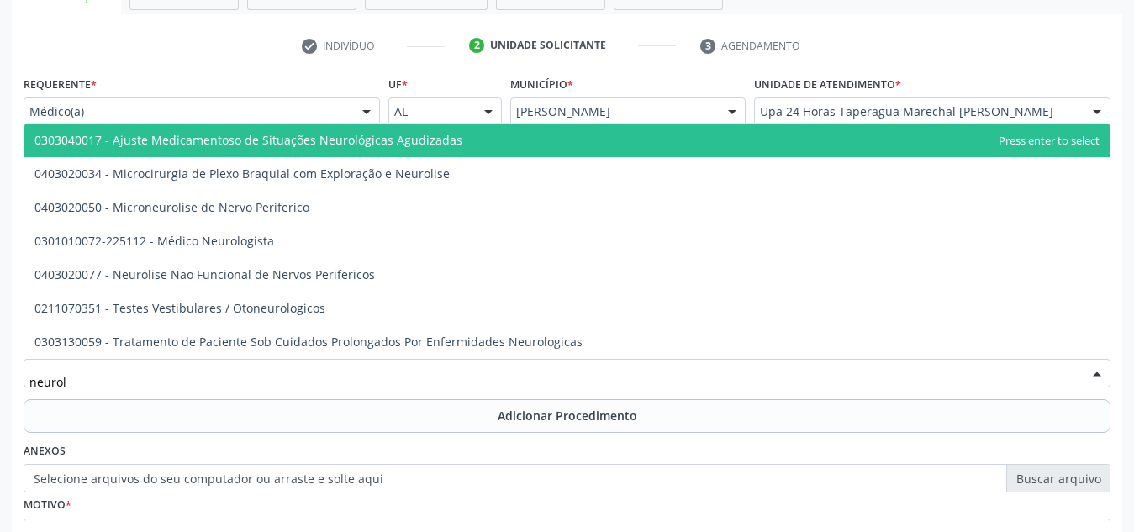
type input "neurolo"
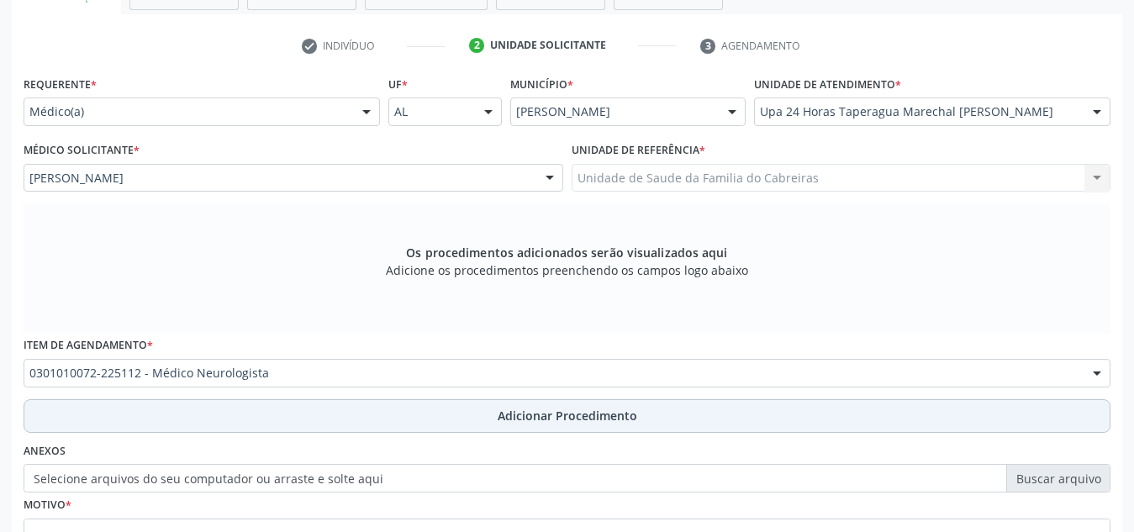
click at [255, 412] on button "Adicionar Procedimento" at bounding box center [567, 416] width 1087 height 34
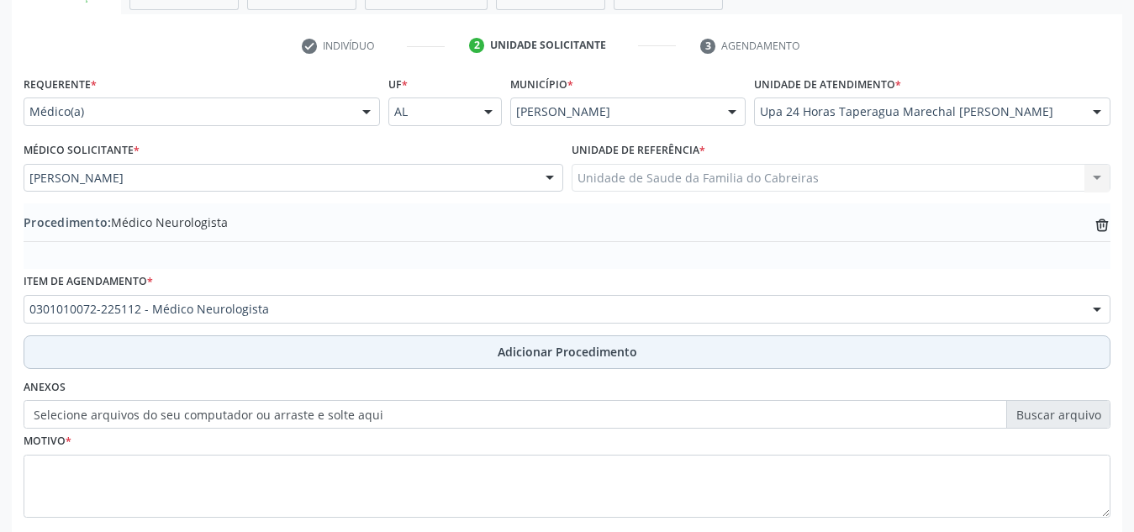
scroll to position [414, 0]
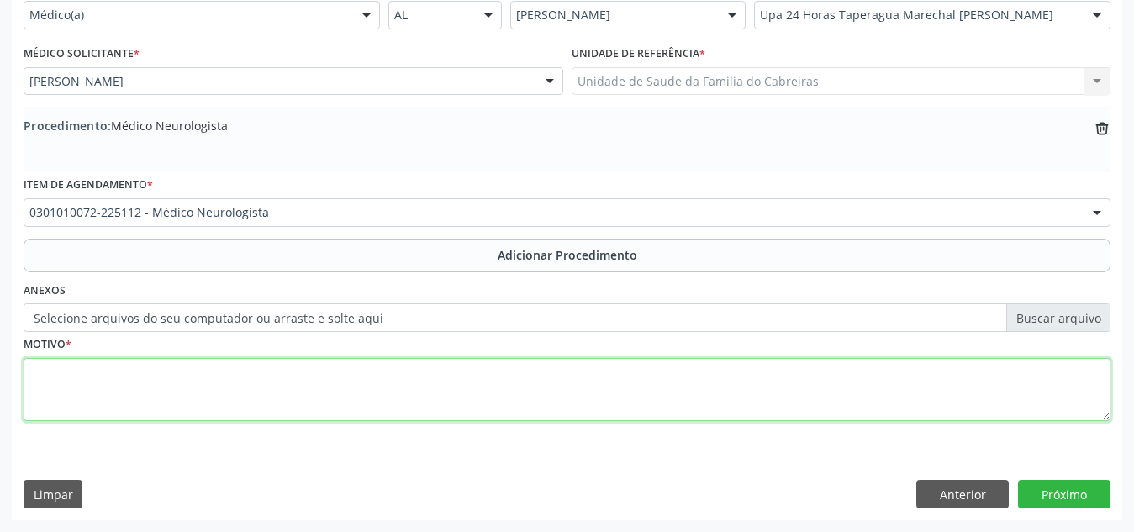
click at [316, 370] on textarea at bounding box center [567, 390] width 1087 height 64
click at [308, 369] on textarea "Cefaléia. Paciente vem ao PA com queixa de cefaléia pulsátil em região frontal,…" at bounding box center [567, 390] width 1087 height 64
drag, startPoint x: 308, startPoint y: 369, endPoint x: 609, endPoint y: 374, distance: 301.8
click at [609, 374] on textarea "Cefaléia. Paciente vem ao PA com queixa de cefaléia pulsátil em região frontal,…" at bounding box center [567, 390] width 1087 height 64
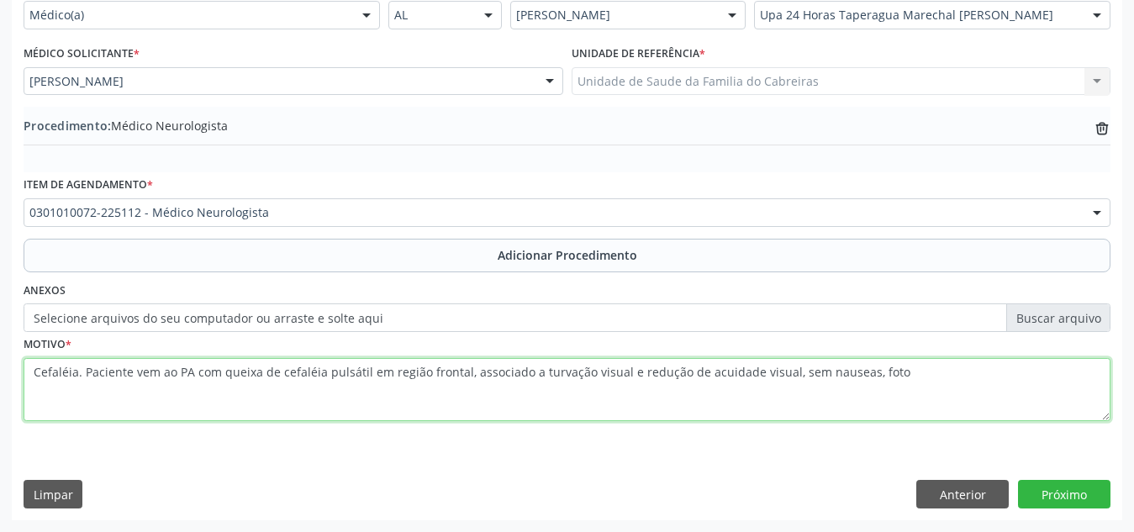
click at [835, 371] on textarea "Cefaléia. Paciente vem ao PA com queixa de cefaléia pulsátil em região frontal,…" at bounding box center [567, 390] width 1087 height 64
click at [903, 374] on textarea "Cefaléia. Paciente vem ao PA com queixa de cefaléia pulsátil em região frontal,…" at bounding box center [567, 390] width 1087 height 64
click at [219, 381] on textarea "Cefaléia. Paciente vem ao PA com queixa de cefaléia pulsátil em região frontal,…" at bounding box center [567, 390] width 1087 height 64
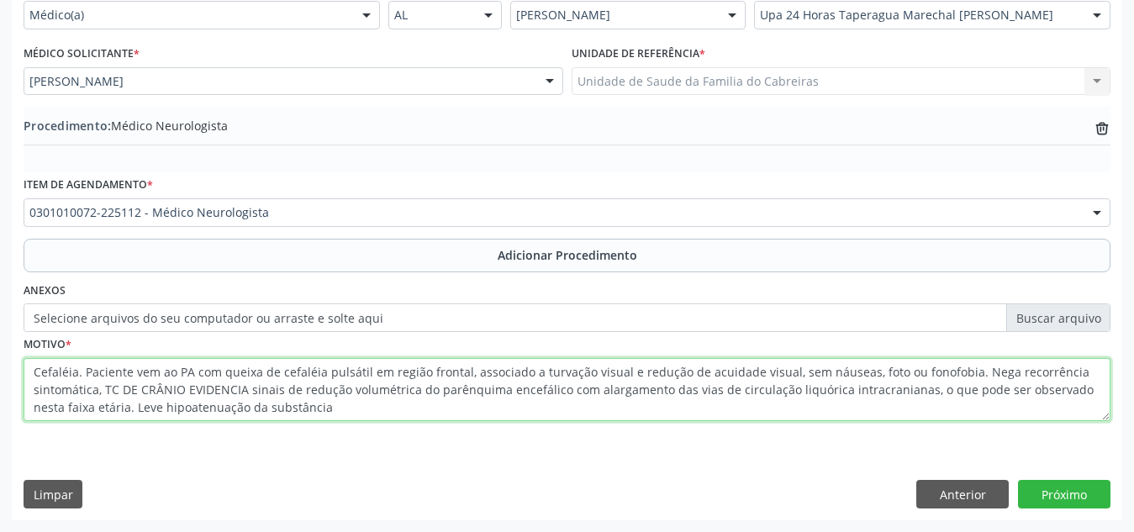
drag, startPoint x: 194, startPoint y: 414, endPoint x: 487, endPoint y: 398, distance: 292.9
click at [487, 398] on textarea "Cefaléia. Paciente vem ao PA com queixa de cefaléia pulsátil em região frontal,…" at bounding box center [567, 390] width 1087 height 64
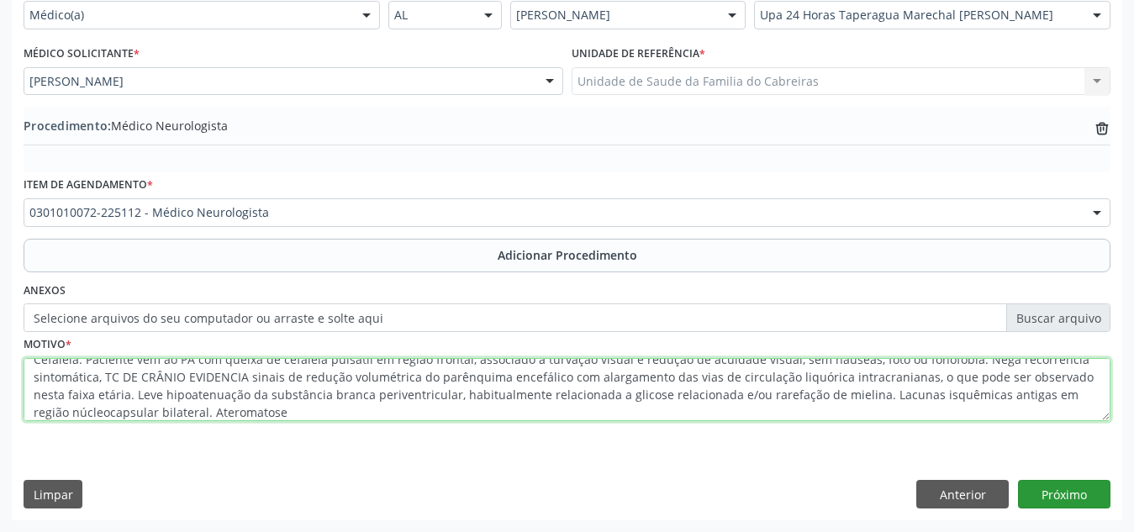
type textarea "Cefaléia. Paciente vem ao PA com queixa de cefaléia pulsátil em região frontal,…"
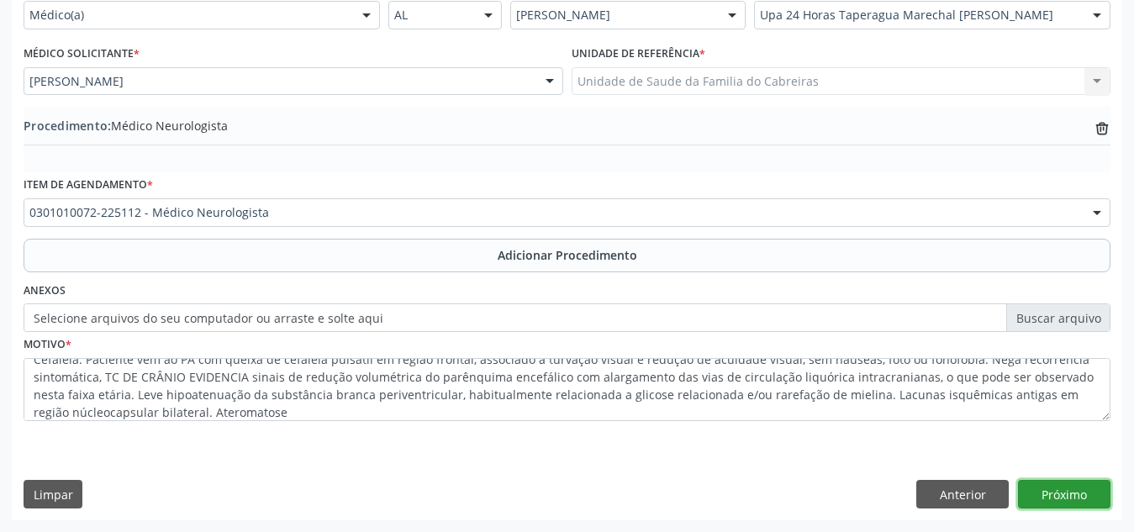
click at [1080, 498] on button "Próximo" at bounding box center [1064, 494] width 92 height 29
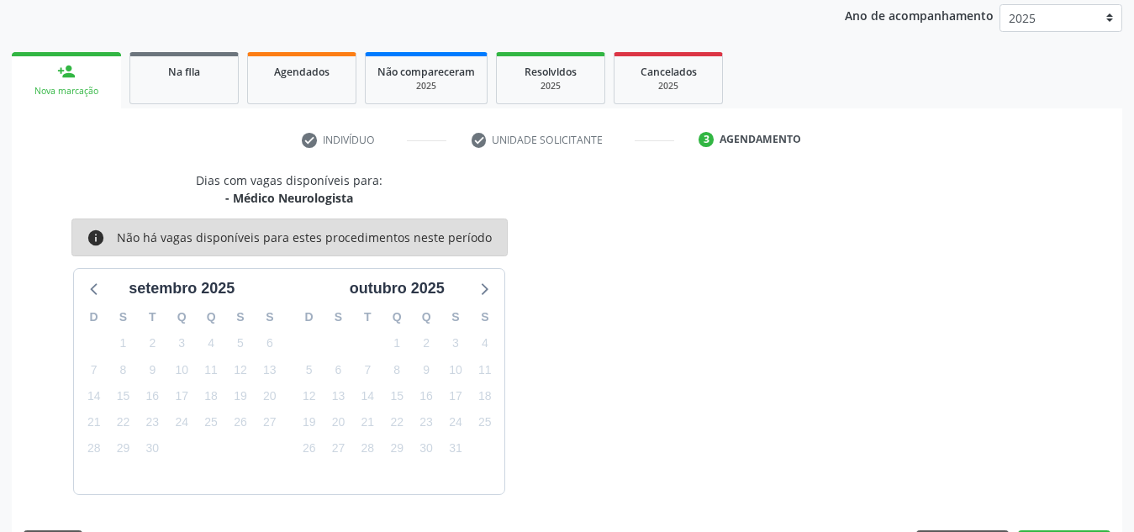
scroll to position [272, 0]
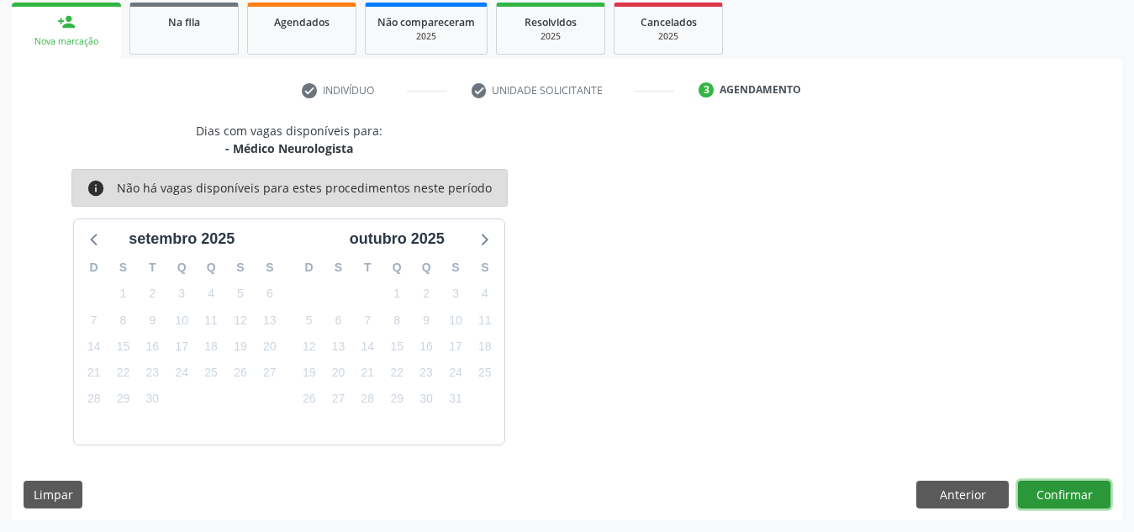
click at [1080, 498] on button "Confirmar" at bounding box center [1064, 495] width 92 height 29
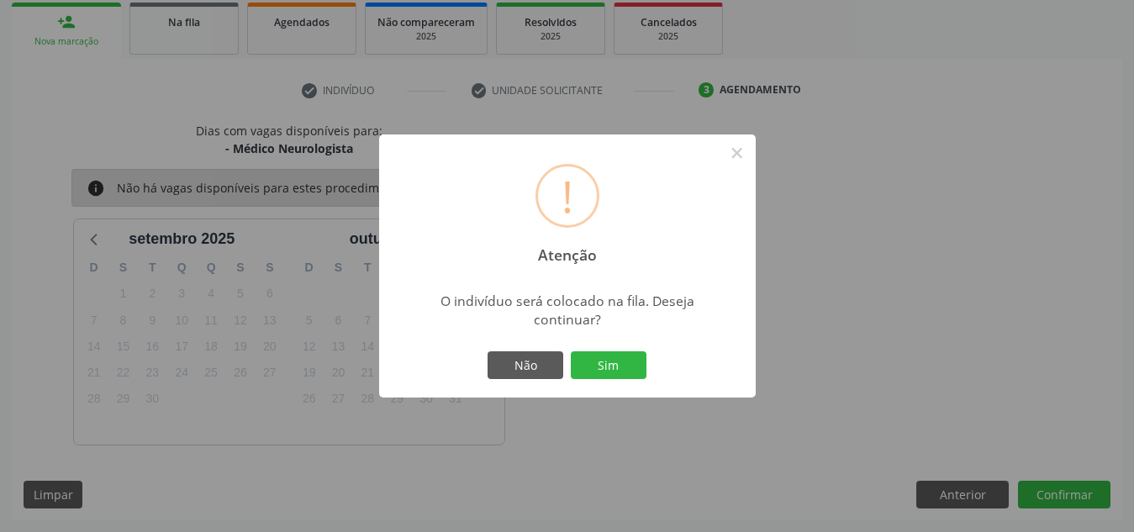
click at [571, 351] on button "Sim" at bounding box center [609, 365] width 76 height 29
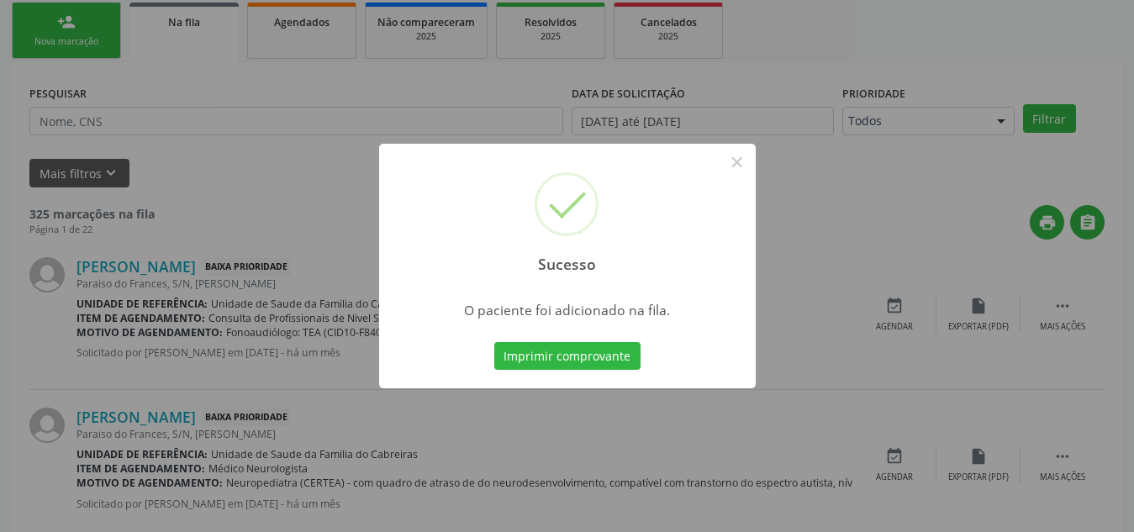
scroll to position [46, 0]
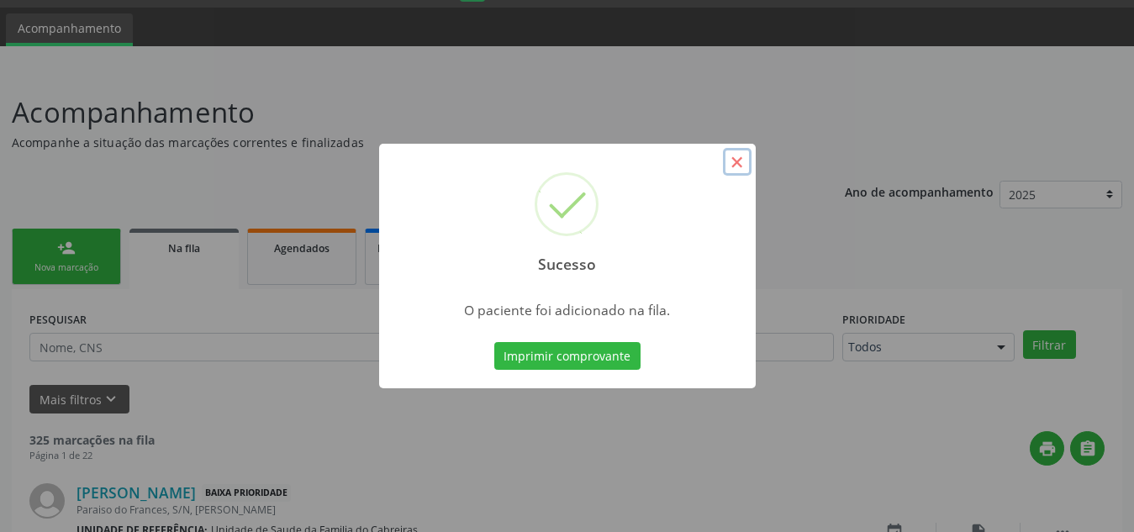
click at [748, 163] on button "×" at bounding box center [737, 162] width 29 height 29
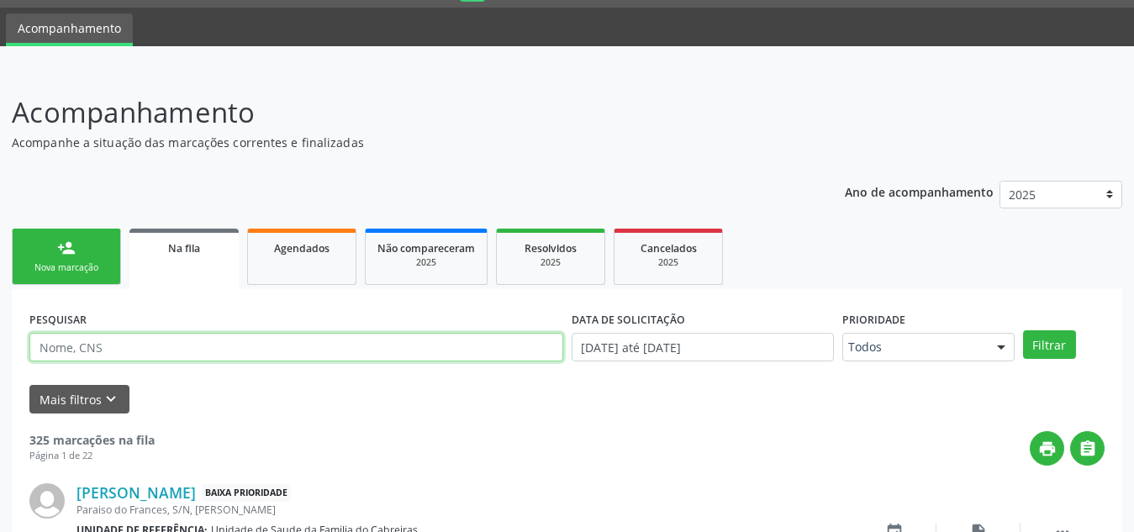
click at [482, 341] on input "text" at bounding box center [296, 347] width 534 height 29
click at [1023, 330] on button "Filtrar" at bounding box center [1049, 344] width 53 height 29
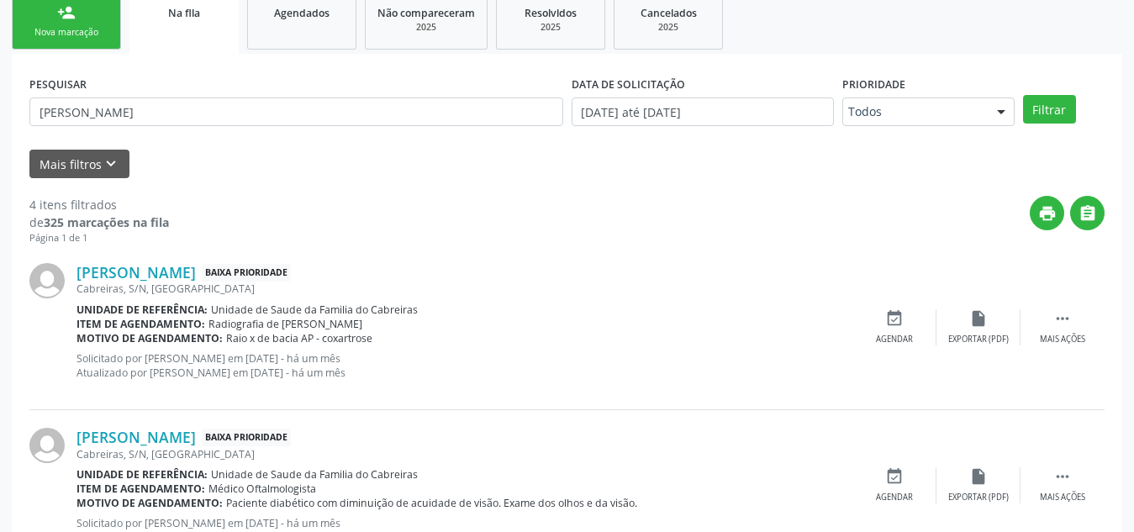
scroll to position [0, 0]
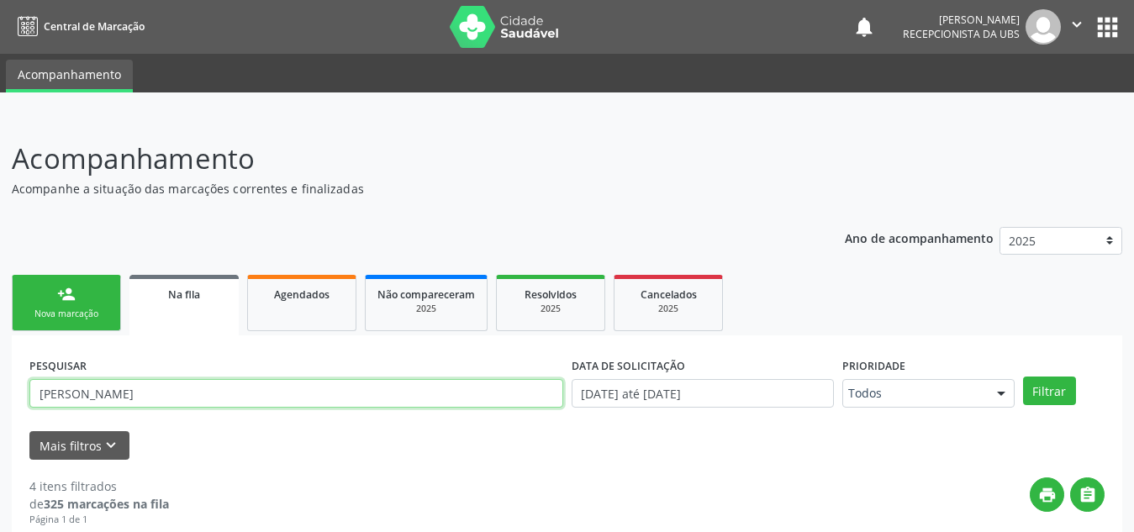
drag, startPoint x: 180, startPoint y: 382, endPoint x: 18, endPoint y: 378, distance: 161.4
click at [1023, 377] on button "Filtrar" at bounding box center [1049, 391] width 53 height 29
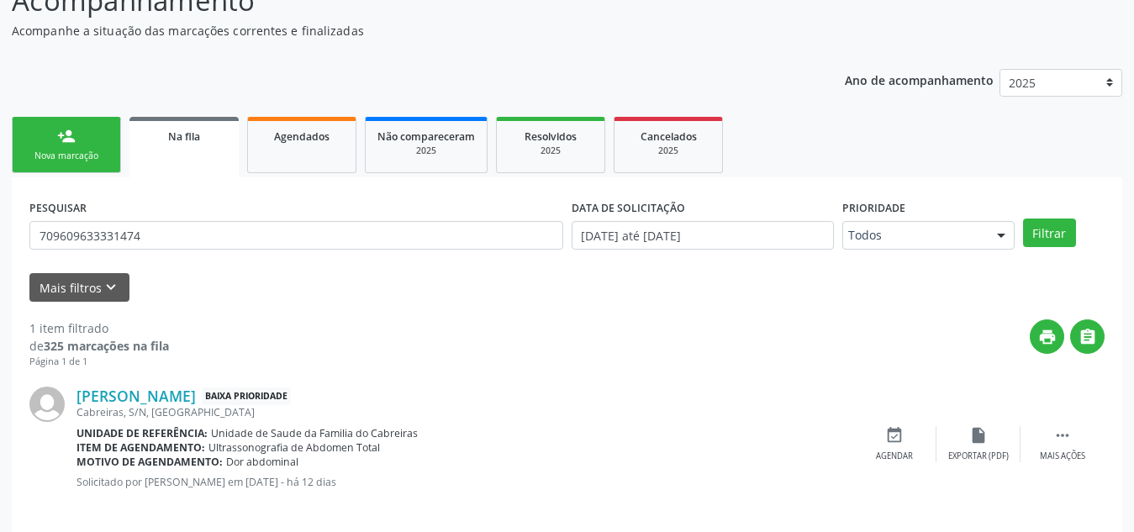
scroll to position [174, 0]
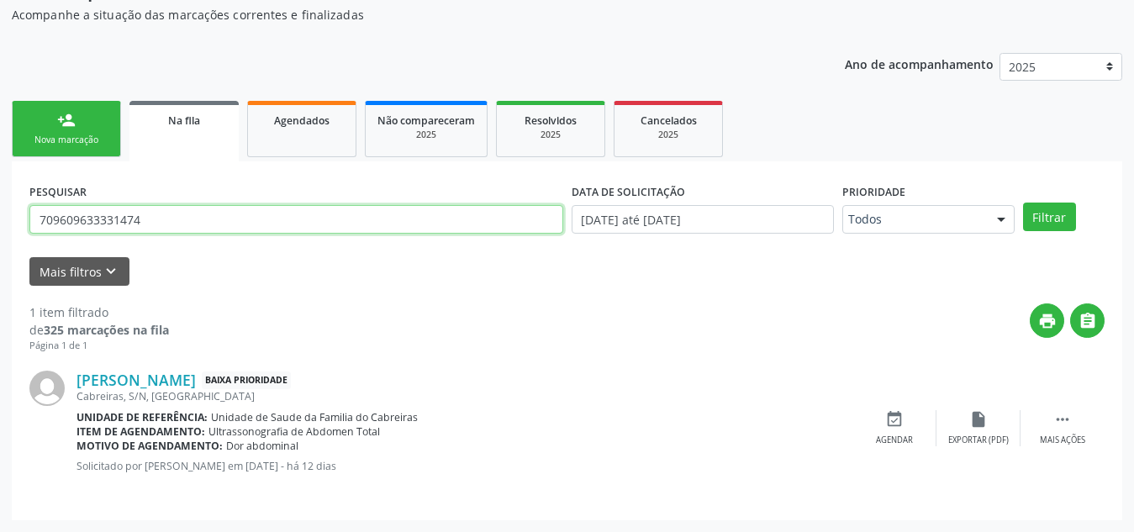
click at [112, 221] on input "709609633331474" at bounding box center [296, 219] width 534 height 29
type input "707408064330473"
click at [1023, 203] on button "Filtrar" at bounding box center [1049, 217] width 53 height 29
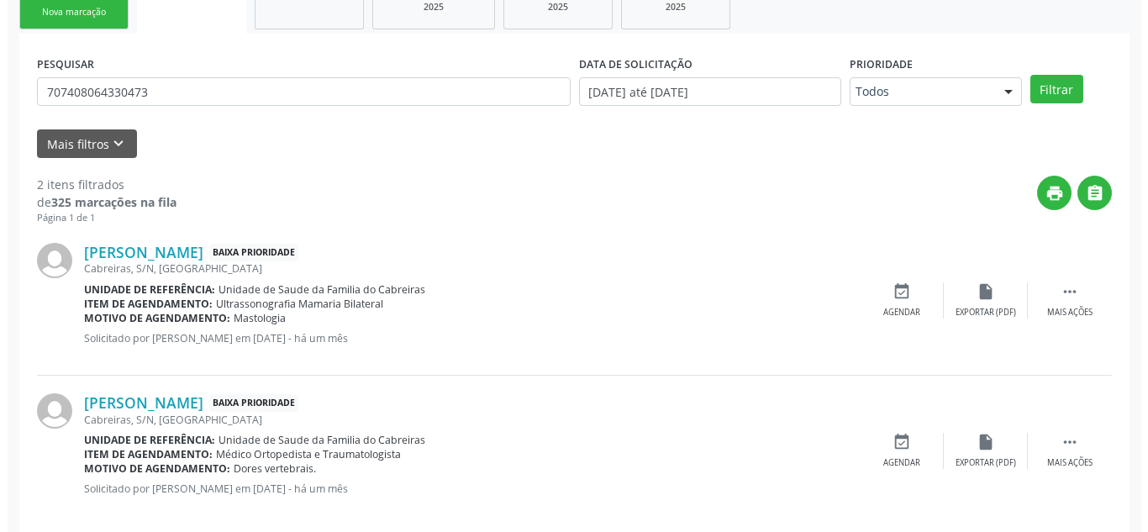
scroll to position [324, 0]
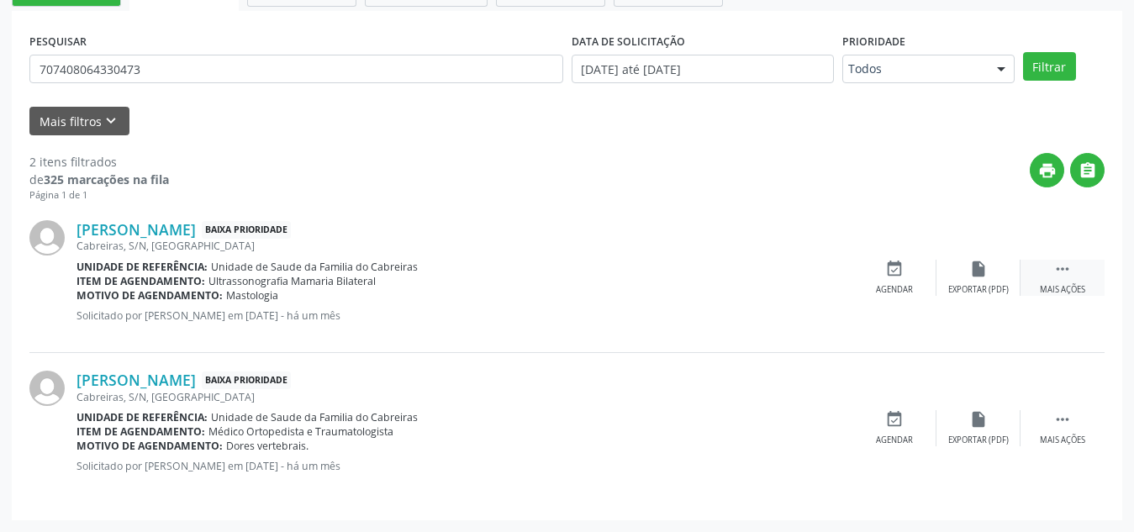
click at [1060, 270] on icon "" at bounding box center [1062, 269] width 18 height 18
click at [891, 266] on icon "cancel" at bounding box center [894, 269] width 18 height 18
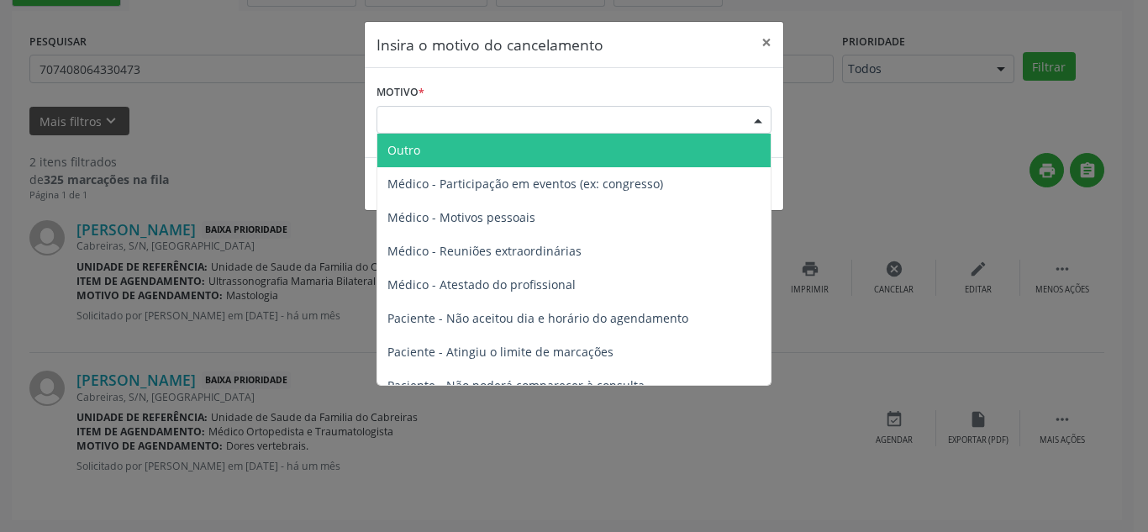
click at [709, 124] on div "Escolha o motivo" at bounding box center [574, 120] width 395 height 29
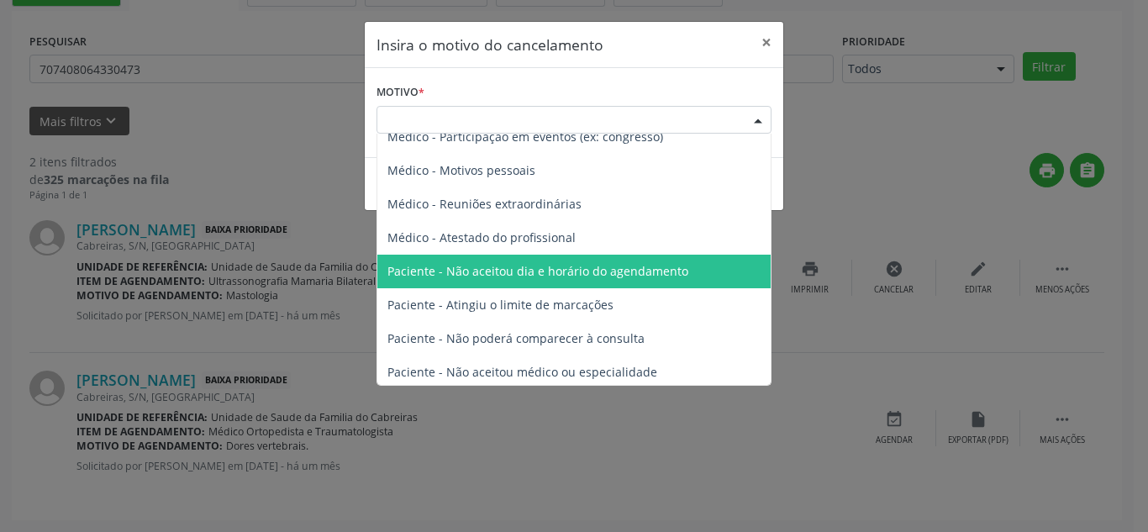
scroll to position [0, 0]
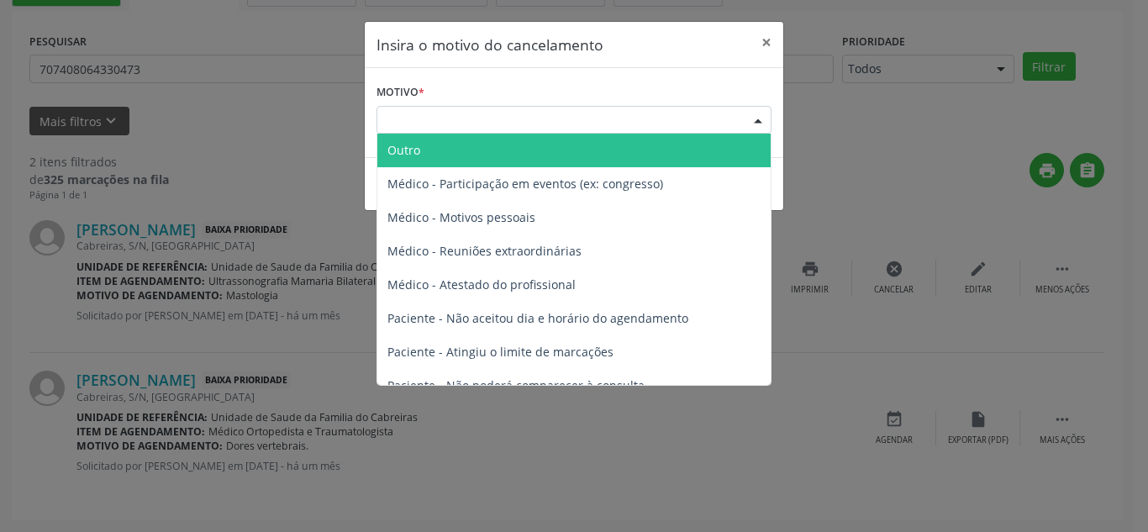
click at [605, 146] on span "Outro" at bounding box center [573, 151] width 393 height 34
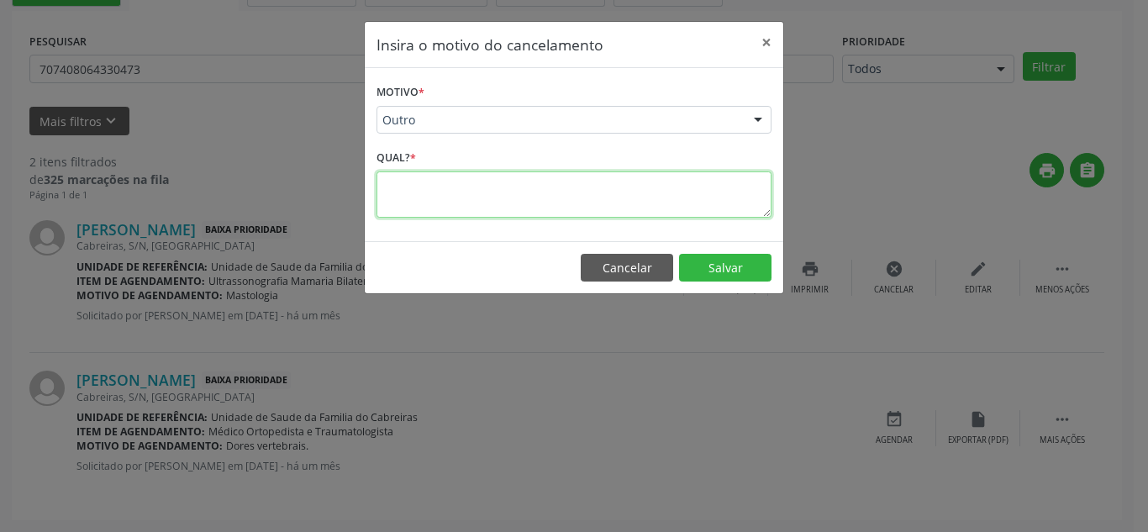
click at [577, 200] on textarea at bounding box center [574, 194] width 395 height 46
type textarea "Paciente já realizou"
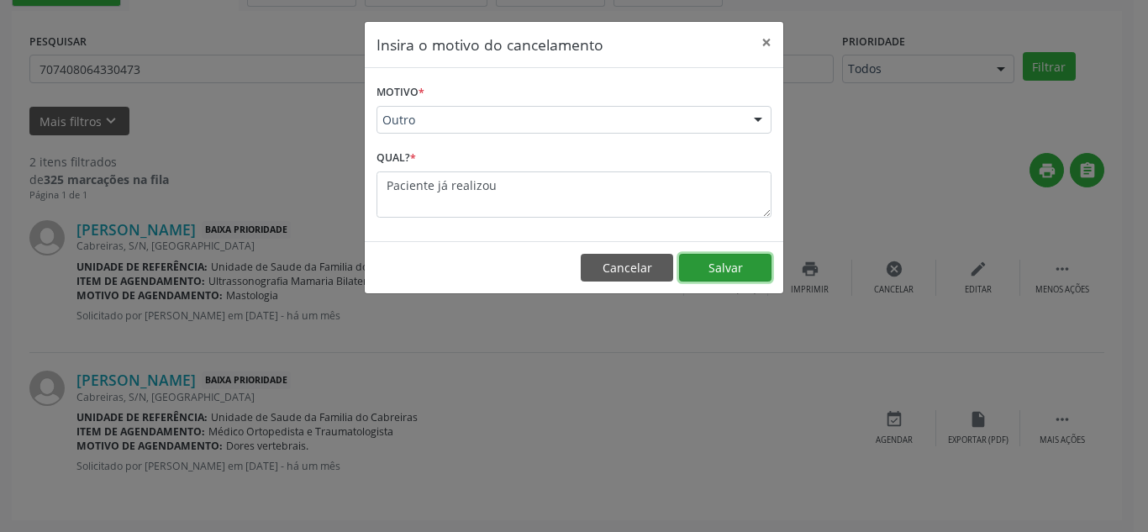
click at [741, 264] on button "Salvar" at bounding box center [725, 268] width 92 height 29
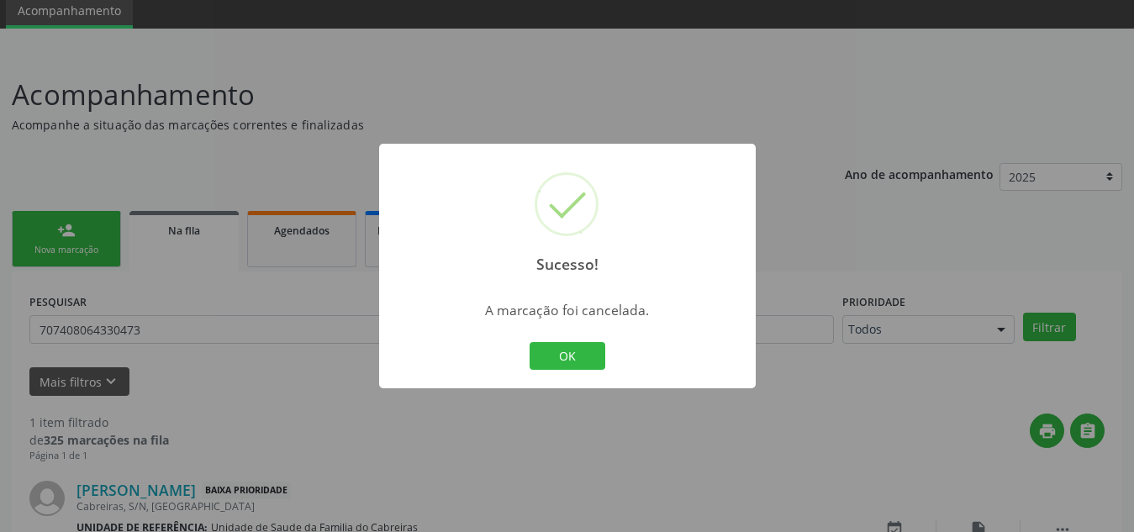
scroll to position [174, 0]
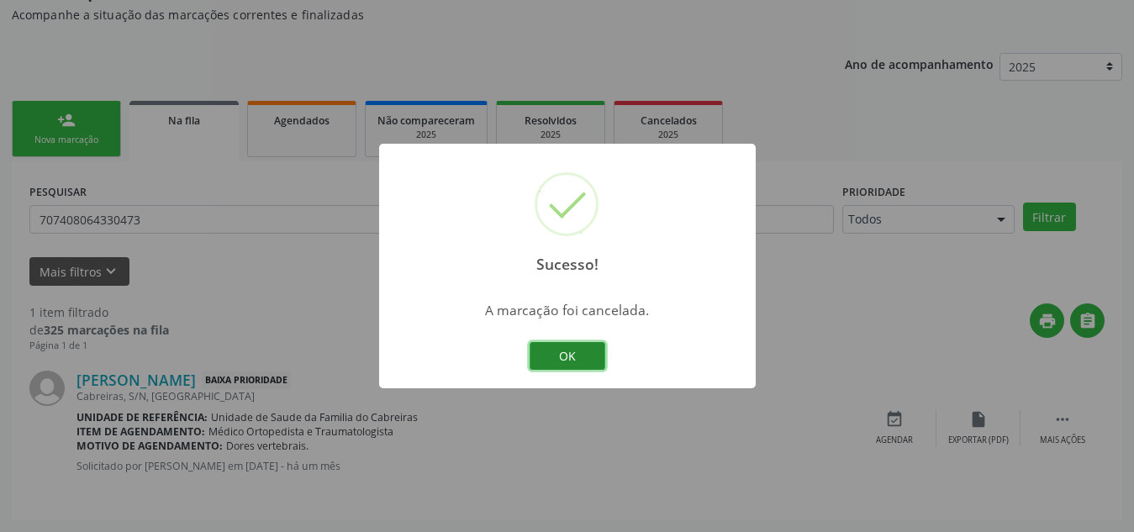
click at [571, 361] on button "OK" at bounding box center [568, 356] width 76 height 29
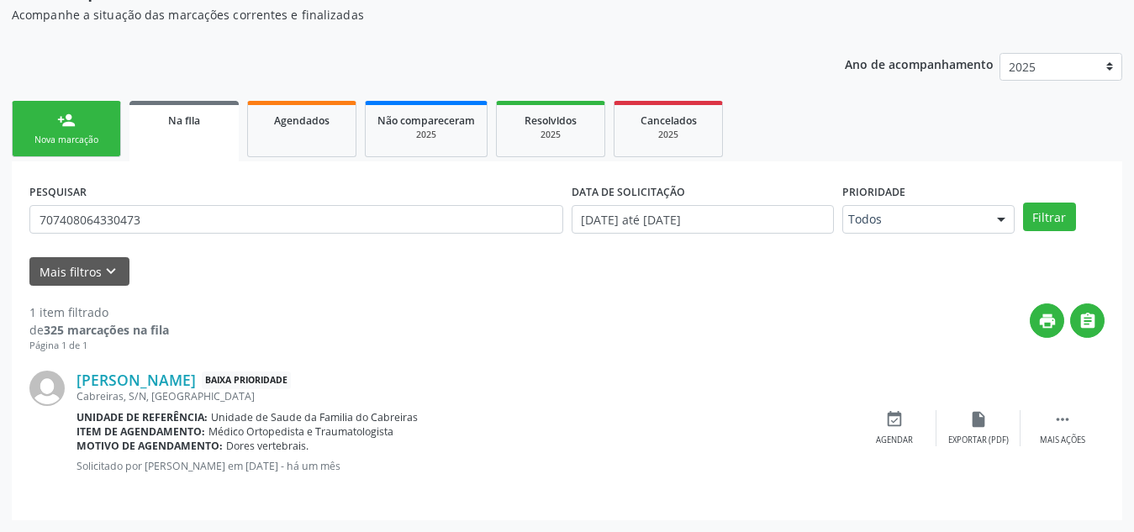
click at [88, 125] on link "person_add Nova marcação" at bounding box center [66, 129] width 109 height 56
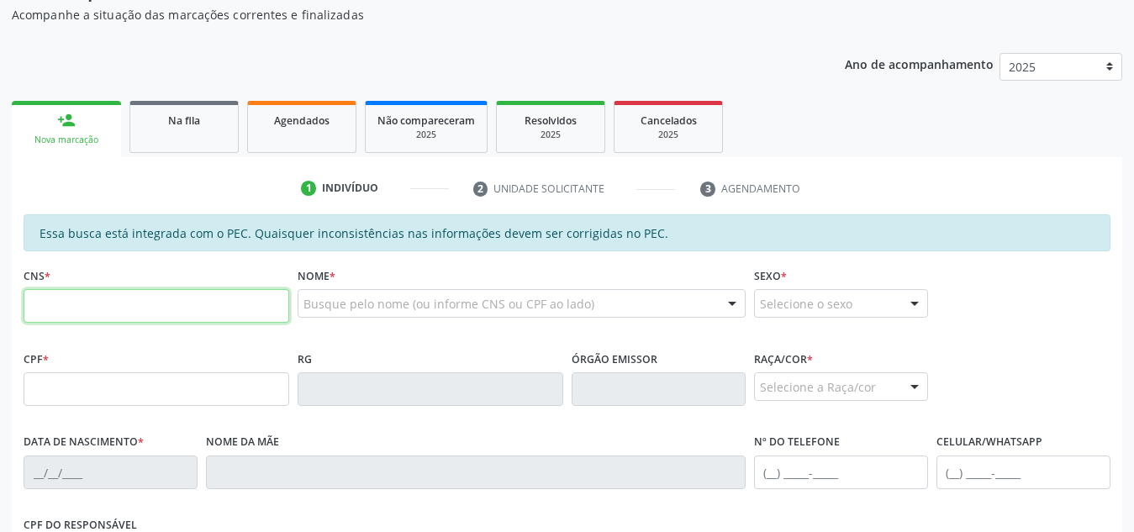
click at [88, 305] on input "text" at bounding box center [157, 306] width 266 height 34
type input "708 2046 8738 5247"
type input "580.574.984-04"
type input "15/03/1957"
type input "Severina Maria de Oliveira"
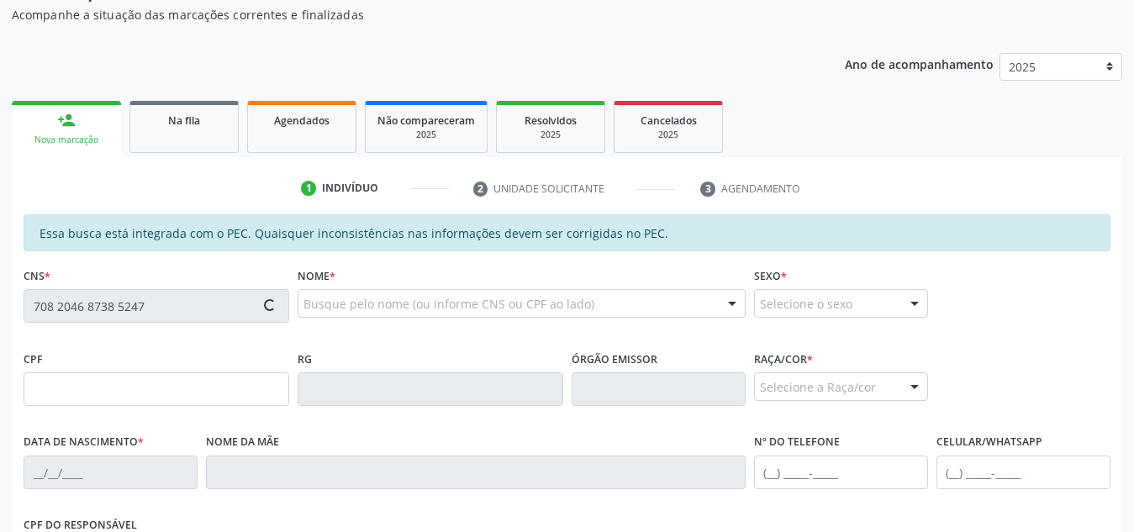
type input "(71) 9951-8276"
type input "1167"
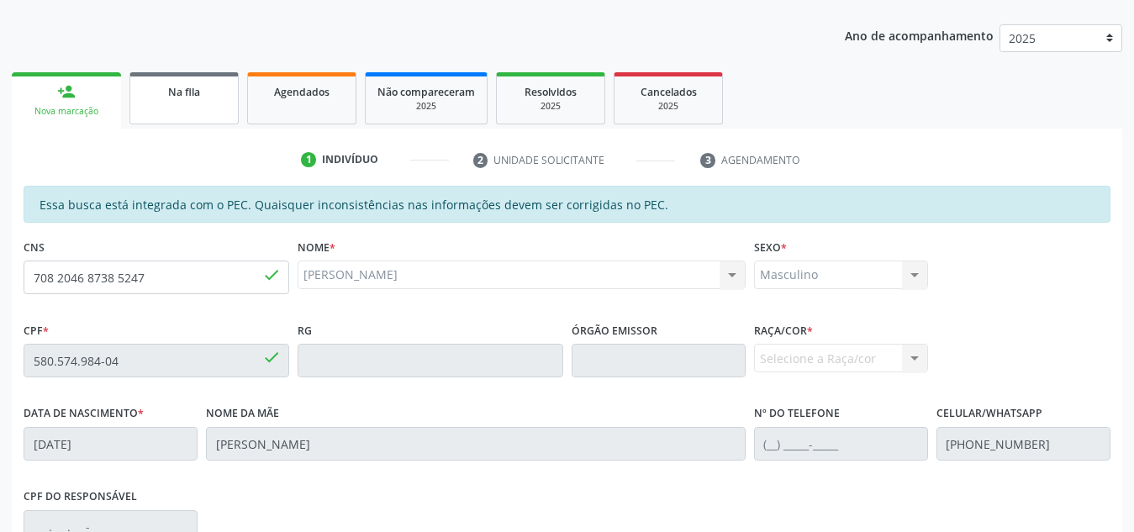
scroll to position [202, 0]
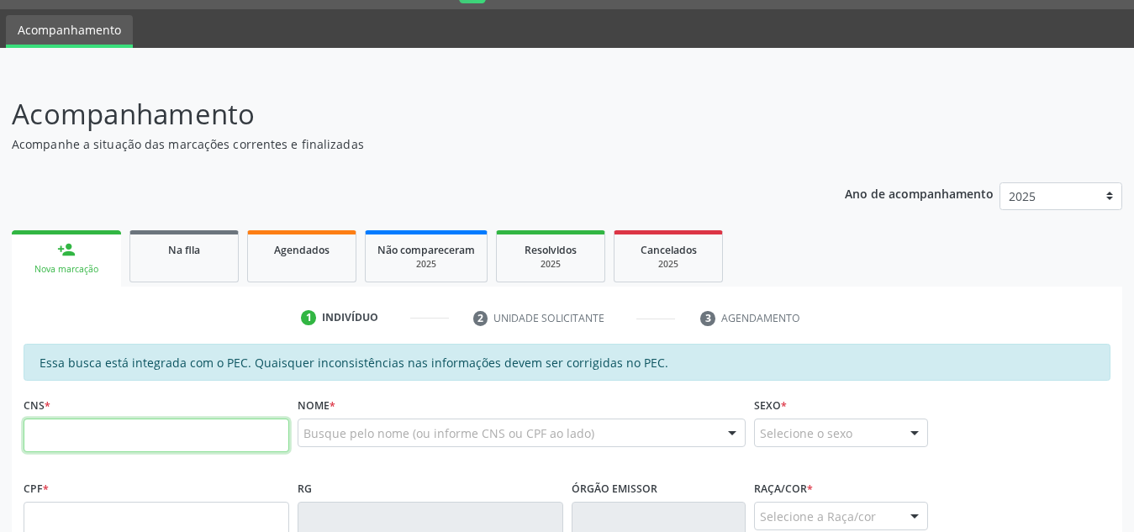
scroll to position [36, 0]
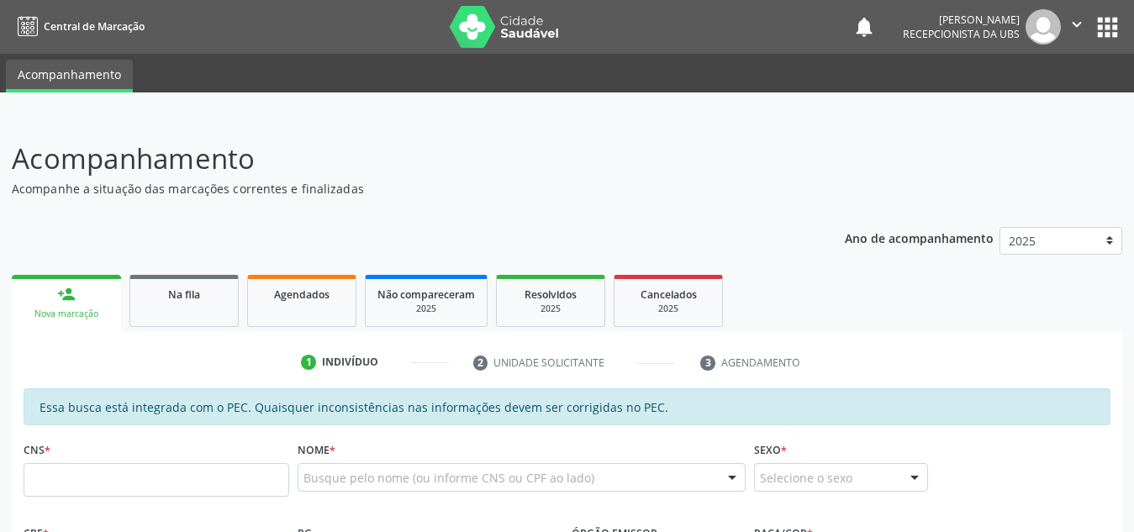
scroll to position [36, 0]
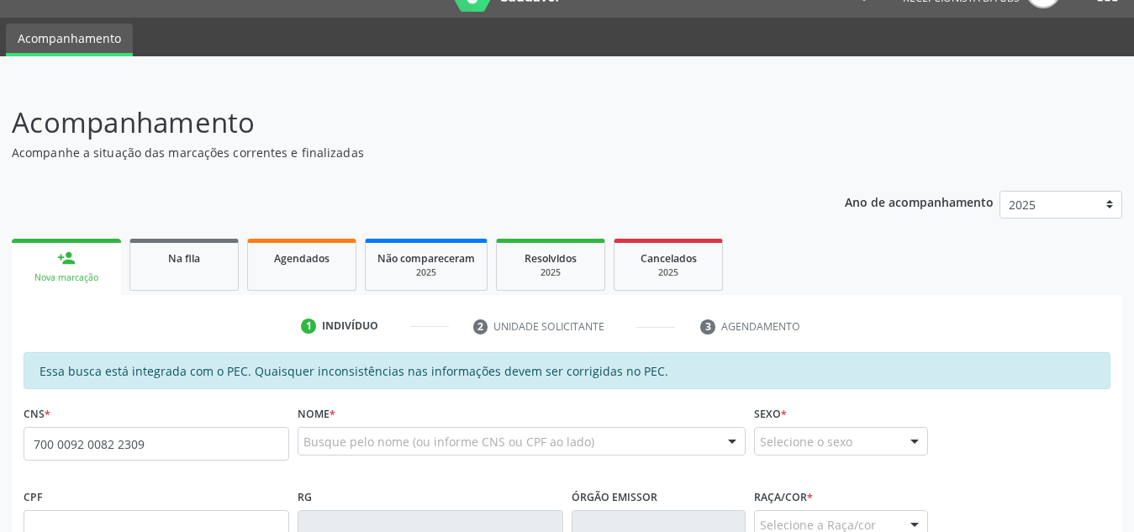
type input "700 0092 0082 2309"
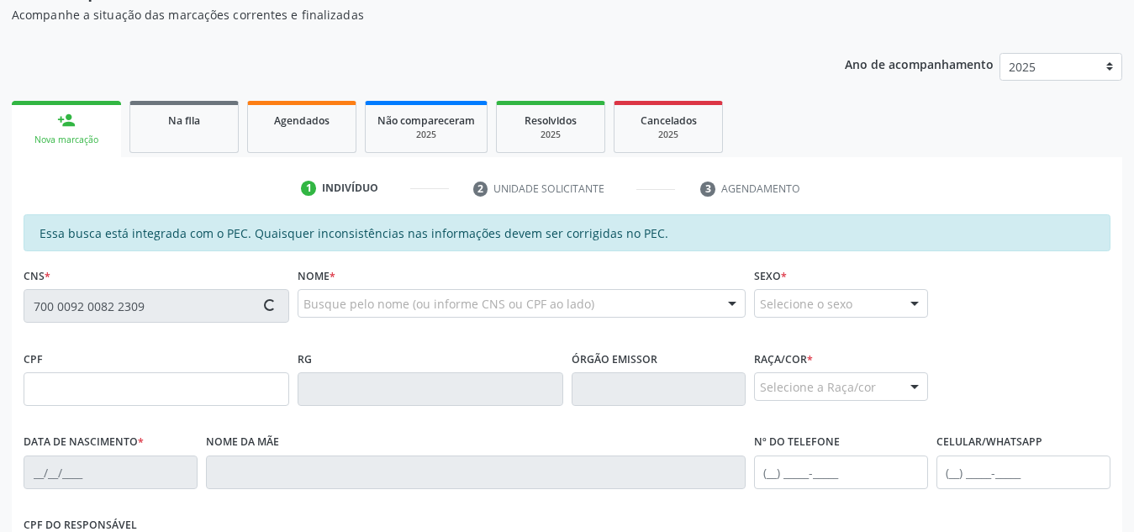
scroll to position [175, 0]
type input "097.352.894-07"
type input "[DATE]"
type input "Dijacira [PERSON_NAME]"
type input "[PHONE_NUMBER]"
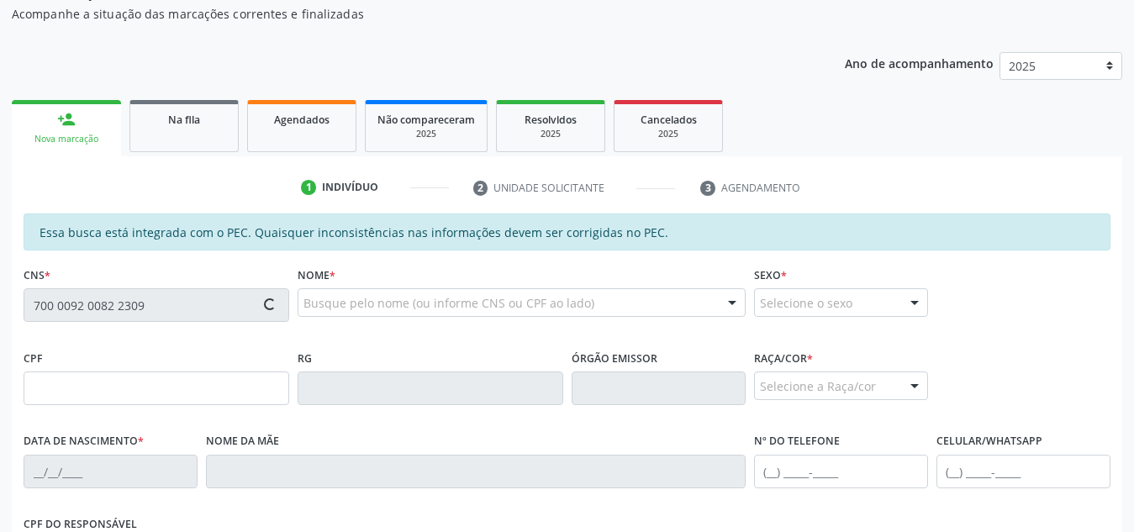
type input "[PHONE_NUMBER]"
type input "S/N"
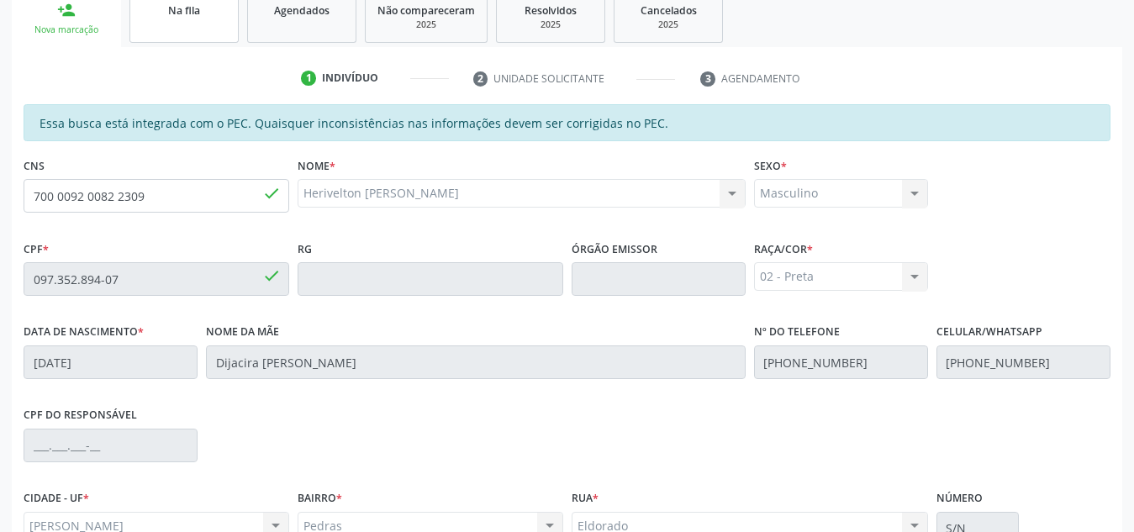
scroll to position [276, 0]
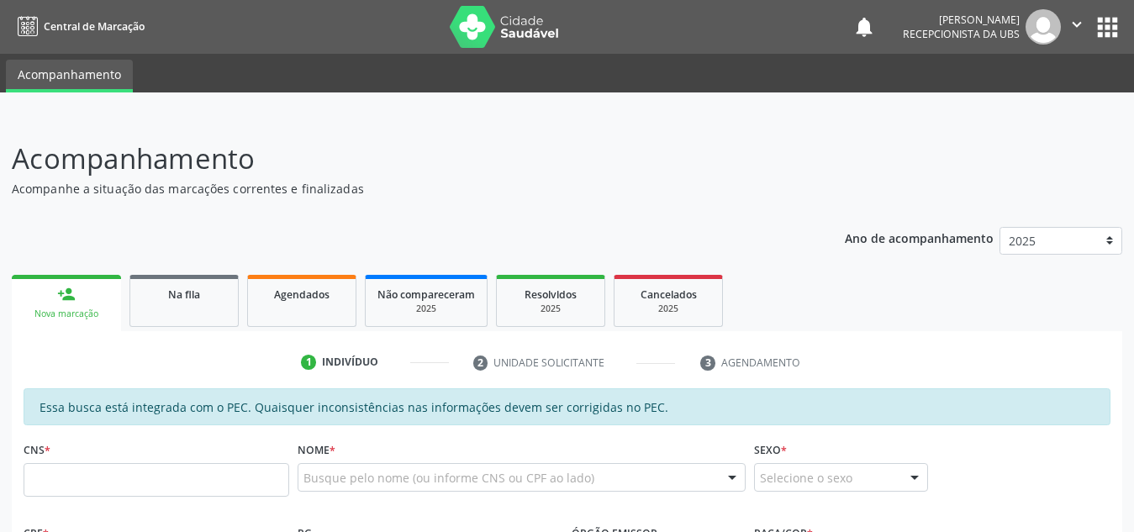
scroll to position [331, 0]
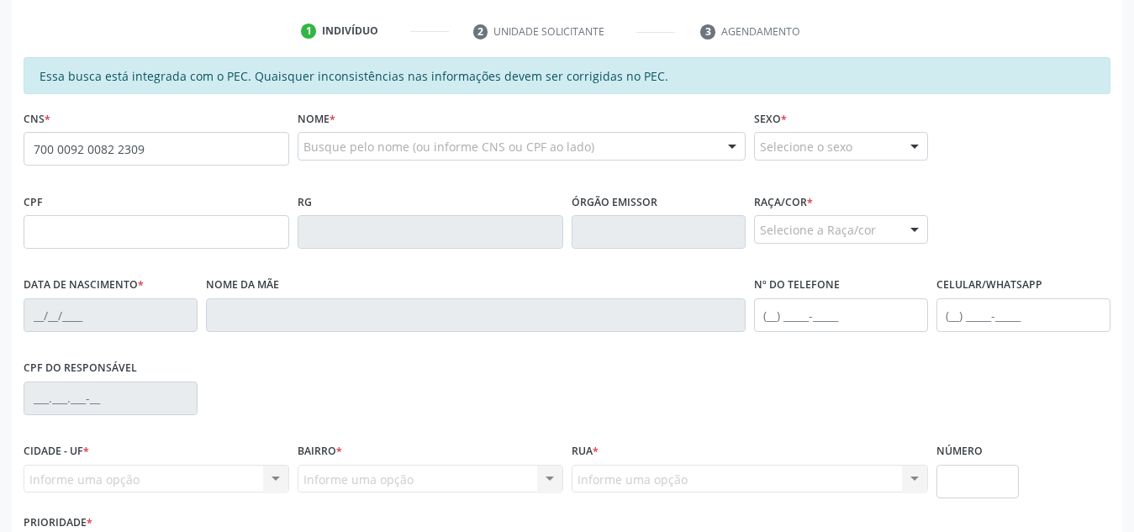
type input "700 0092 0082 2309"
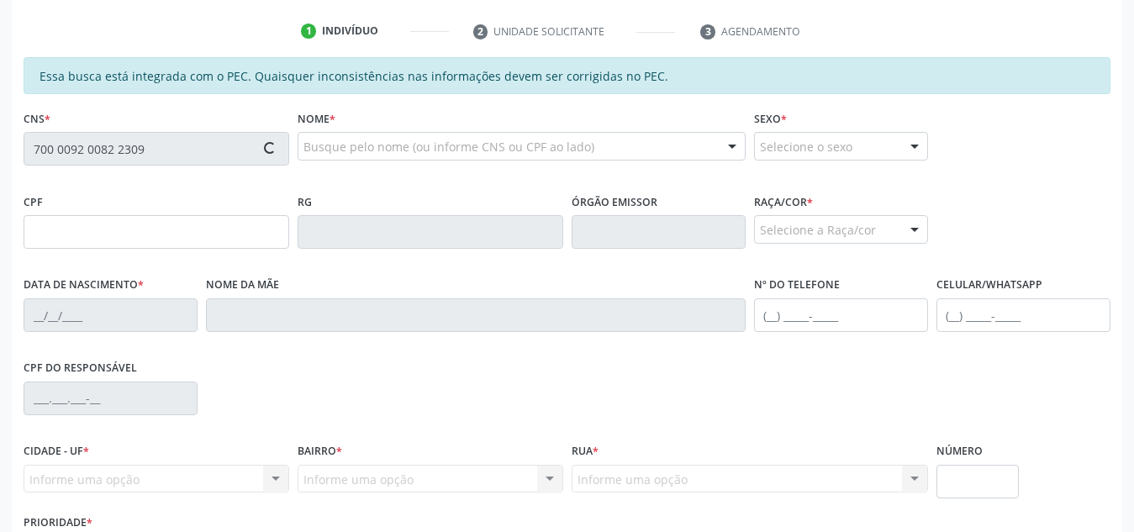
scroll to position [451, 0]
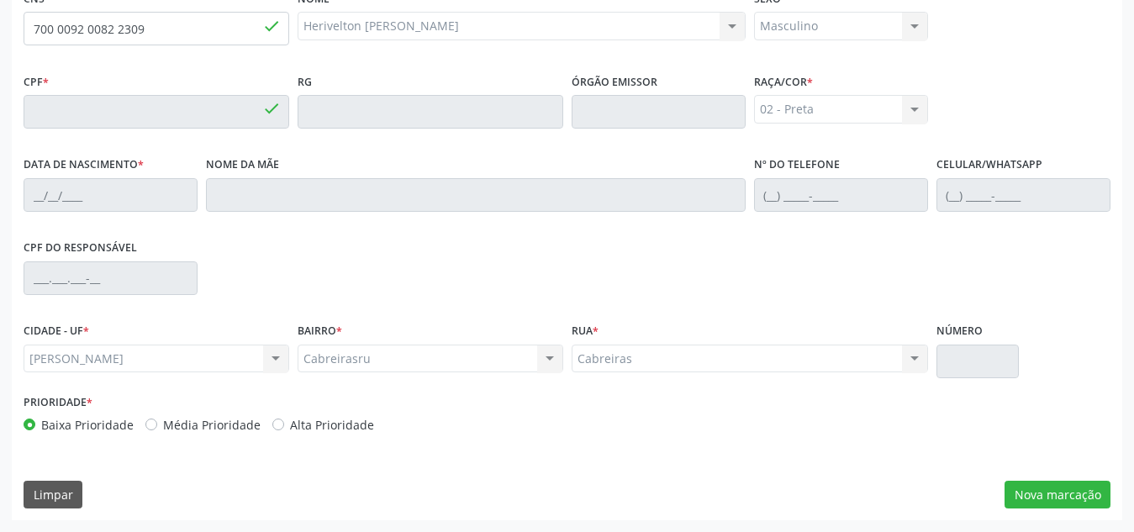
type input "097.352.894-07"
type input "[DATE]"
type input "Dijacira [PERSON_NAME]"
type input "[PHONE_NUMBER]"
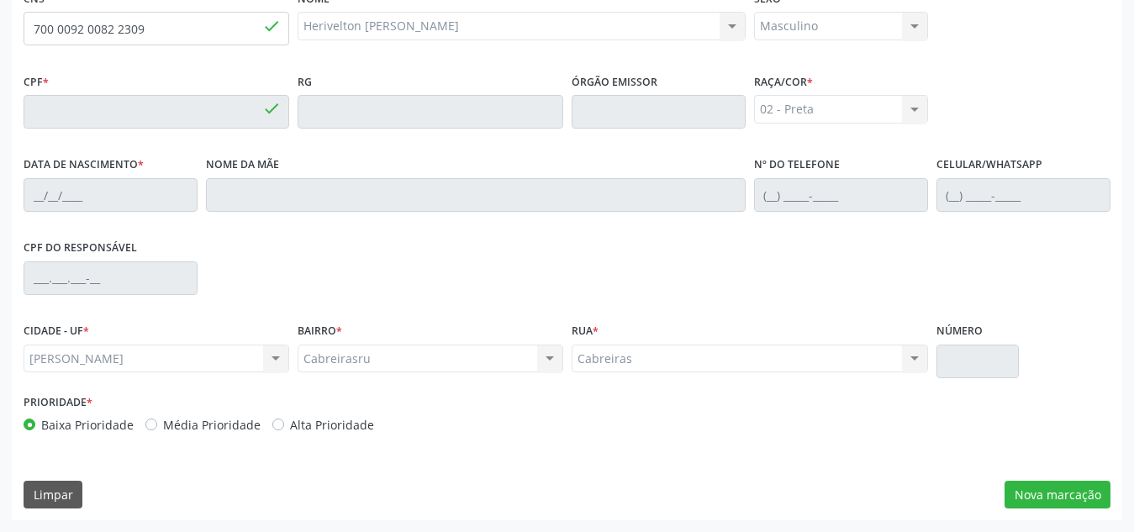
type input "S/N"
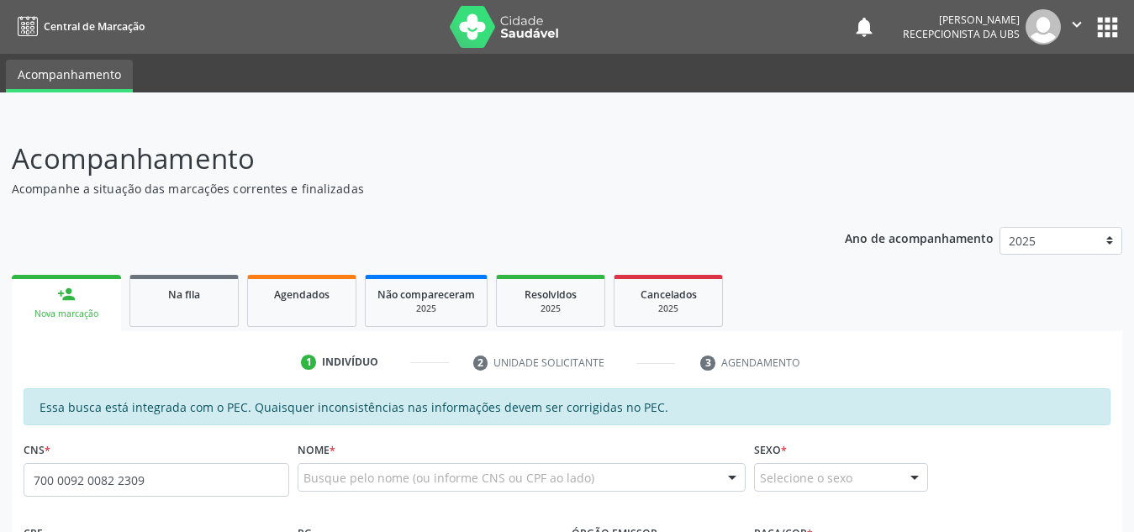
type input "700 0092 0082 2309"
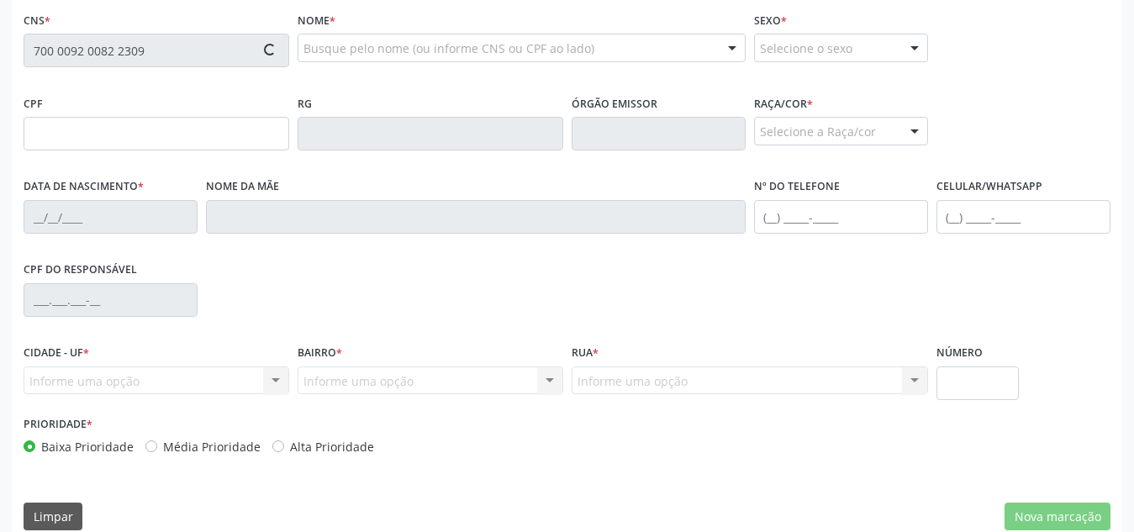
scroll to position [451, 0]
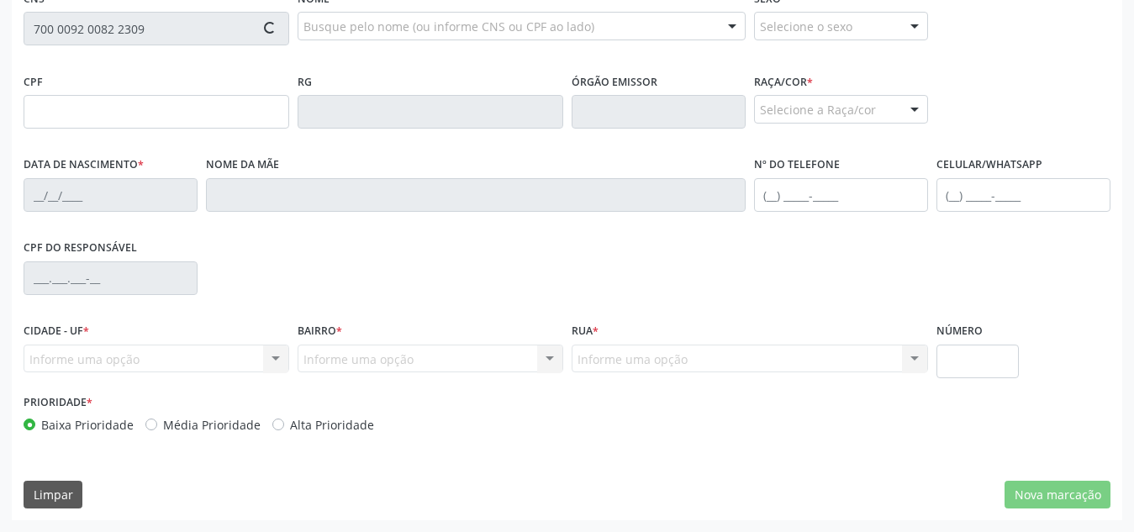
type input "097.352.894-07"
type input "[DATE]"
type input "Dijacira [PERSON_NAME]"
type input "[PHONE_NUMBER]"
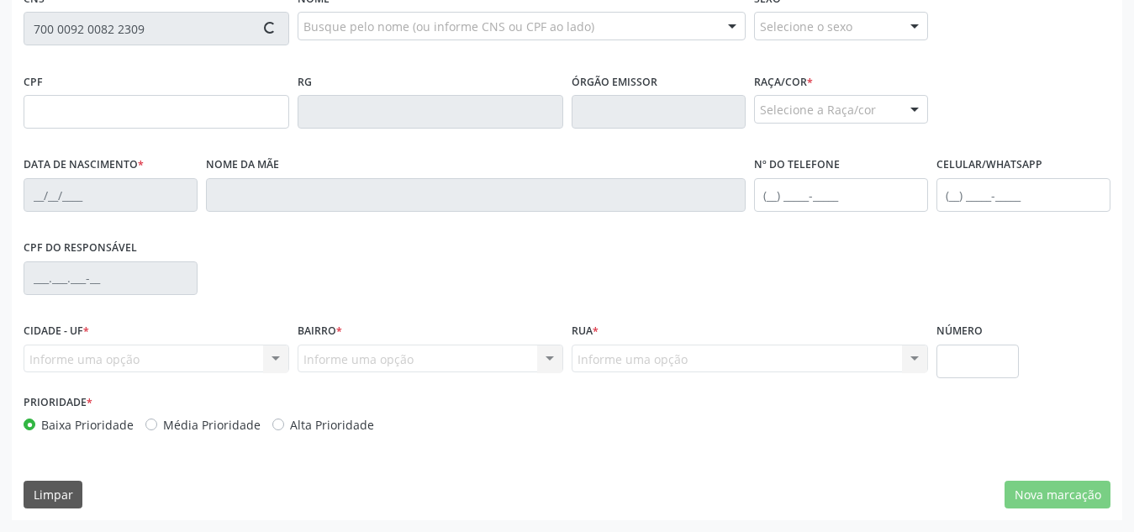
type input "S/N"
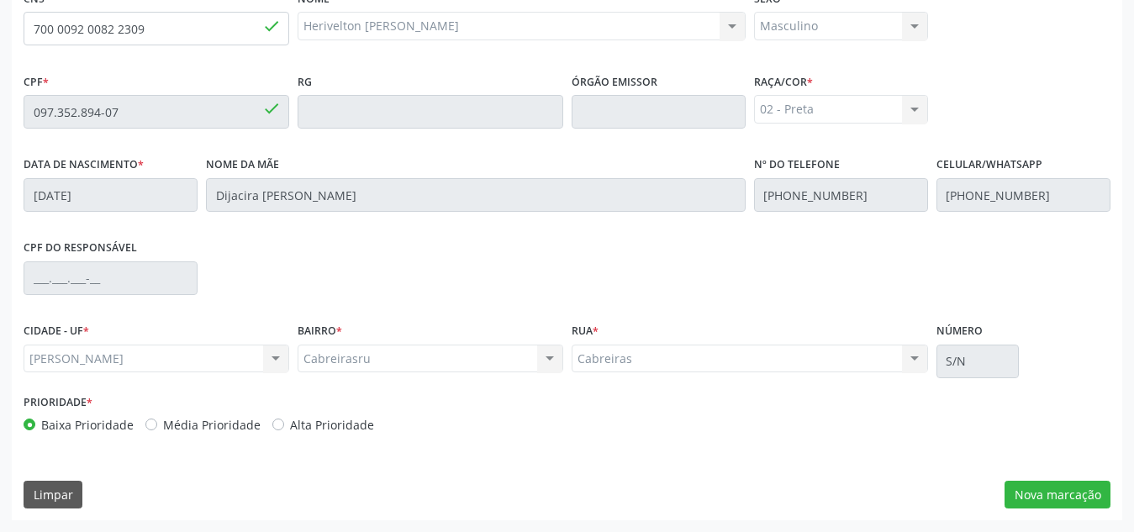
scroll to position [83, 0]
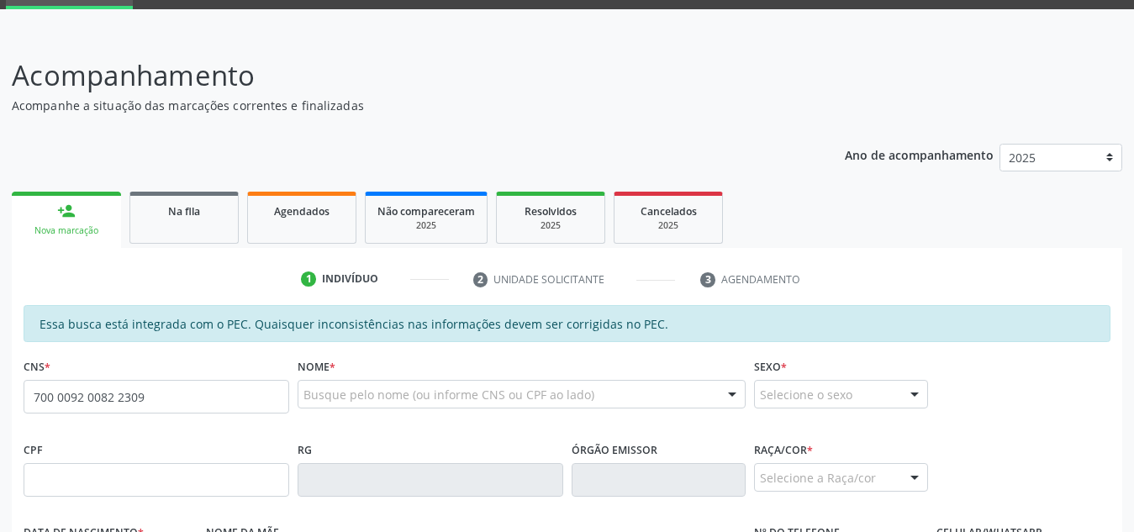
type input "700 0092 0082 2309"
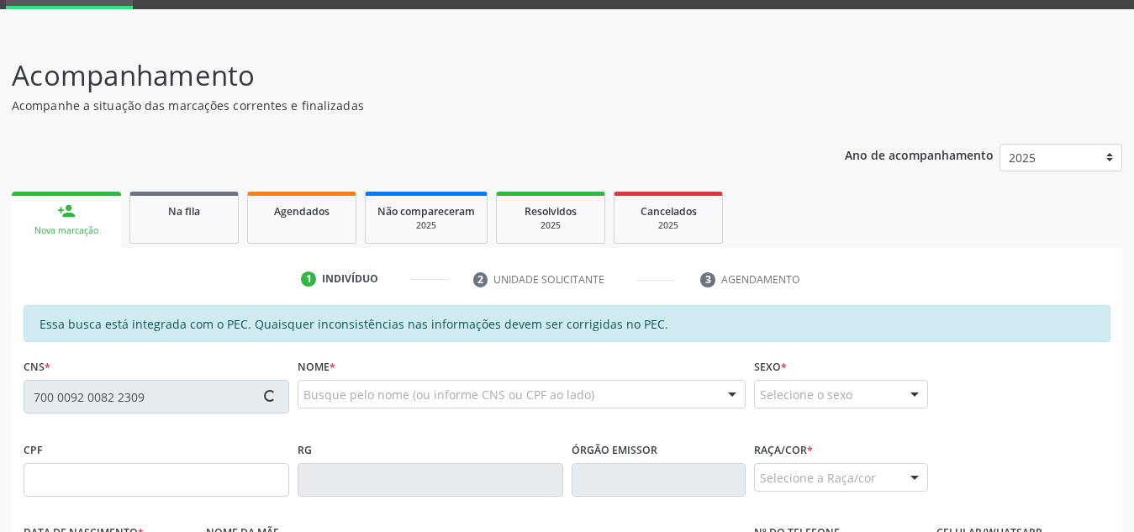
scroll to position [451, 0]
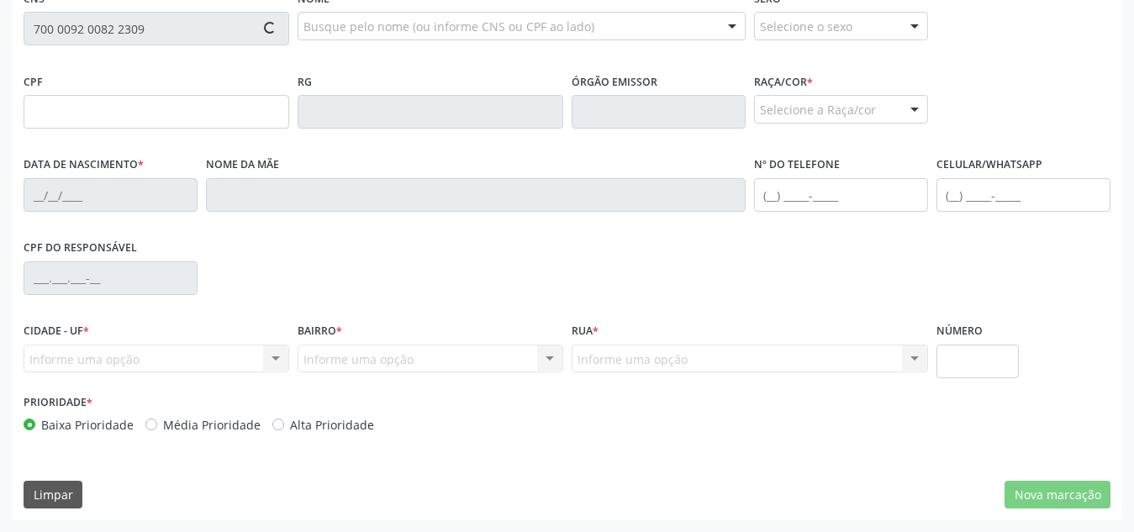
type input "097.352.894-07"
type input "[DATE]"
type input "Dijacira [PERSON_NAME]"
type input "[PHONE_NUMBER]"
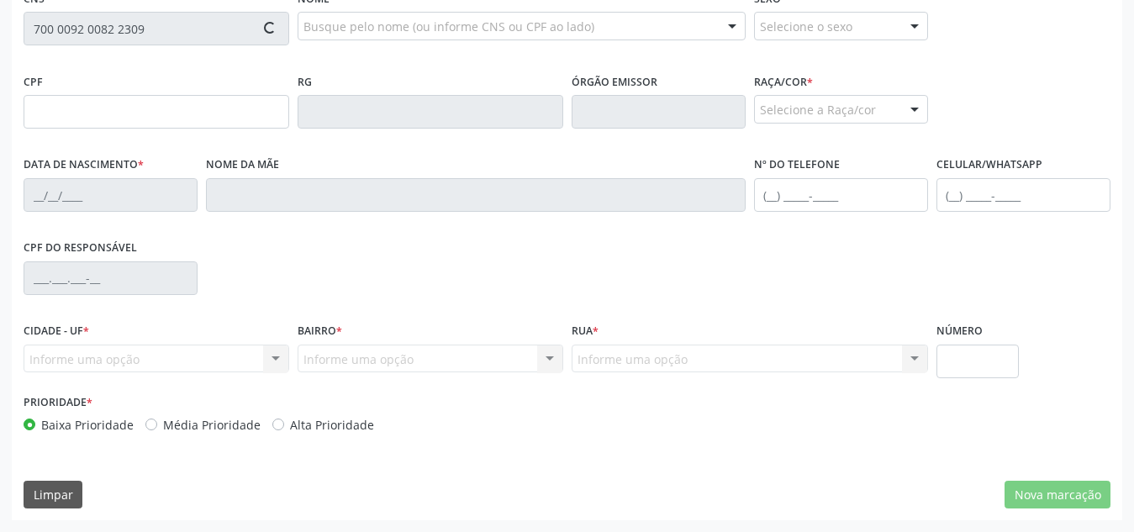
type input "S/N"
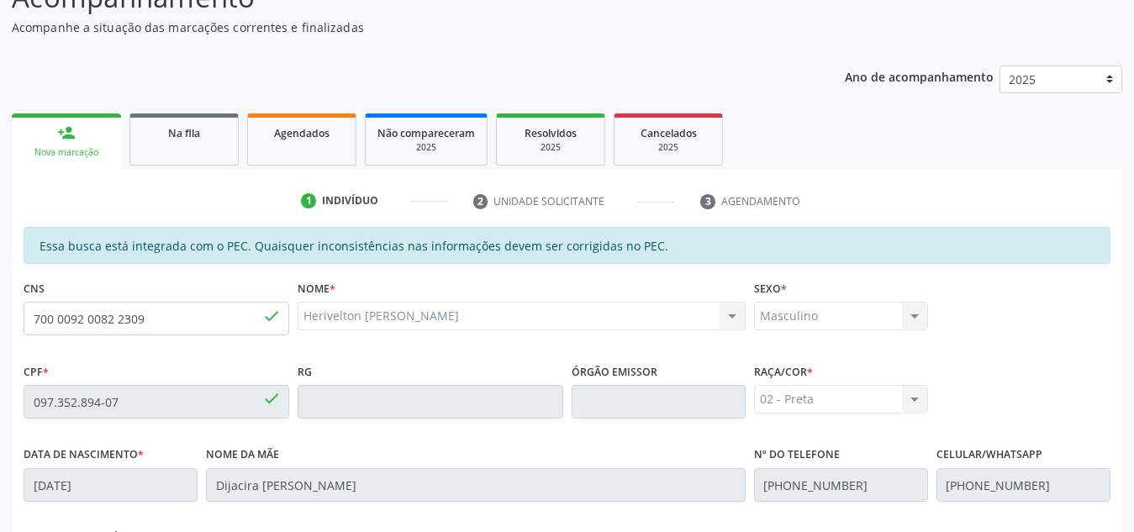
scroll to position [0, 0]
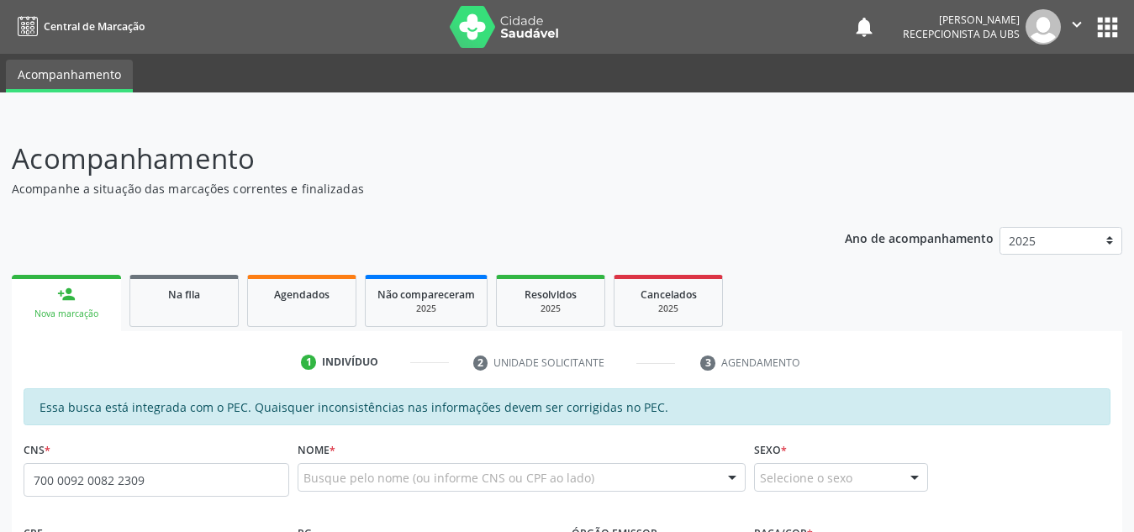
type input "700 0092 0082 2309"
type input "097.352.894-07"
type input "[DATE]"
type input "Dijacira [PERSON_NAME]"
type input "[PHONE_NUMBER]"
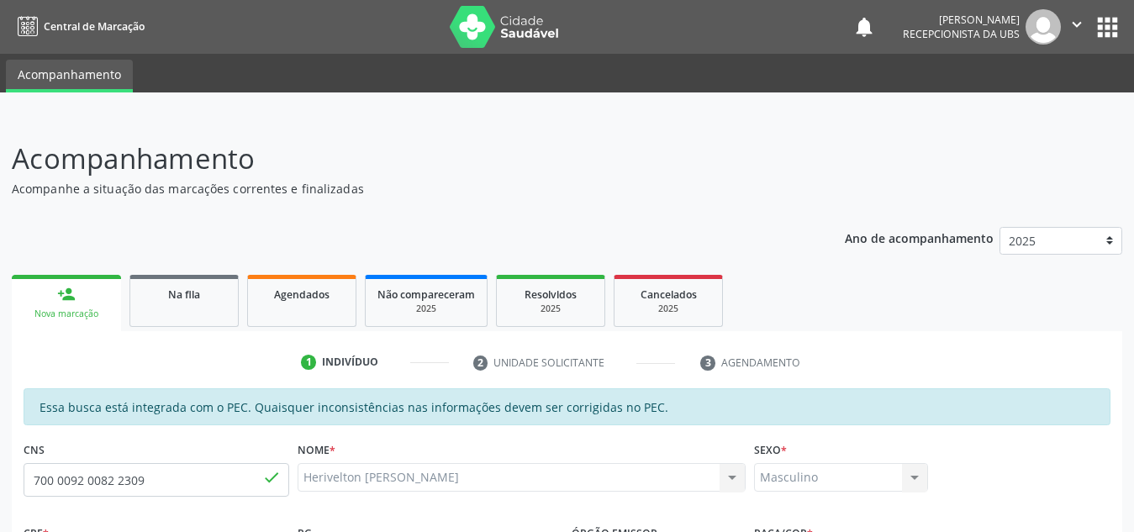
type input "[PHONE_NUMBER]"
type input "S/N"
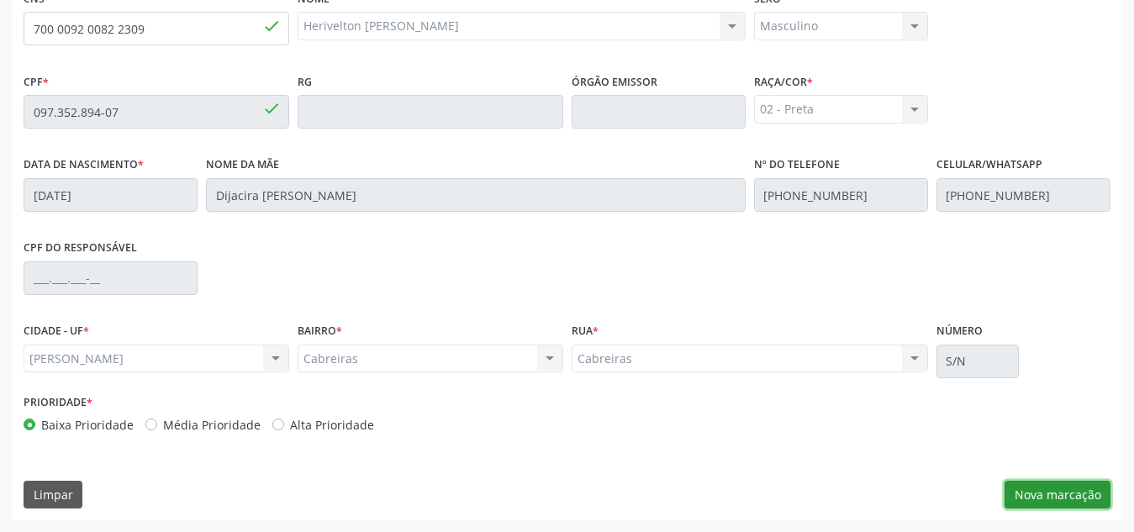
click at [1017, 495] on button "Nova marcação" at bounding box center [1057, 495] width 106 height 29
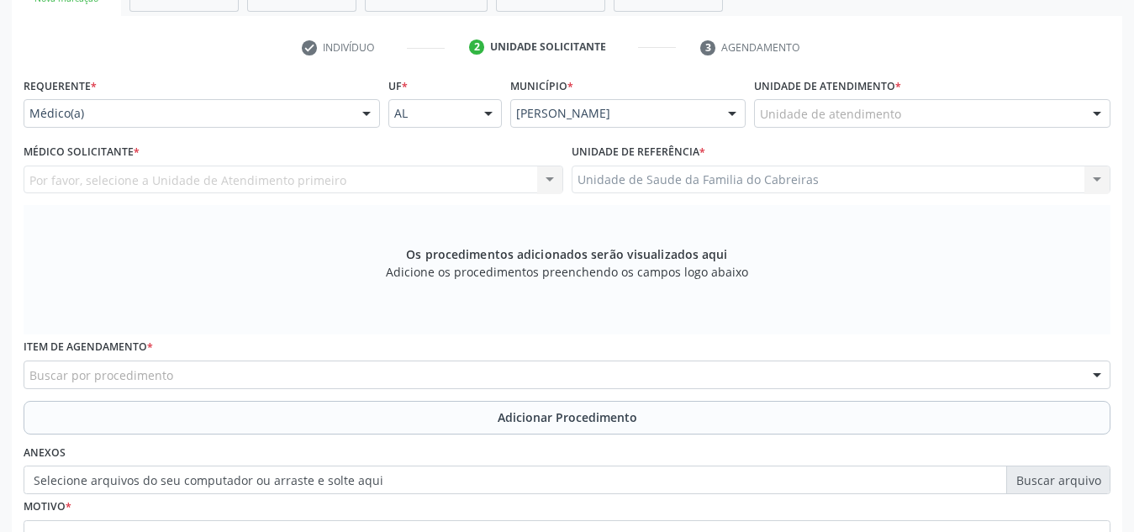
scroll to position [311, 0]
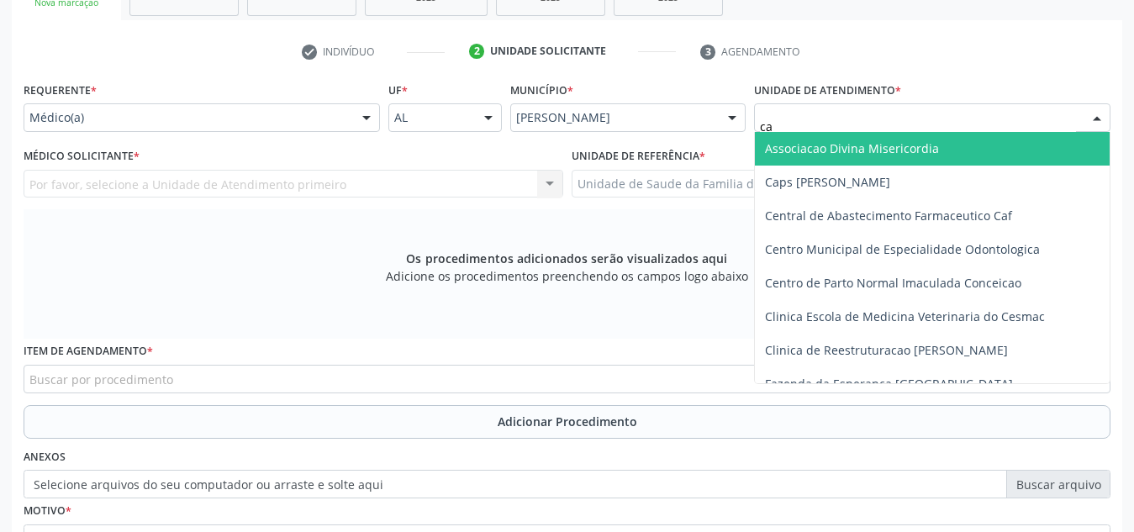
type input "cab"
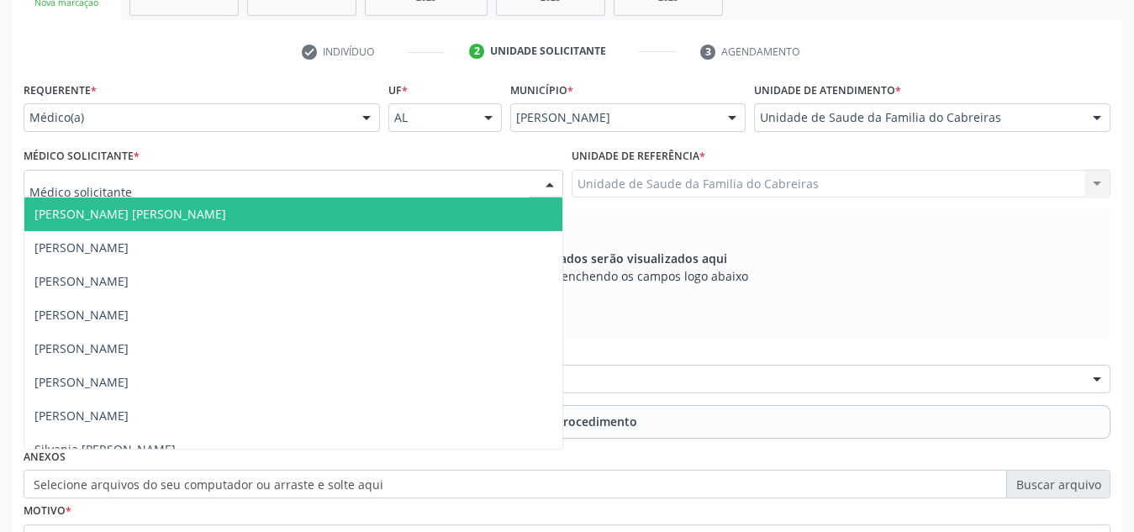
click at [246, 188] on div at bounding box center [294, 184] width 540 height 29
type input "le"
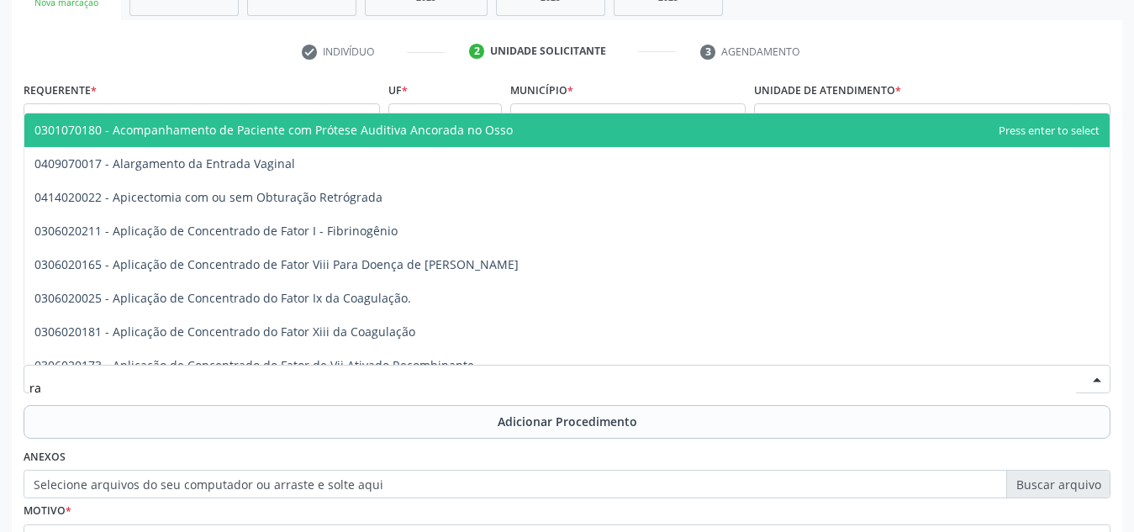
type input "r"
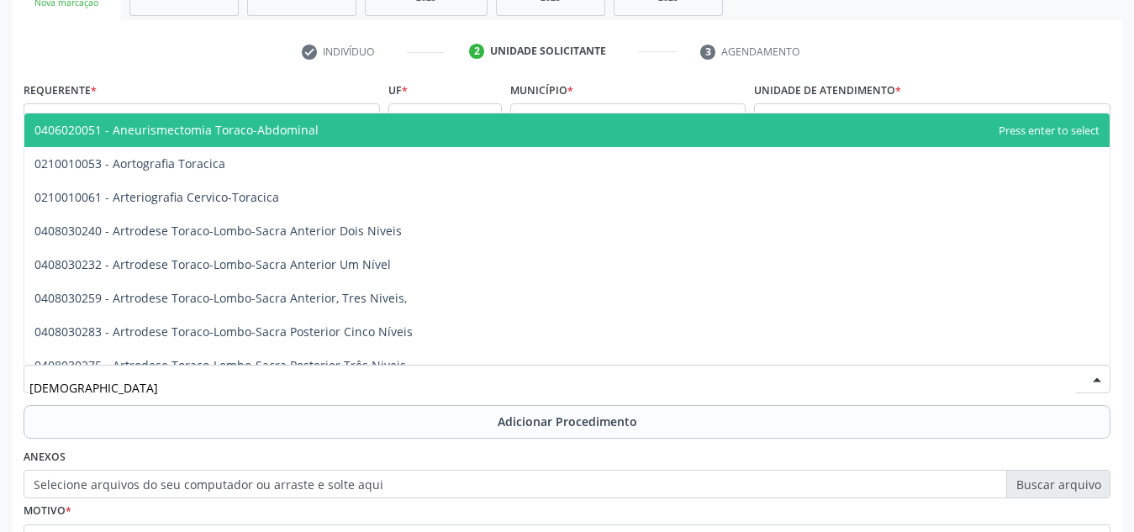
type input "torax"
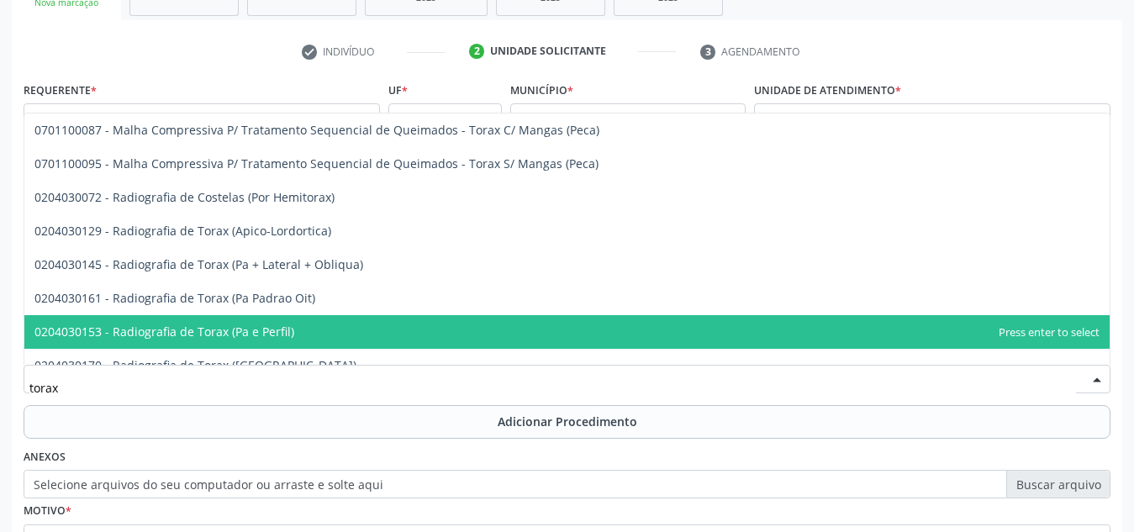
click at [196, 342] on span "0204030153 - Radiografia de Torax (Pa e Perfil)" at bounding box center [566, 332] width 1085 height 34
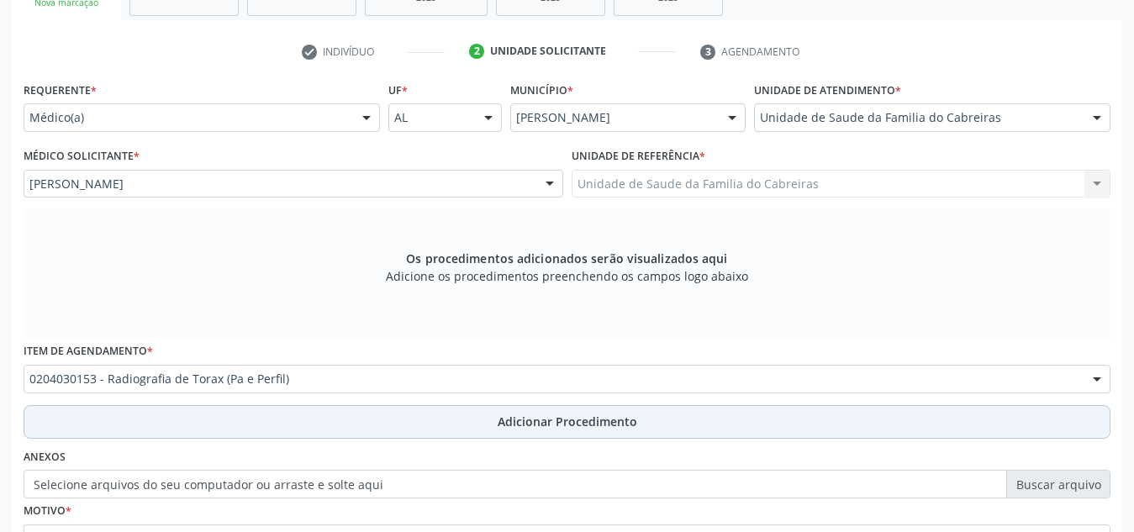
click at [225, 434] on button "Adicionar Procedimento" at bounding box center [567, 422] width 1087 height 34
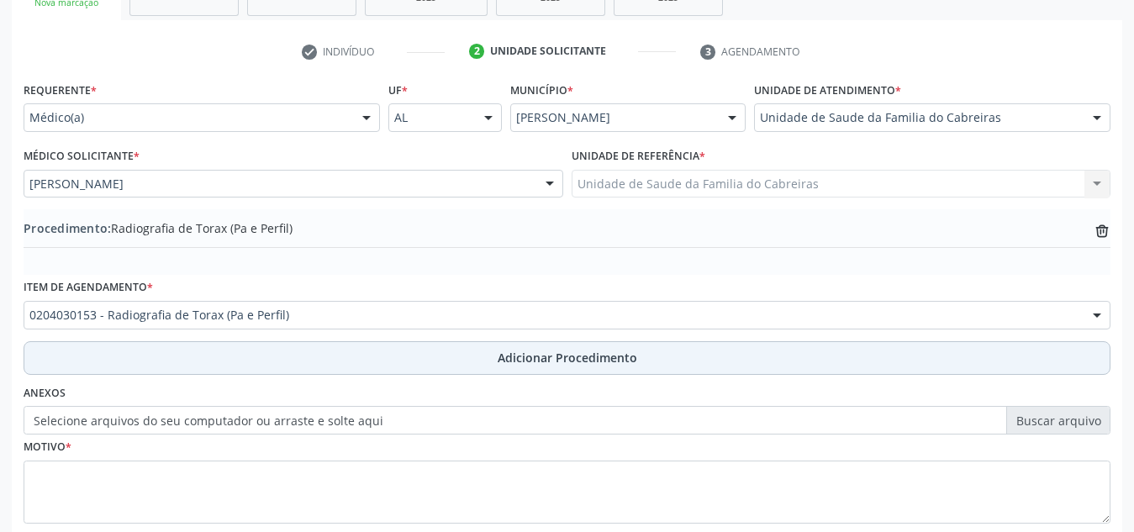
scroll to position [414, 0]
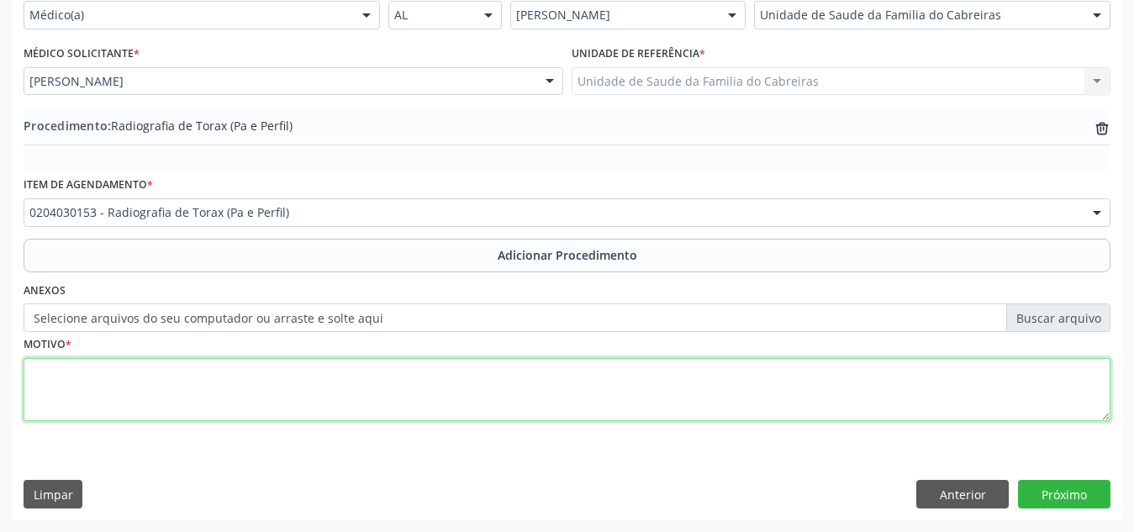
click at [262, 406] on textarea at bounding box center [567, 390] width 1087 height 64
type textarea "Dor torácica ventilatório dependente"
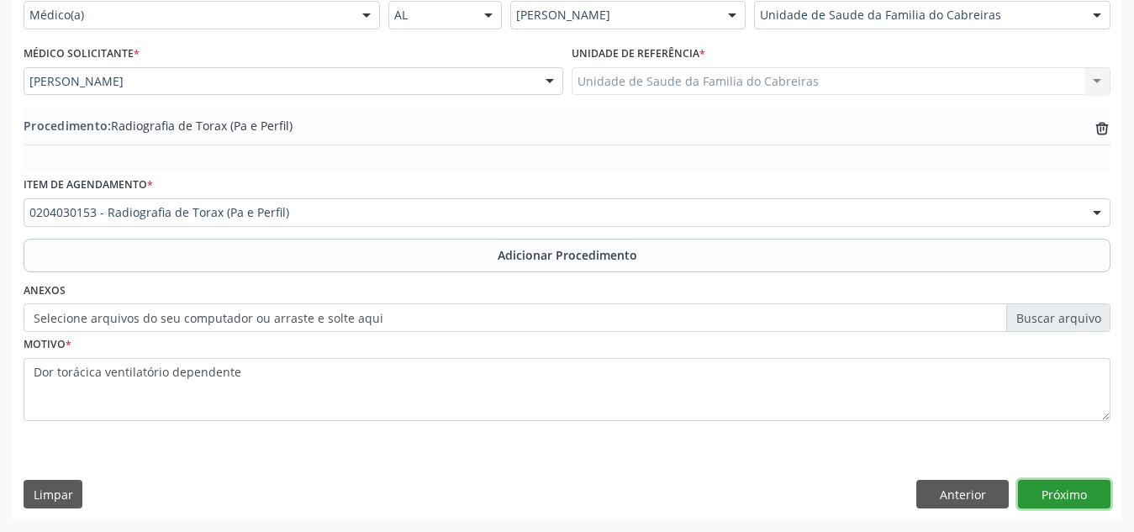
click at [1042, 497] on button "Próximo" at bounding box center [1064, 494] width 92 height 29
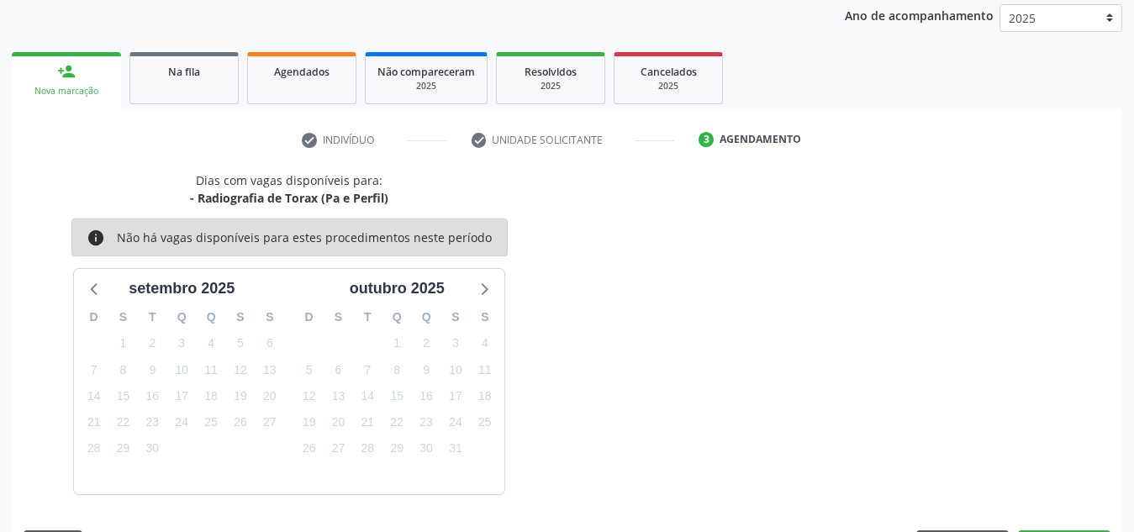
scroll to position [272, 0]
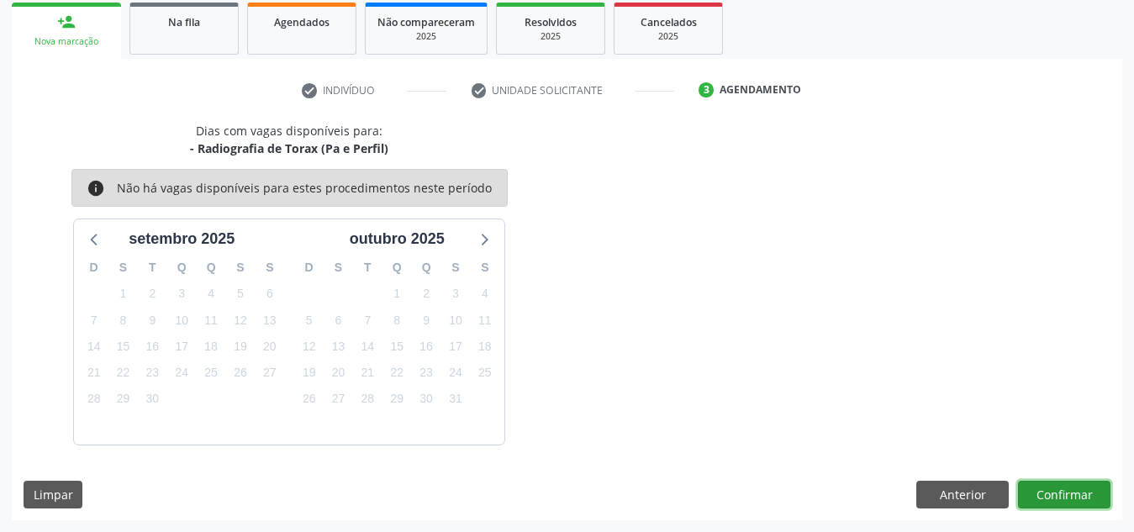
click at [1042, 497] on button "Confirmar" at bounding box center [1064, 495] width 92 height 29
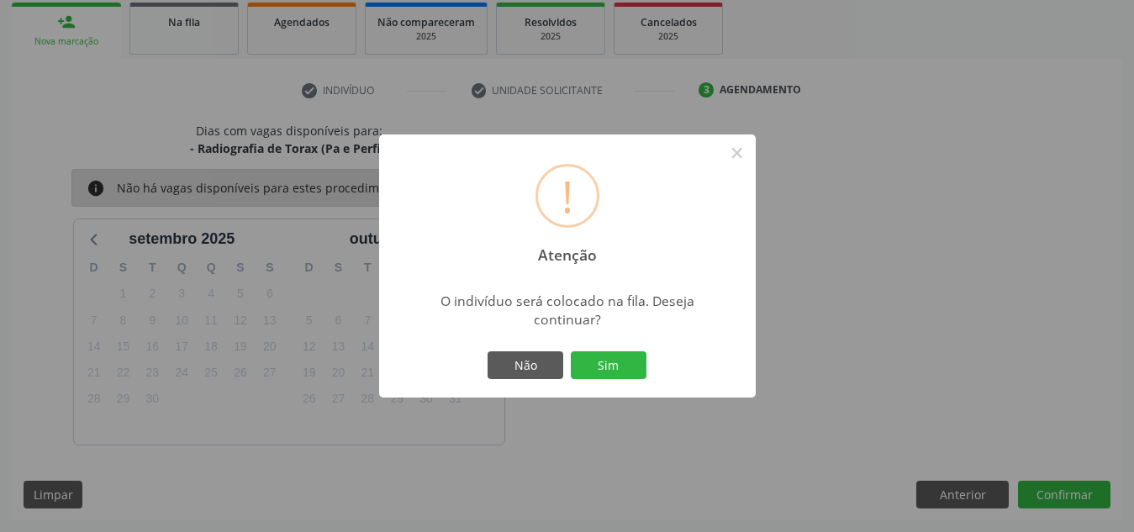
click at [571, 351] on button "Sim" at bounding box center [609, 365] width 76 height 29
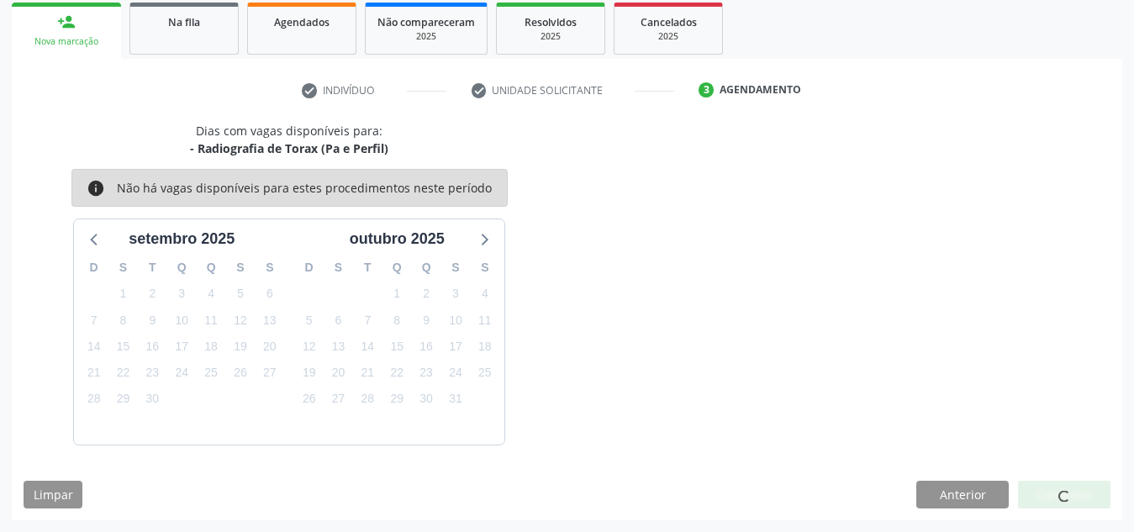
scroll to position [46, 0]
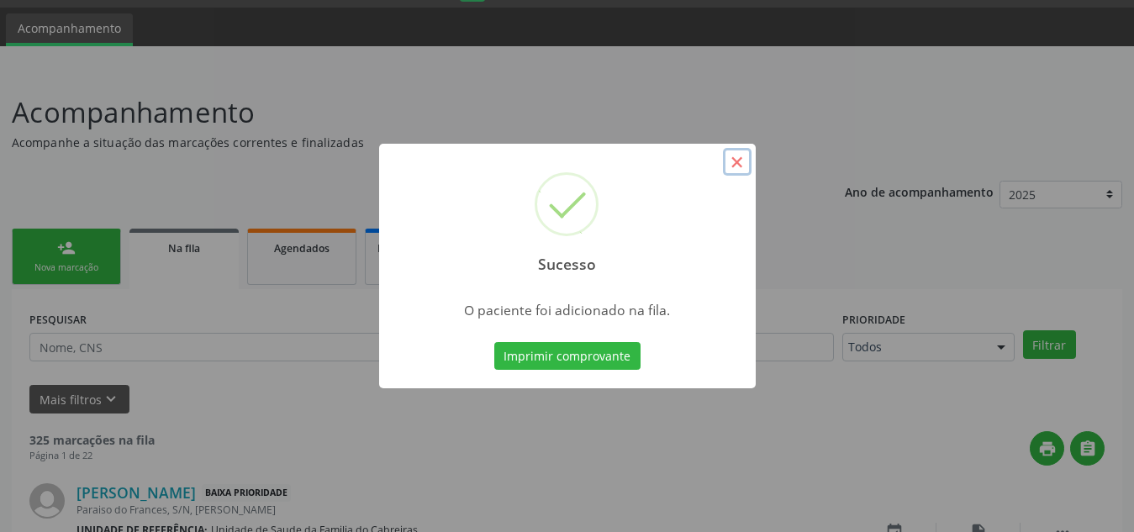
click at [729, 165] on button "×" at bounding box center [737, 162] width 29 height 29
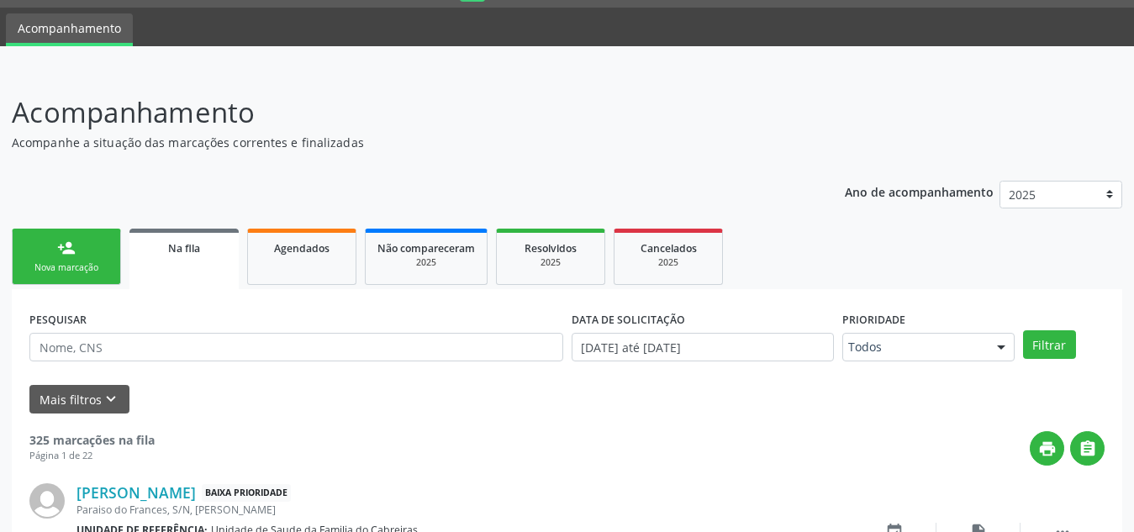
click at [86, 266] on div "Nova marcação" at bounding box center [66, 267] width 84 height 13
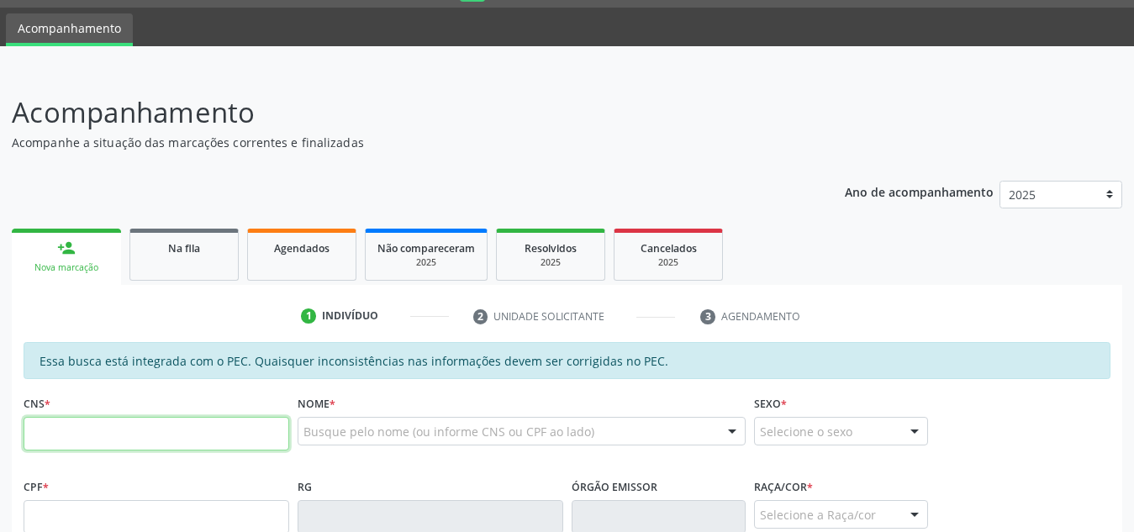
click at [134, 436] on input "text" at bounding box center [157, 434] width 266 height 34
paste input "700 0062 4099 1001"
type input "700 0062 4099 1001"
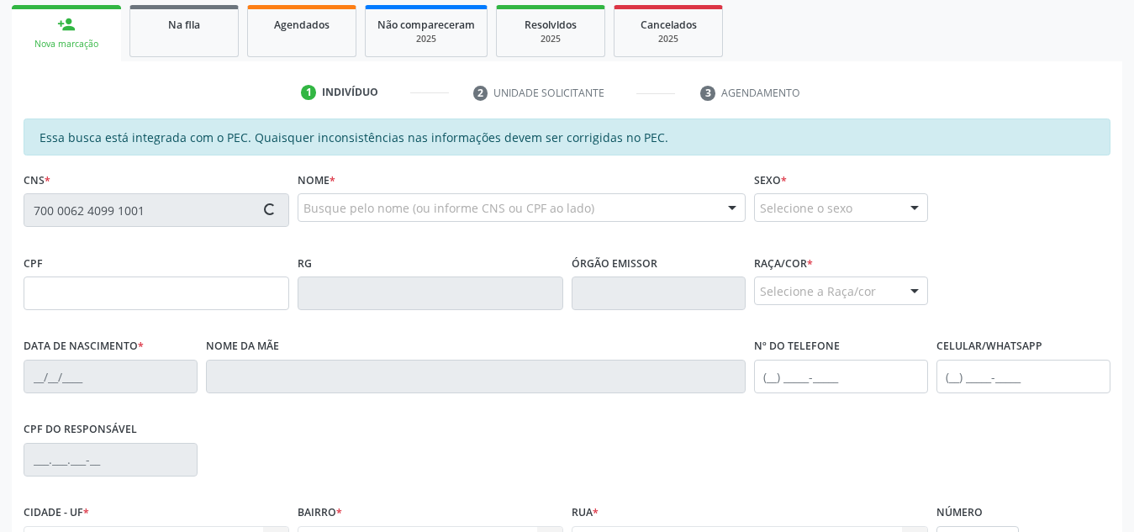
type input "068.258.814-85"
type input "[DATE]"
type input "[PERSON_NAME]"
type input "[PHONE_NUMBER]"
type input "S/N"
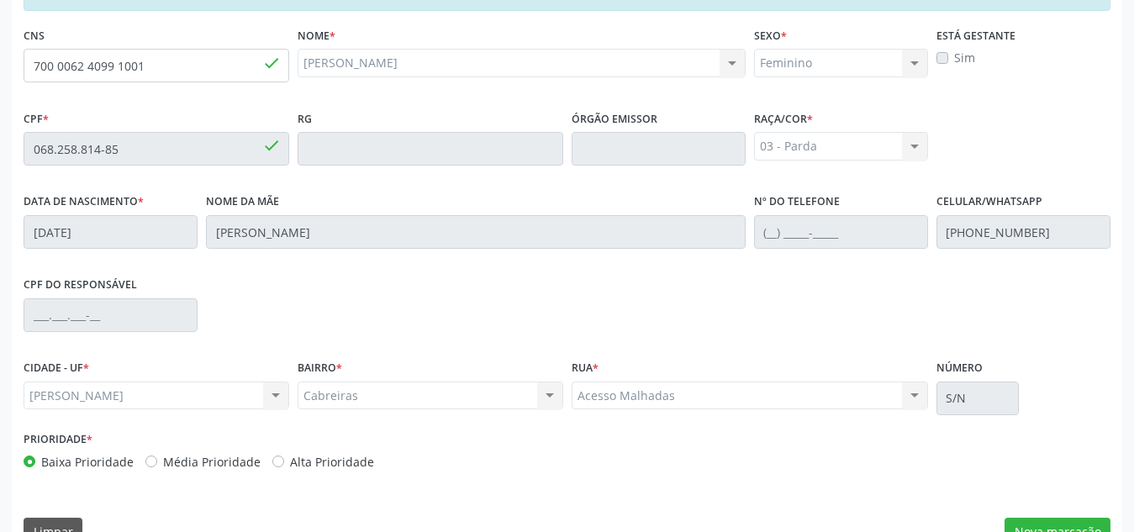
scroll to position [451, 0]
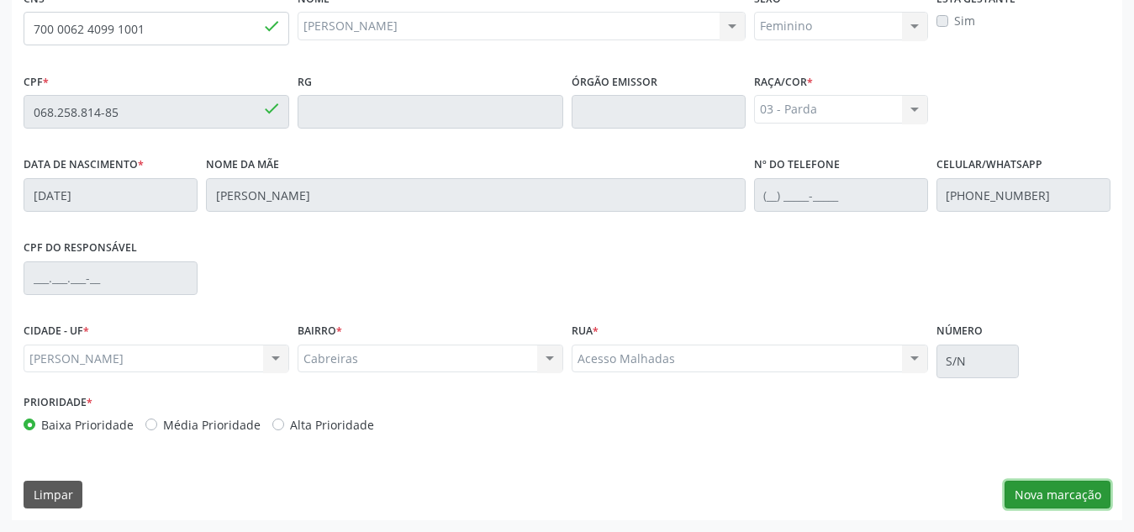
click at [1037, 488] on button "Nova marcação" at bounding box center [1057, 495] width 106 height 29
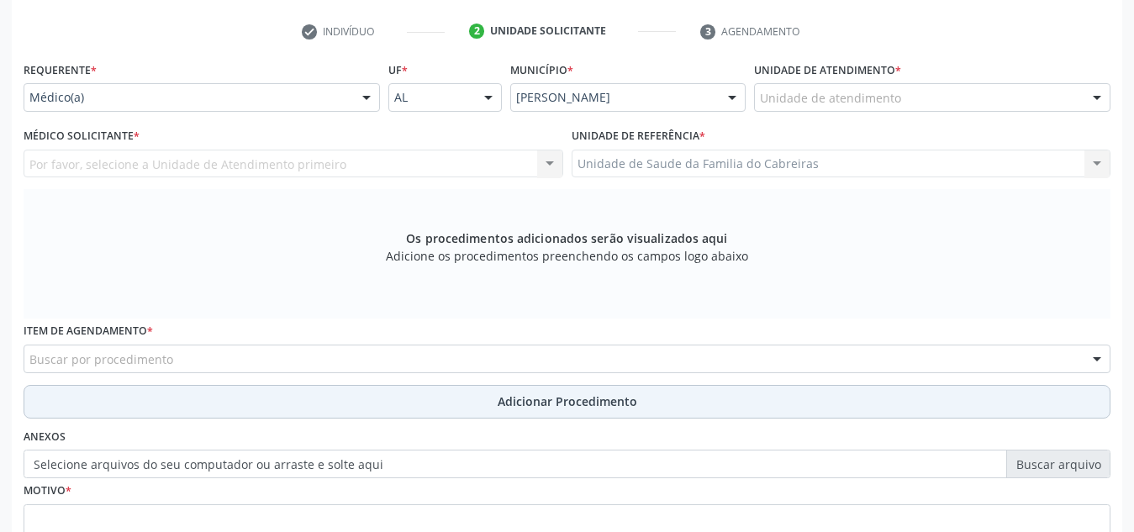
scroll to position [330, 0]
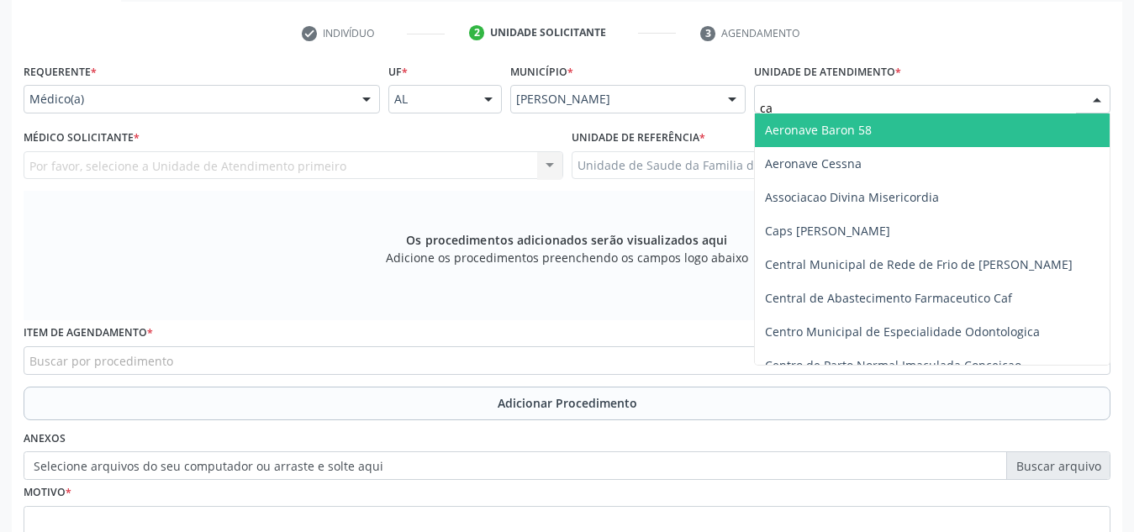
click at [873, 105] on input "ca" at bounding box center [918, 108] width 316 height 34
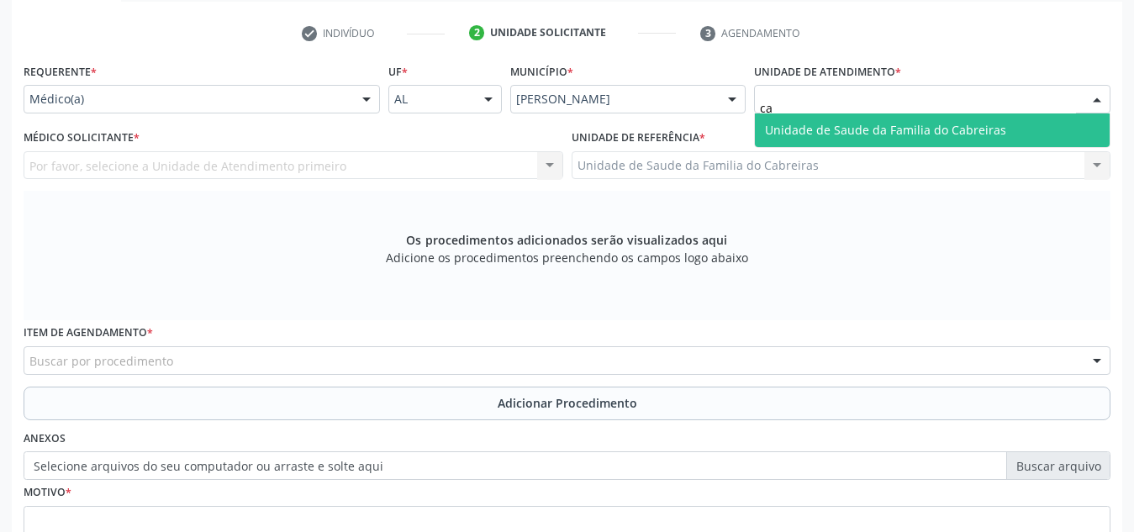
type input "cab"
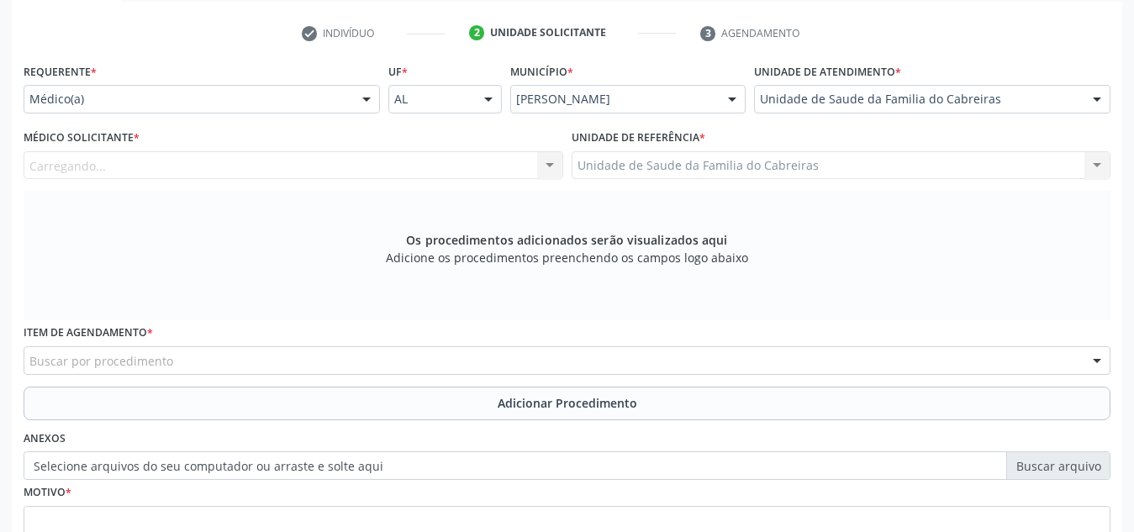
click at [448, 173] on div "Carregando... Nenhum resultado encontrado para: " " Não há nenhuma opção para s…" at bounding box center [294, 165] width 540 height 29
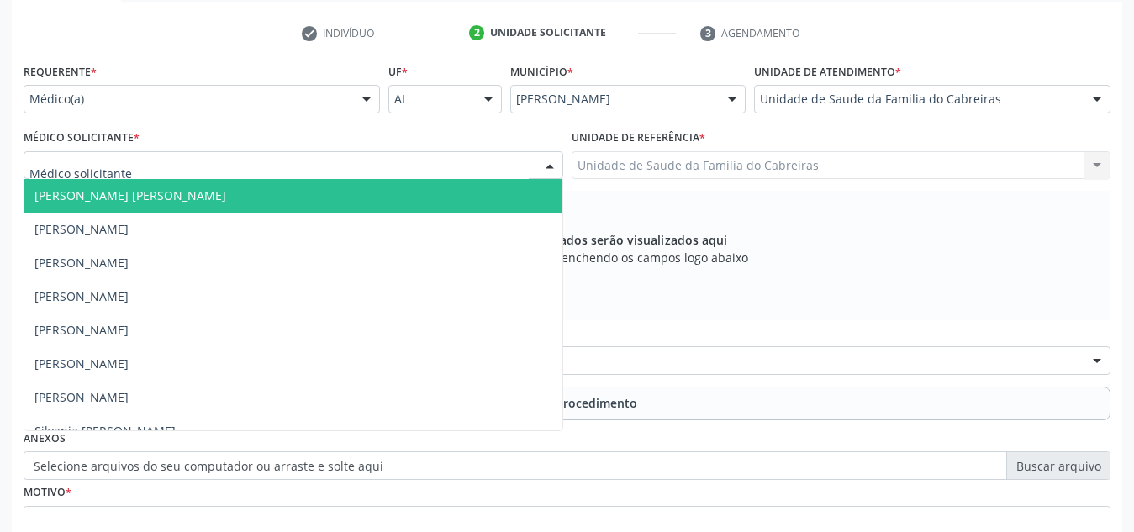
click at [448, 173] on div at bounding box center [294, 165] width 540 height 29
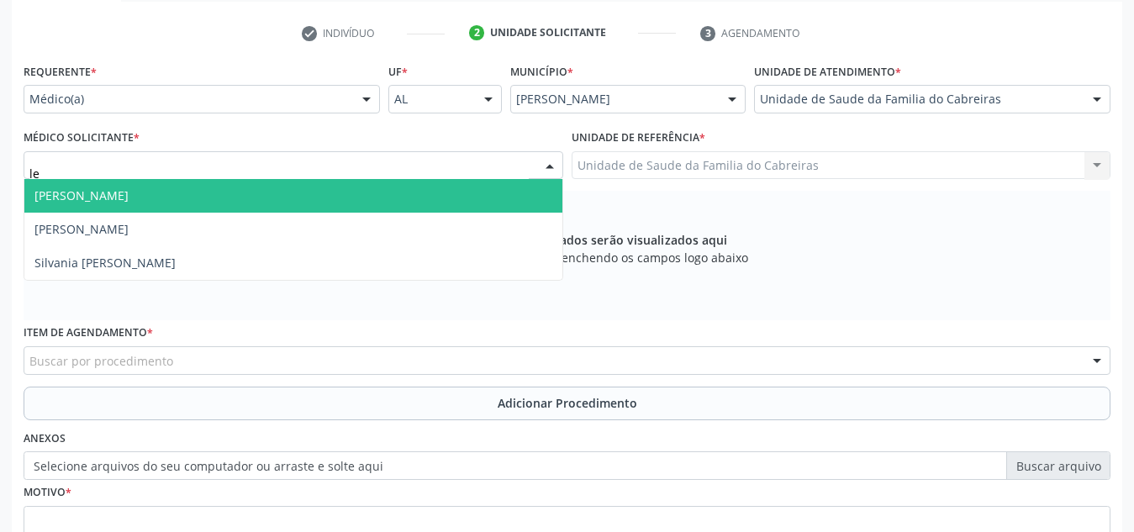
type input "let"
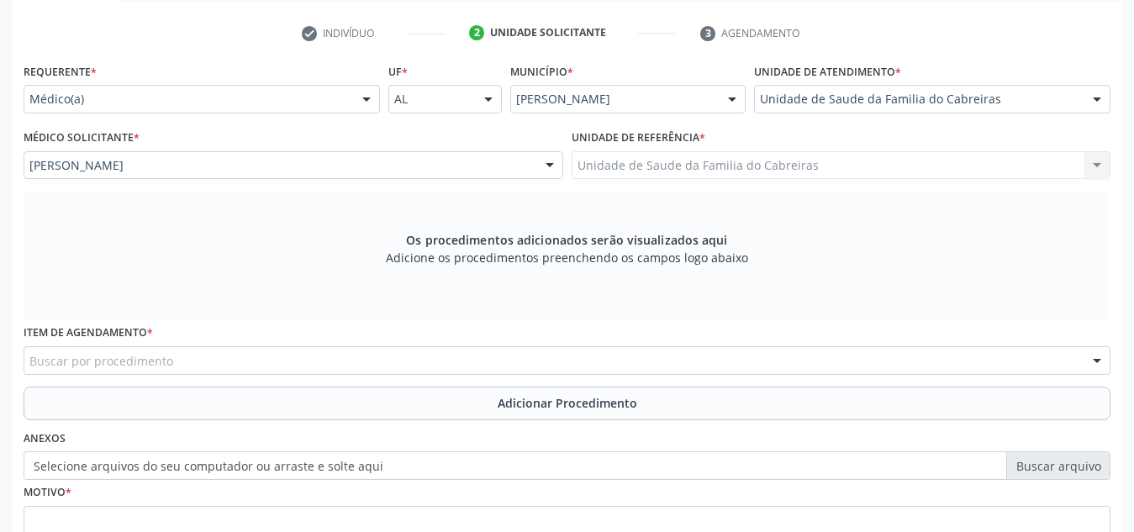
drag, startPoint x: 357, startPoint y: 315, endPoint x: 339, endPoint y: 361, distance: 49.8
click at [339, 361] on div "Requerente * Médico(a) Médico(a) Enfermeiro(a) Paciente Nenhum resultado encont…" at bounding box center [567, 326] width 1087 height 534
click at [339, 361] on div "Buscar por procedimento" at bounding box center [567, 360] width 1087 height 29
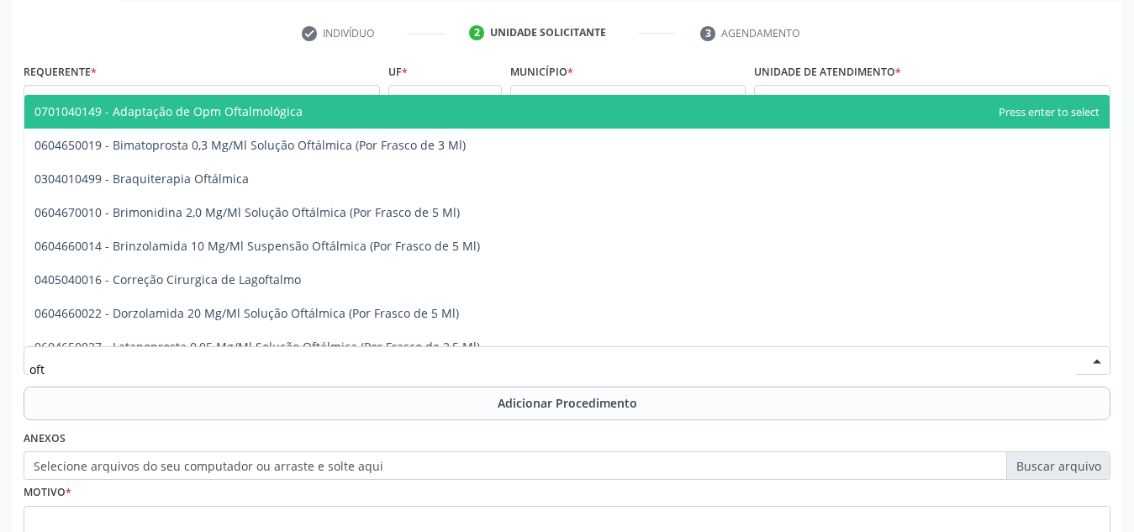
type input "ofta"
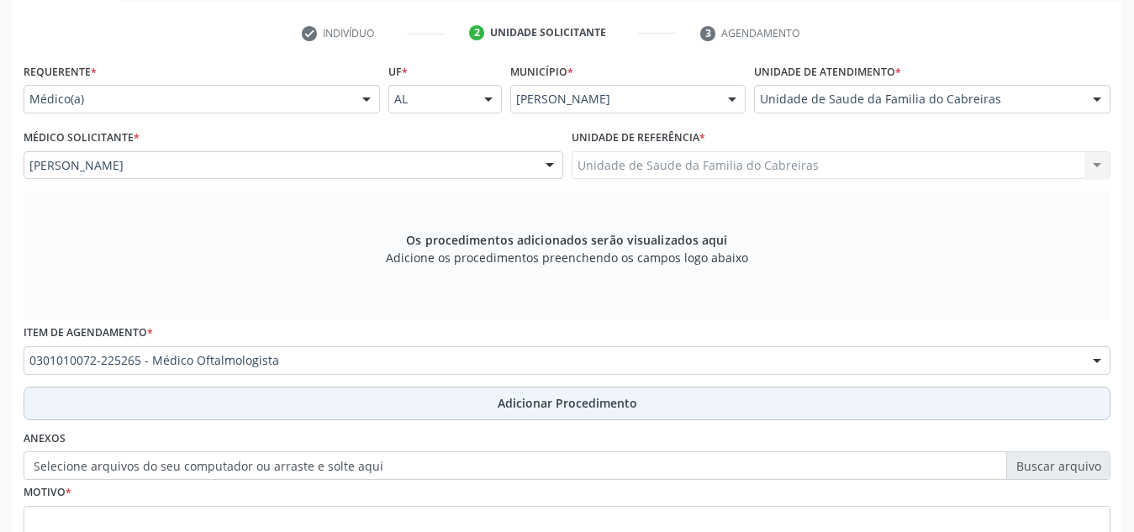
click at [345, 391] on button "Adicionar Procedimento" at bounding box center [567, 404] width 1087 height 34
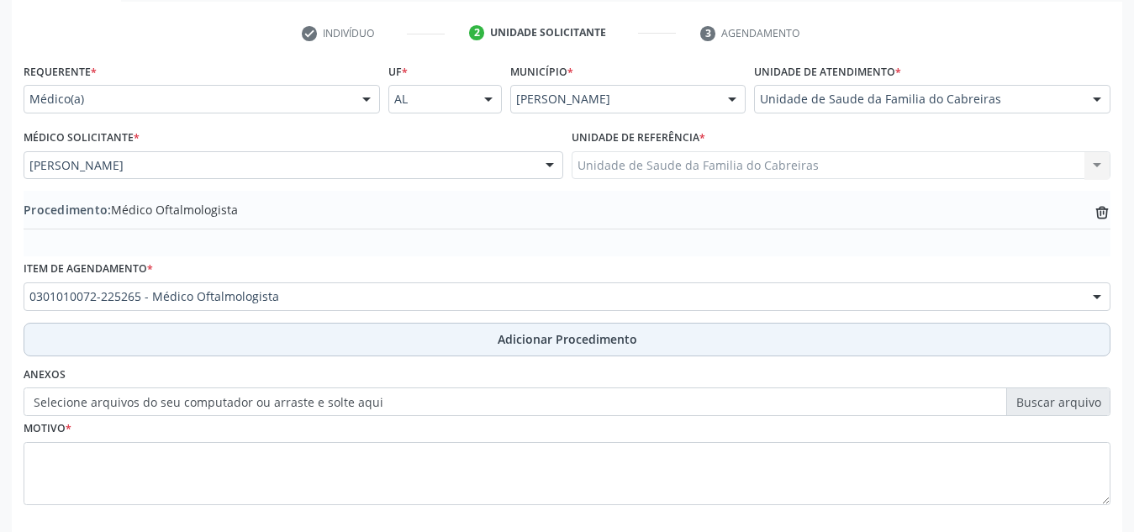
scroll to position [414, 0]
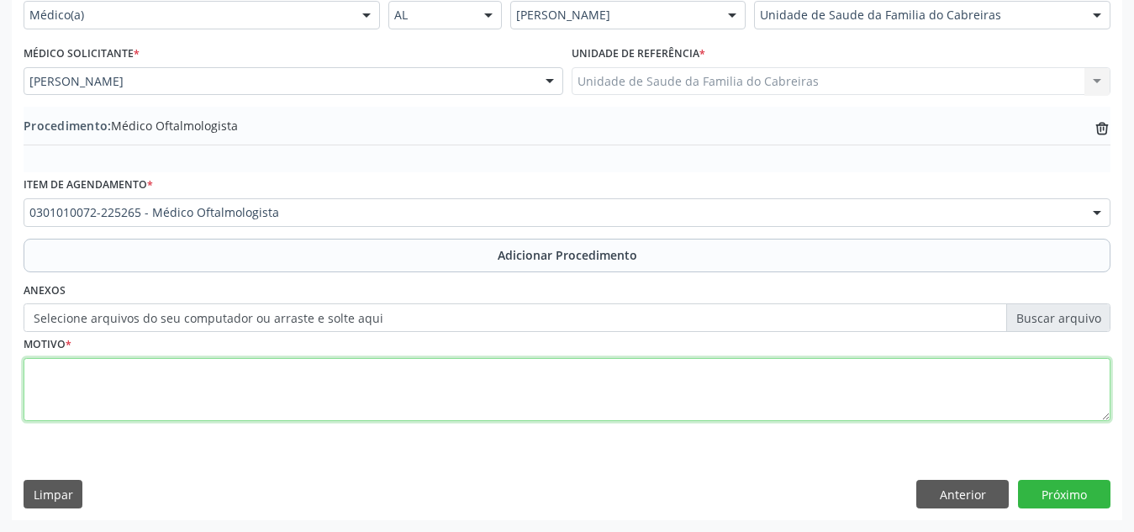
click at [401, 362] on textarea at bounding box center [567, 390] width 1087 height 64
type textarea "Exame da visão em paciente diabética"
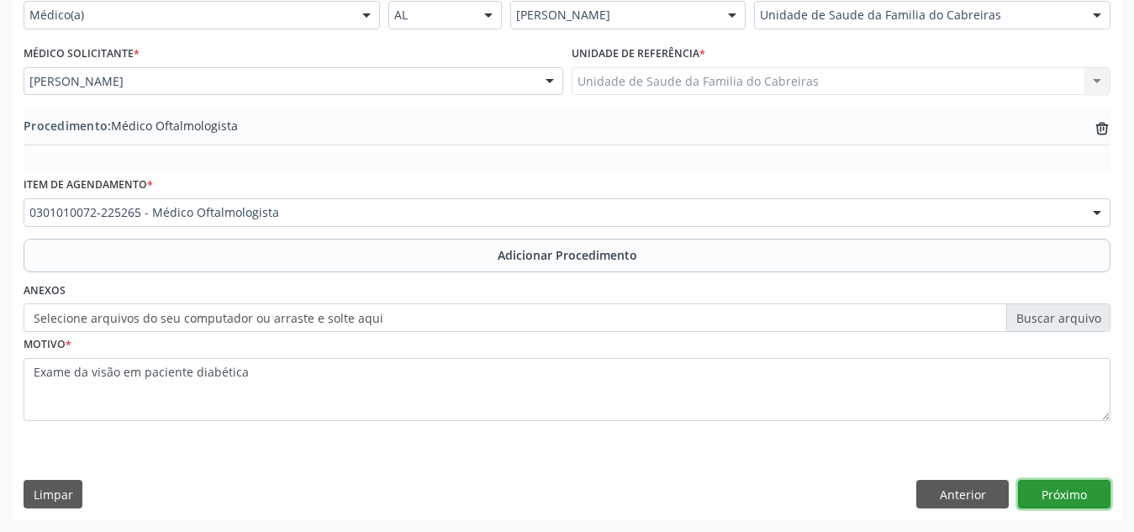
click at [1050, 491] on button "Próximo" at bounding box center [1064, 494] width 92 height 29
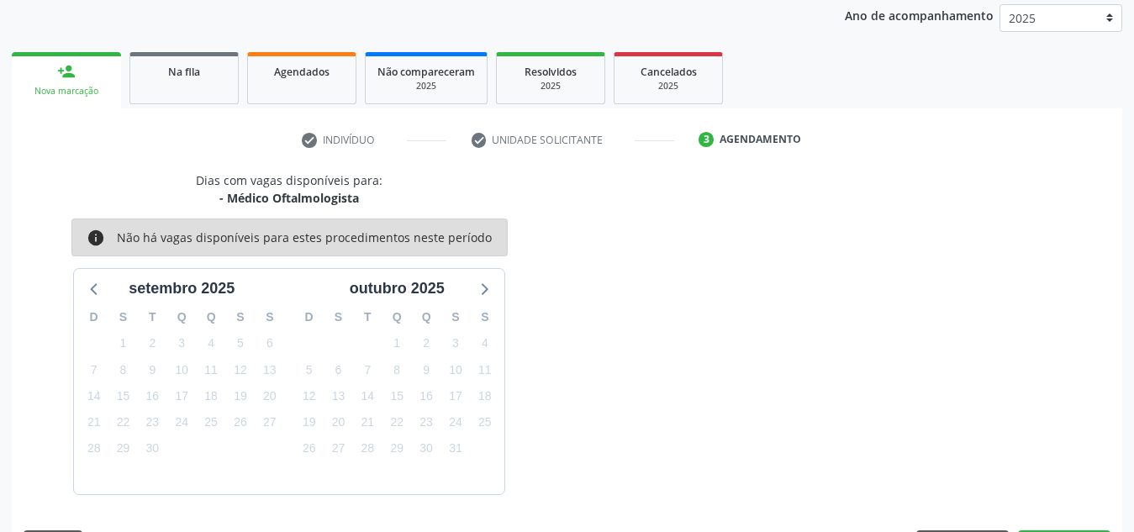
scroll to position [272, 0]
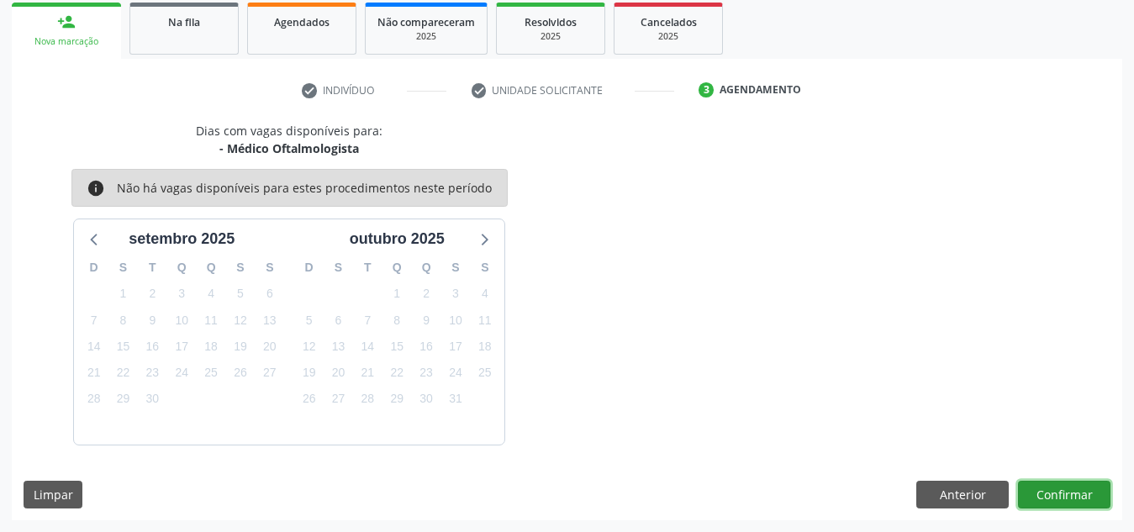
click at [1050, 491] on button "Confirmar" at bounding box center [1064, 495] width 92 height 29
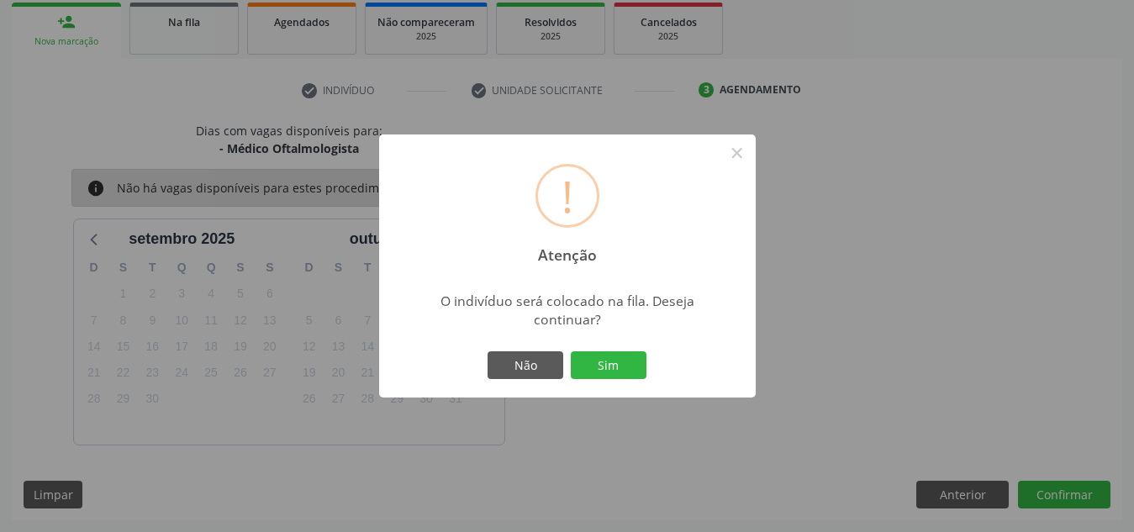
click at [571, 351] on button "Sim" at bounding box center [609, 365] width 76 height 29
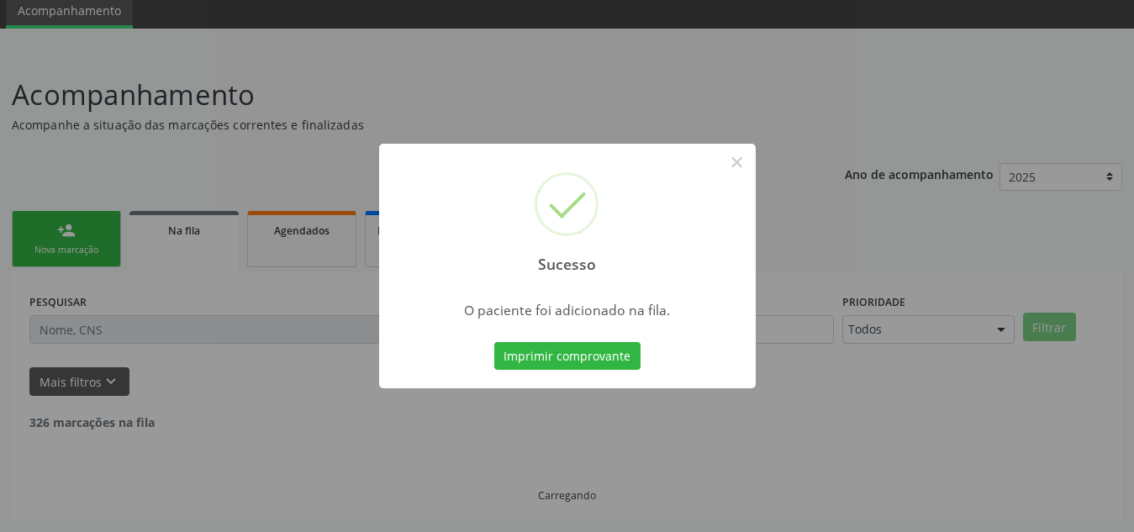
scroll to position [46, 0]
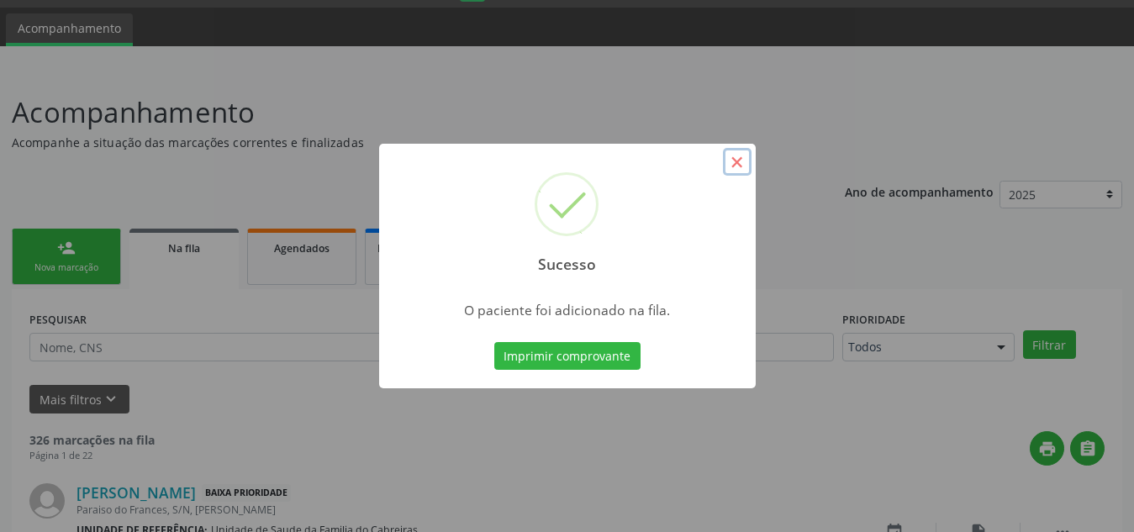
click at [731, 150] on button "×" at bounding box center [737, 162] width 29 height 29
